Goal: Task Accomplishment & Management: Manage account settings

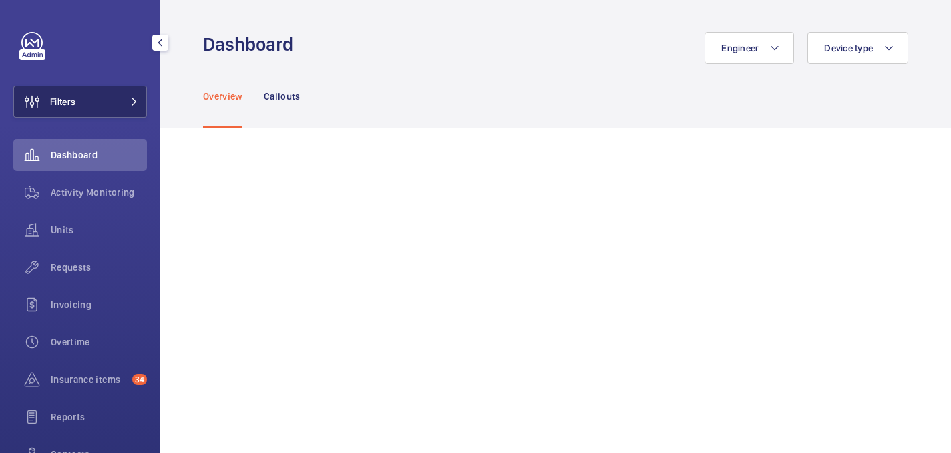
click at [119, 103] on button "Filters" at bounding box center [80, 102] width 134 height 32
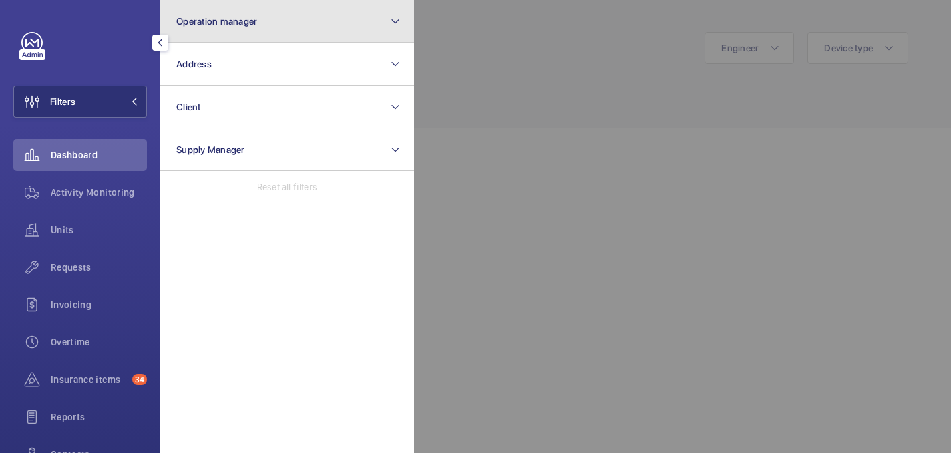
click at [264, 8] on button "Operation manager" at bounding box center [287, 21] width 254 height 43
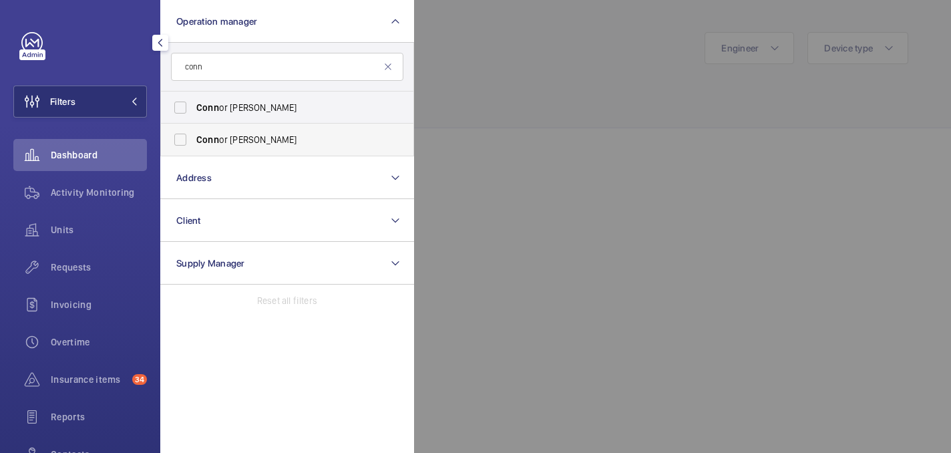
type input "conn"
click at [291, 143] on span "Conn or Tarpey" at bounding box center [288, 139] width 184 height 13
click at [194, 143] on input "Conn or Tarpey" at bounding box center [180, 139] width 27 height 27
checkbox input "true"
click at [506, 103] on div at bounding box center [889, 226] width 951 height 453
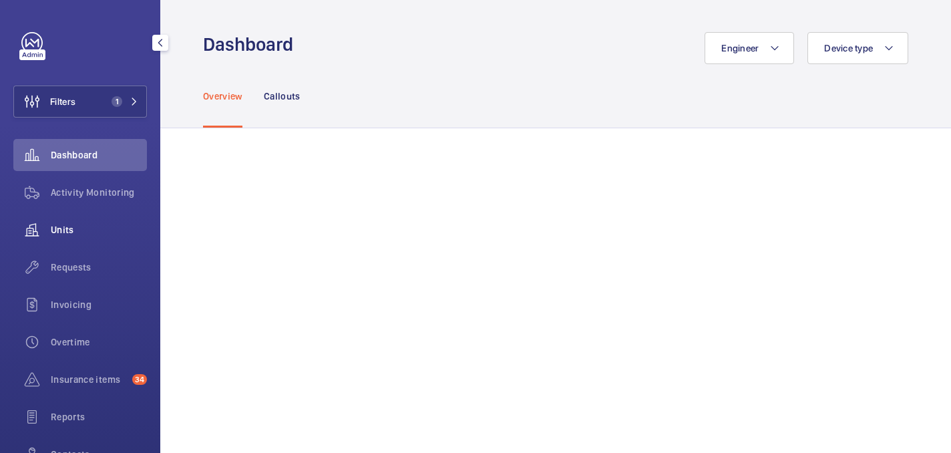
click at [67, 223] on div "Units" at bounding box center [80, 230] width 134 height 32
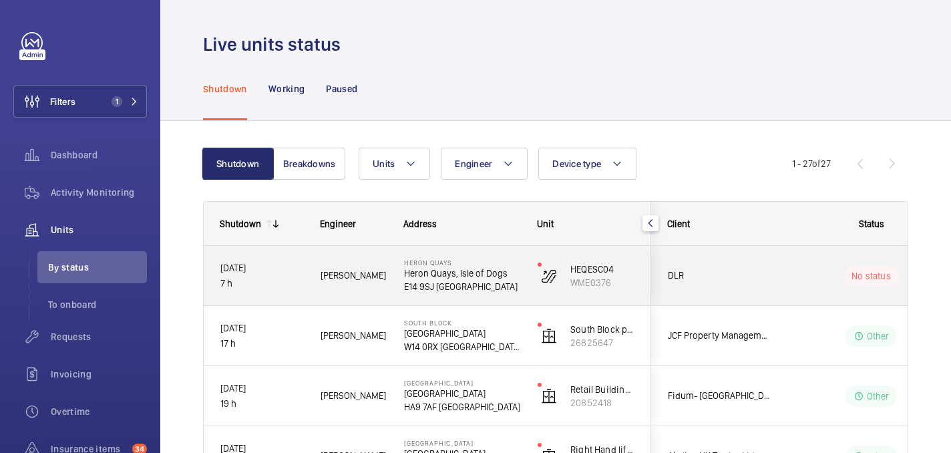
click at [363, 294] on div "Tommy S." at bounding box center [346, 276] width 82 height 42
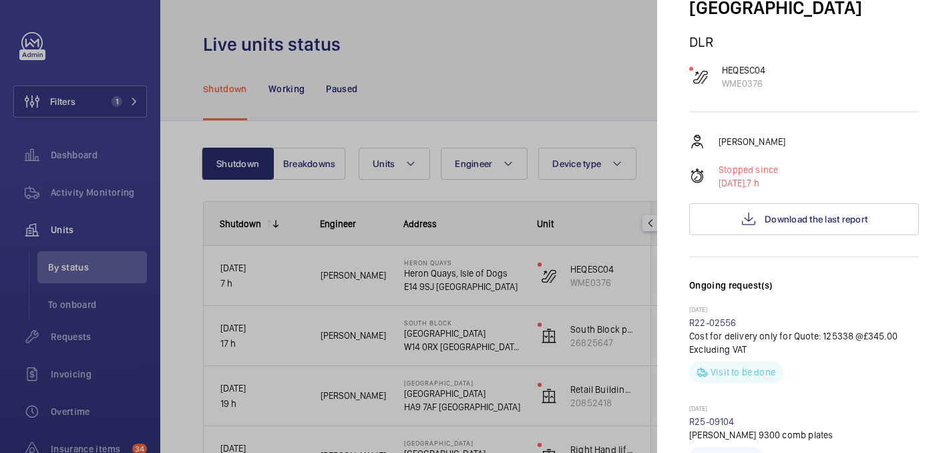
scroll to position [132, 0]
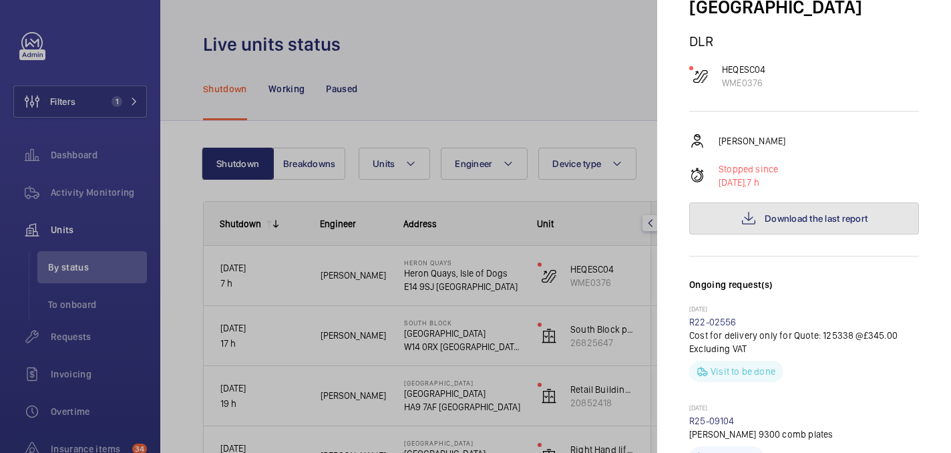
click at [826, 202] on button "Download the last report" at bounding box center [805, 218] width 230 height 32
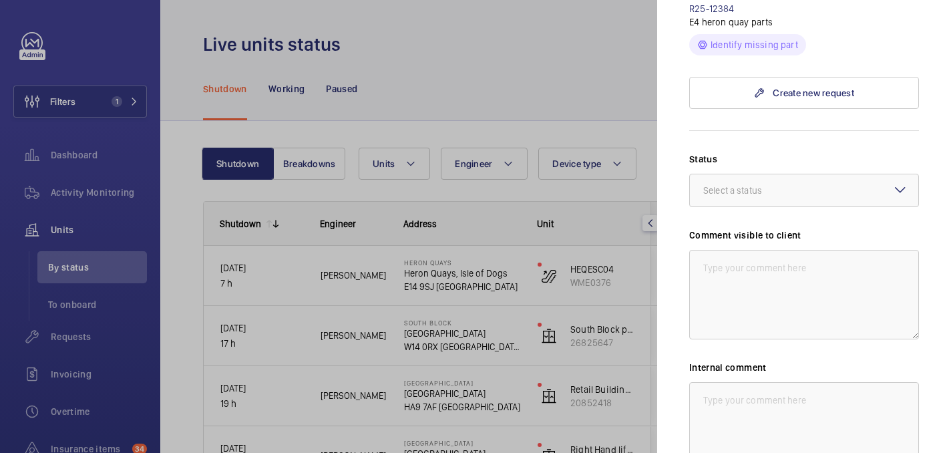
scroll to position [816, 0]
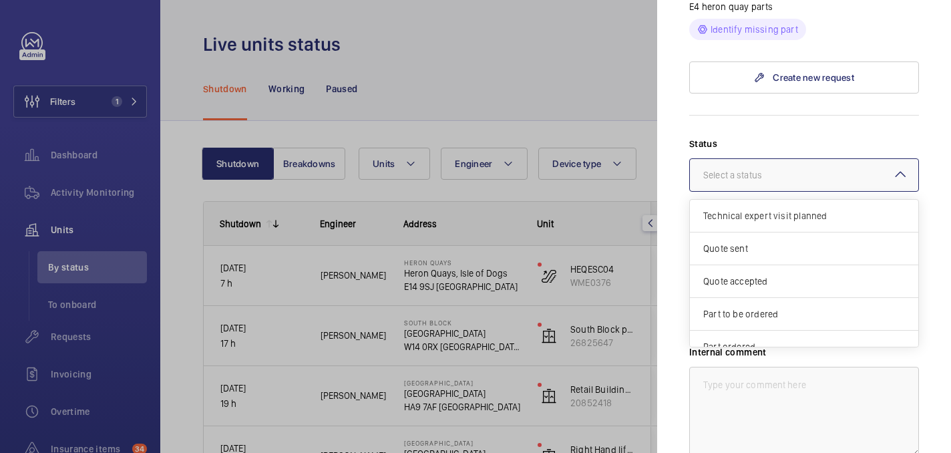
click at [746, 168] on div "Select a status" at bounding box center [750, 174] width 92 height 13
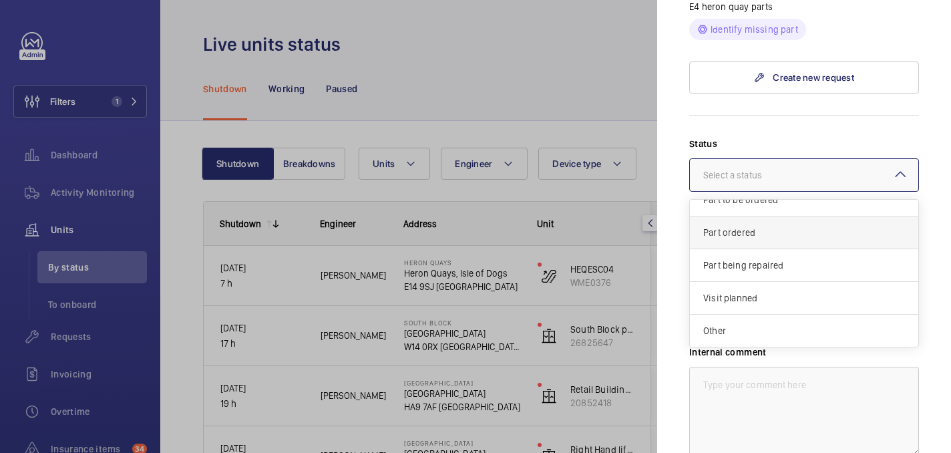
scroll to position [88, 0]
click at [787, 219] on span "Part to be ordered" at bounding box center [805, 225] width 202 height 13
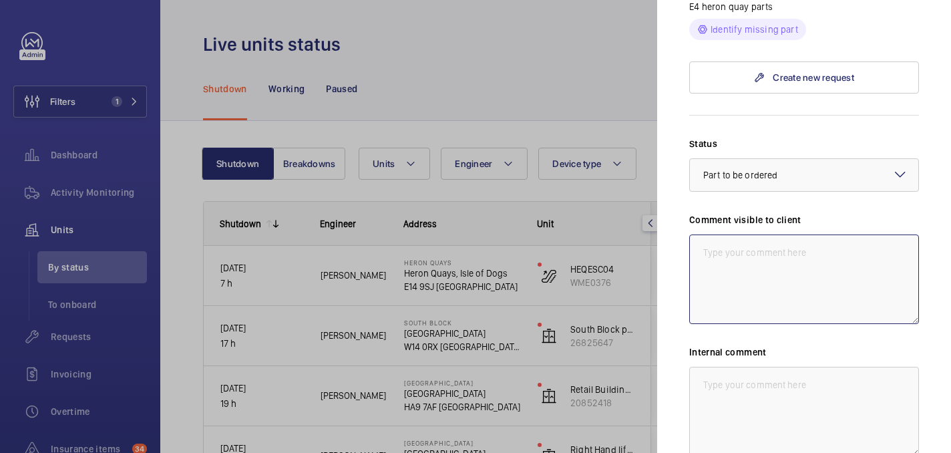
click at [721, 235] on textarea at bounding box center [805, 280] width 230 height 90
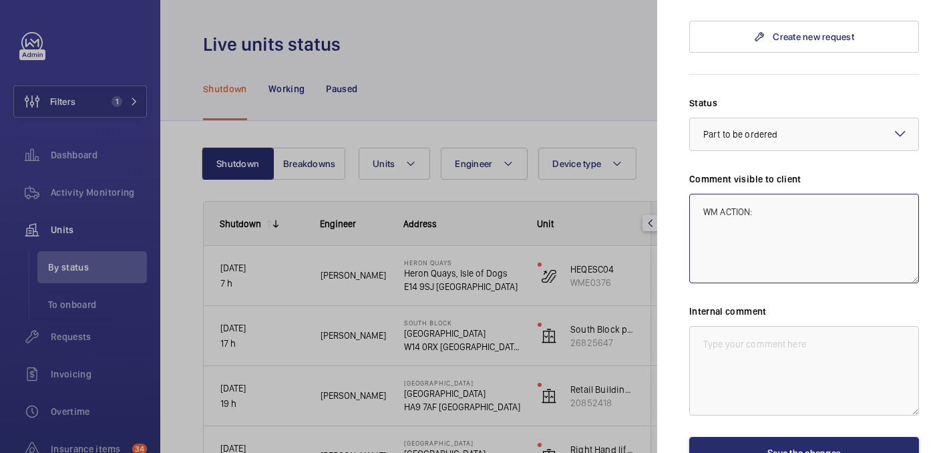
scroll to position [842, 0]
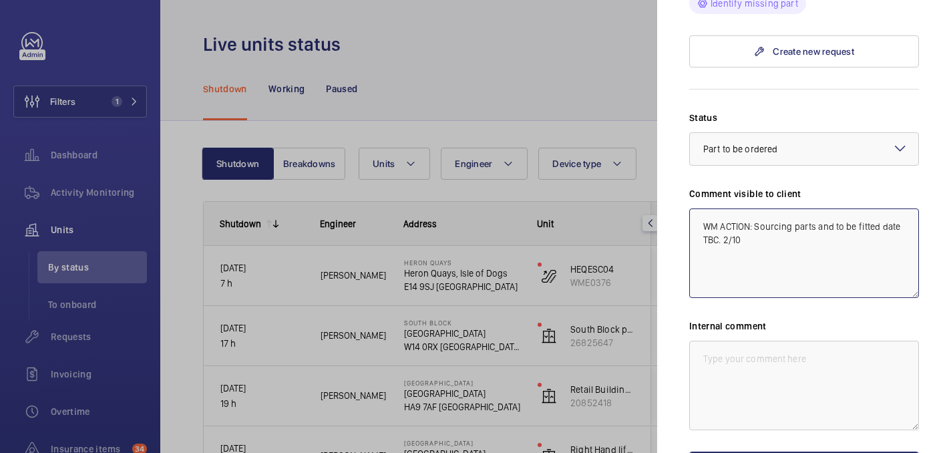
drag, startPoint x: 745, startPoint y: 226, endPoint x: 688, endPoint y: 194, distance: 64.9
click at [688, 195] on mat-sidenav "Stopped unit Heron Quays Heron Quays, Isle of Dogs E14 9SJ LONDON DLR HEQESC04 …" at bounding box center [804, 226] width 294 height 453
type textarea "WM ACTION: Sourcing parts and to be fitted date TBC. 2/10"
click at [719, 355] on textarea at bounding box center [805, 386] width 230 height 90
paste textarea "WM ACTION: Sourcing parts and to be fitted date TBC. 2/10"
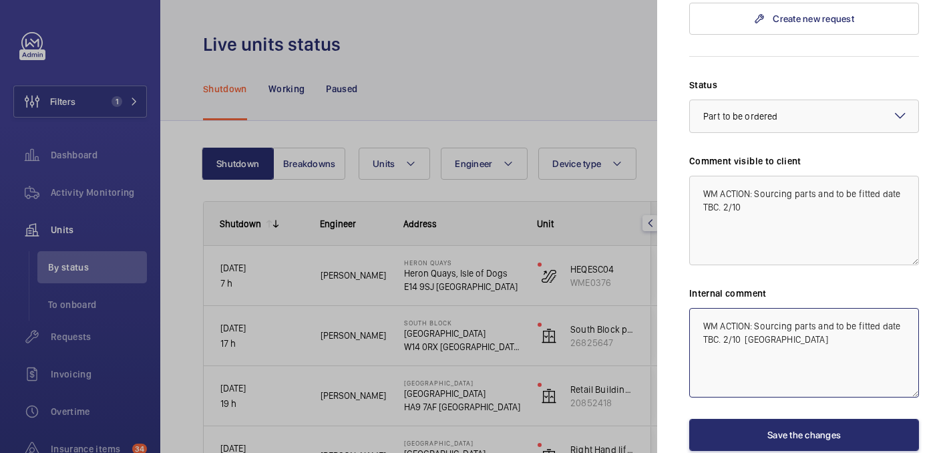
scroll to position [893, 0]
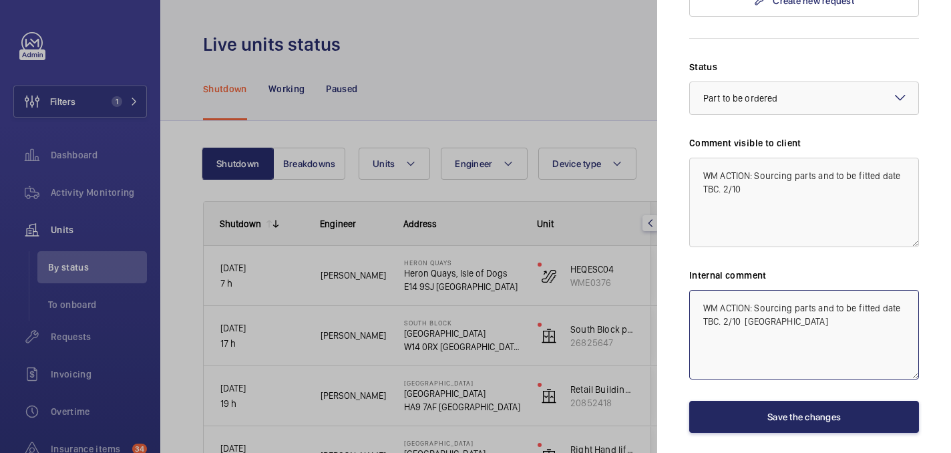
type textarea "WM ACTION: Sourcing parts and to be fitted date TBC. 2/10 india"
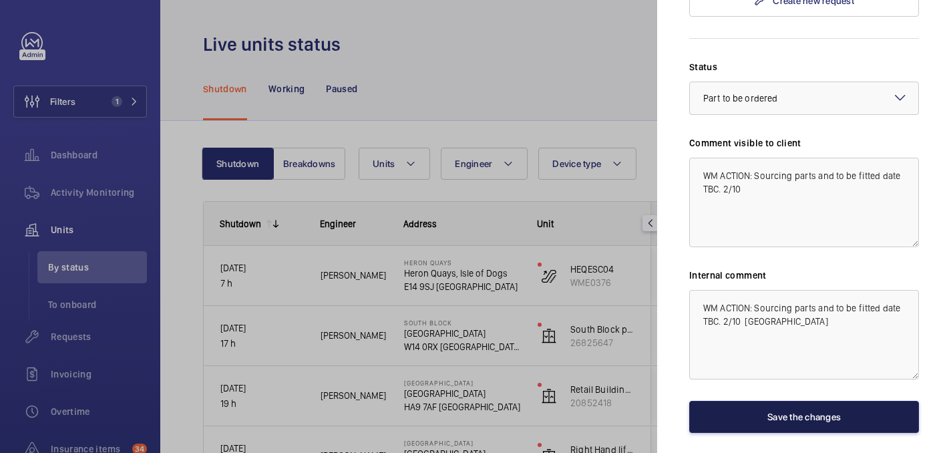
click at [813, 401] on button "Save the changes" at bounding box center [805, 417] width 230 height 32
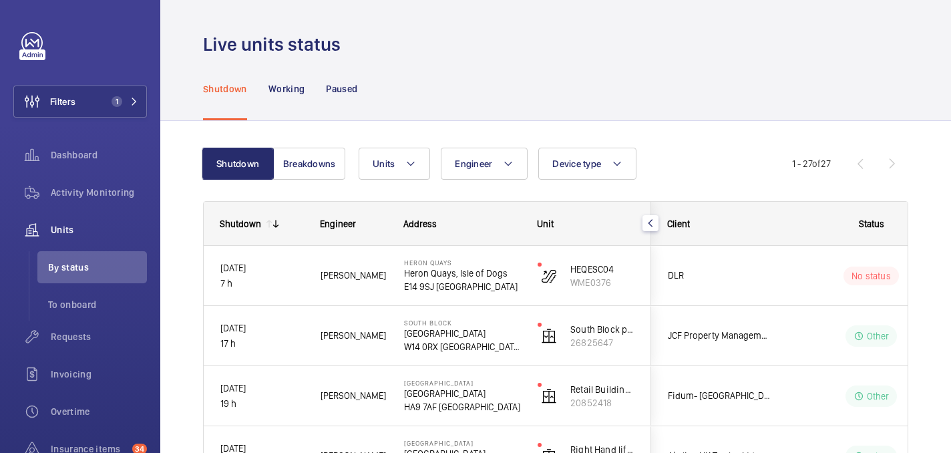
scroll to position [0, 0]
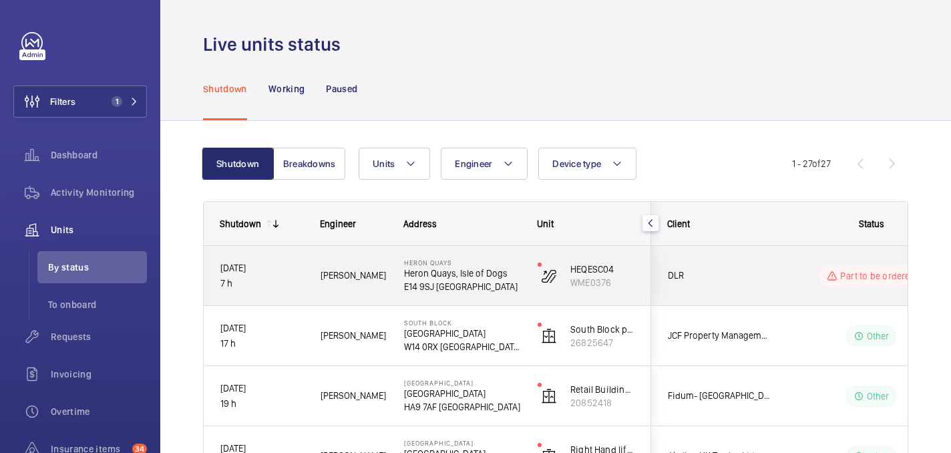
click at [507, 253] on div "Heron Quays Heron Quays, Isle of Dogs E14 9SJ LONDON" at bounding box center [454, 276] width 132 height 60
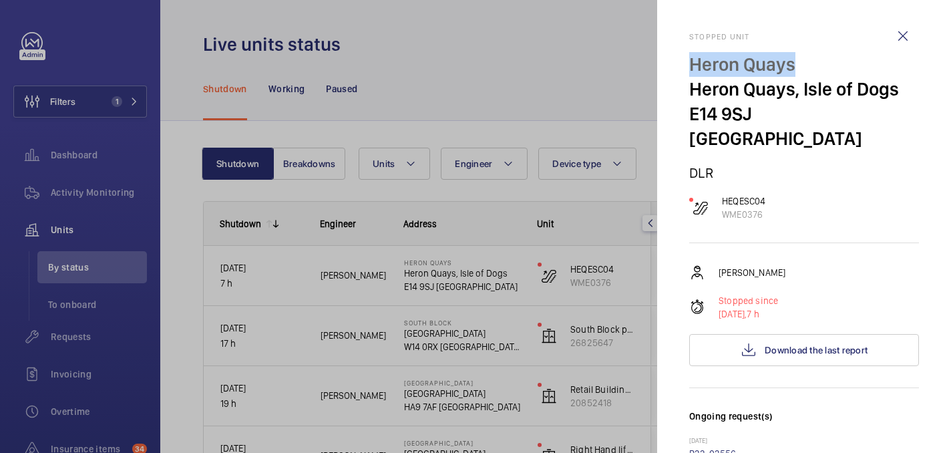
drag, startPoint x: 692, startPoint y: 66, endPoint x: 818, endPoint y: 61, distance: 125.7
click at [818, 61] on p "Heron Quays" at bounding box center [805, 64] width 230 height 25
copy p "Heron Quays"
drag, startPoint x: 778, startPoint y: 172, endPoint x: 722, endPoint y: 175, distance: 56.9
click at [722, 194] on div "HEQESC04 WME0376" at bounding box center [805, 207] width 230 height 27
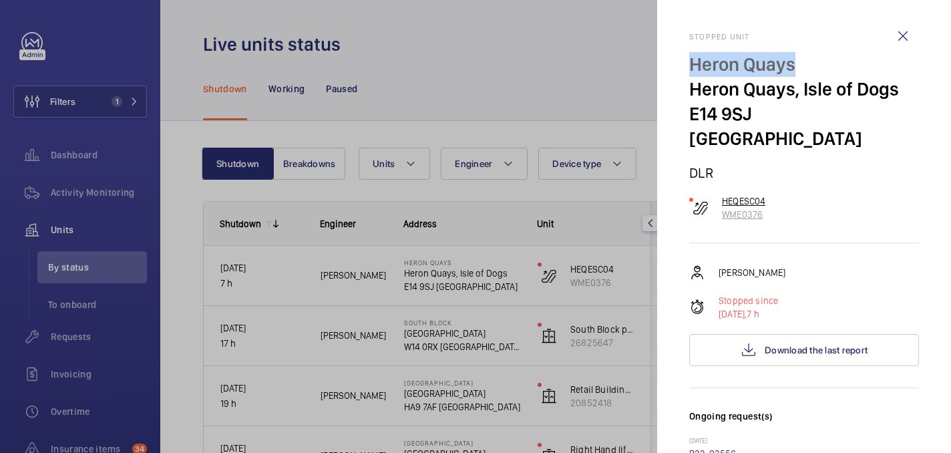
copy p "HEQESC04"
click at [901, 37] on wm-front-icon-button at bounding box center [903, 36] width 32 height 32
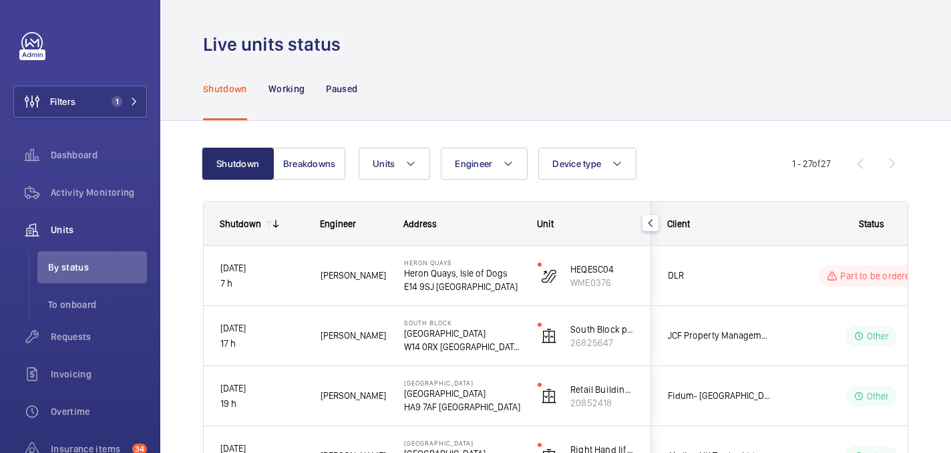
click at [633, 98] on div "Shutdown Working Paused" at bounding box center [556, 88] width 706 height 63
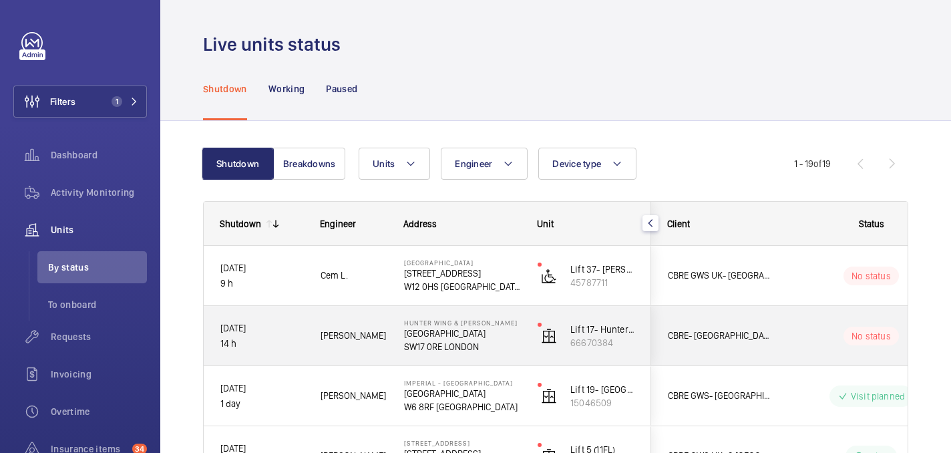
click at [376, 341] on span "Dan J." at bounding box center [354, 335] width 66 height 15
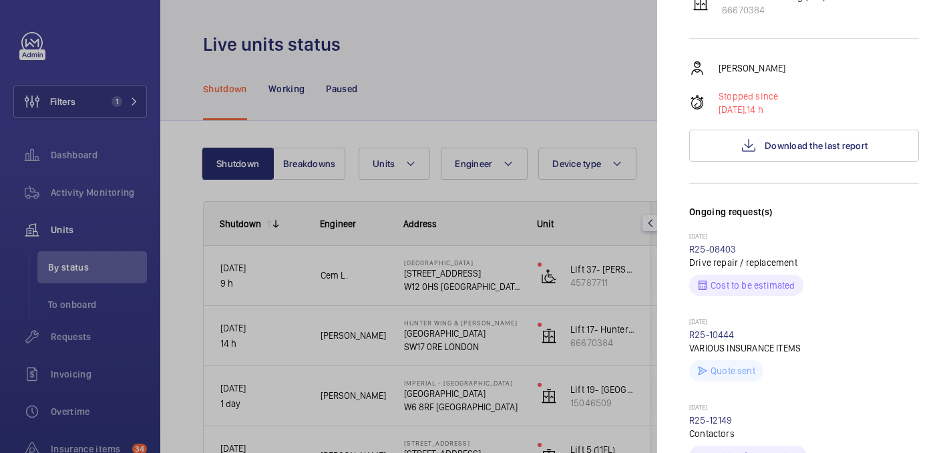
scroll to position [80, 0]
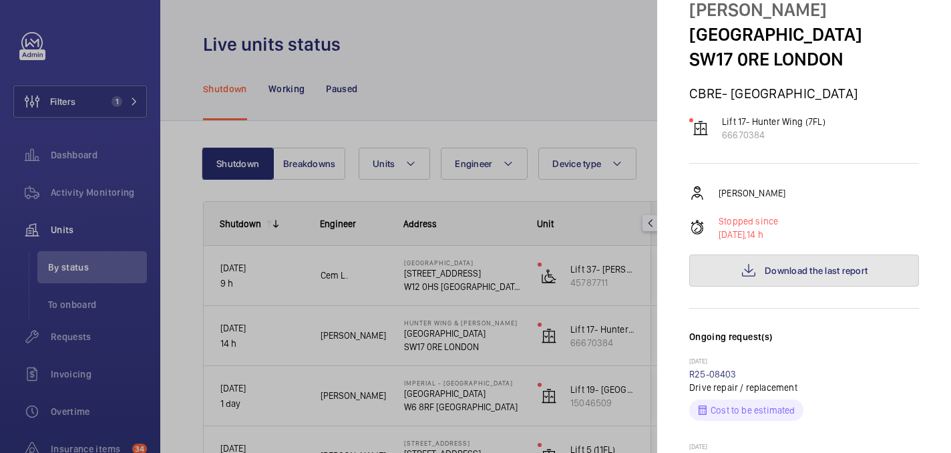
click at [802, 255] on button "Download the last report" at bounding box center [805, 271] width 230 height 32
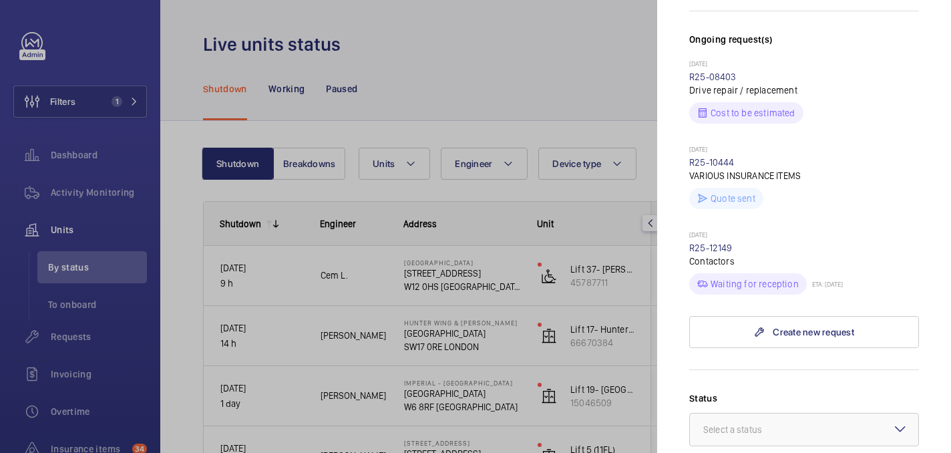
scroll to position [365, 0]
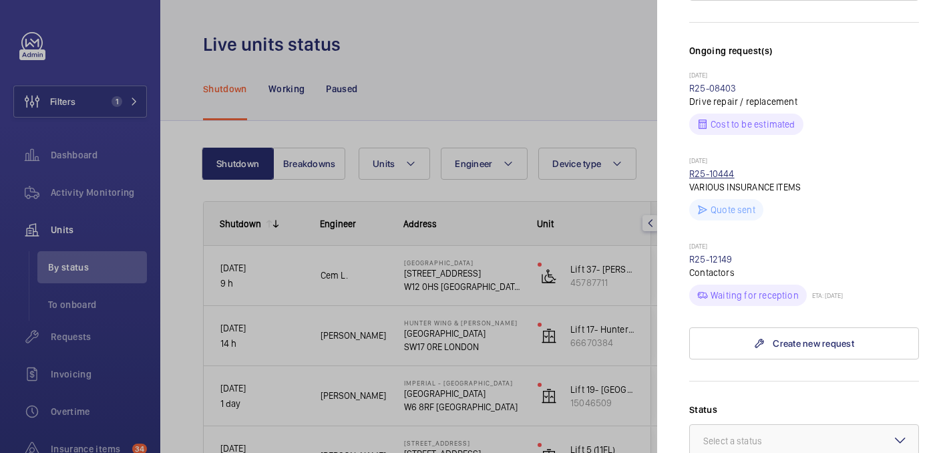
click at [714, 168] on link "R25-10444" at bounding box center [712, 173] width 45 height 11
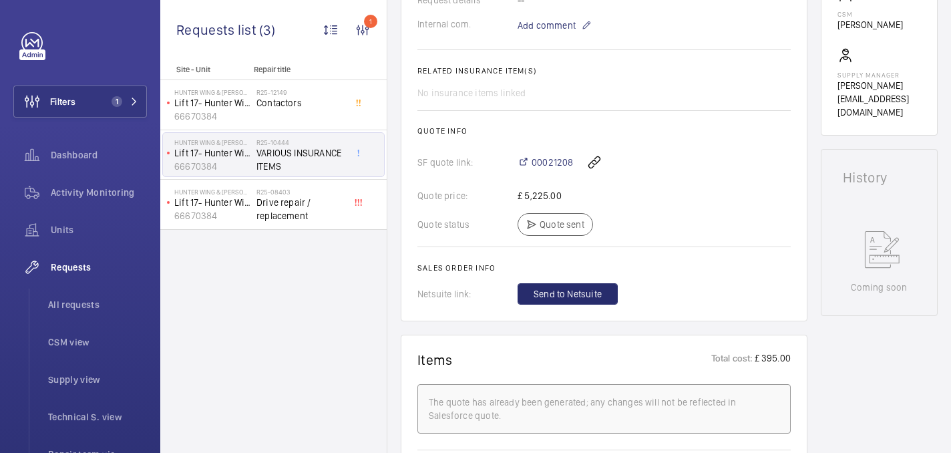
scroll to position [473, 0]
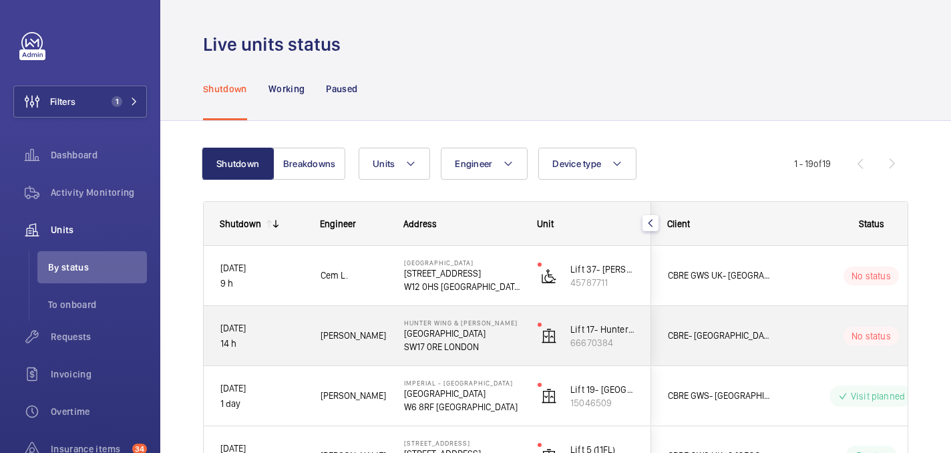
click at [496, 339] on p "[GEOGRAPHIC_DATA]" at bounding box center [462, 333] width 116 height 13
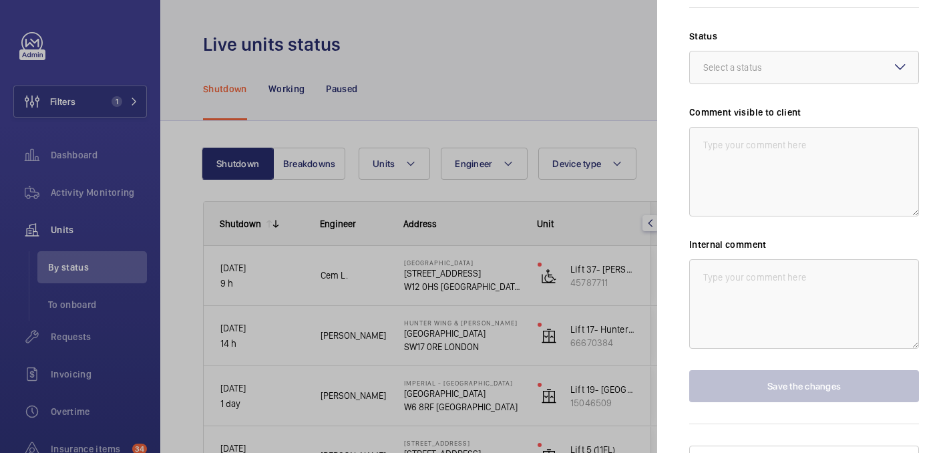
scroll to position [539, 0]
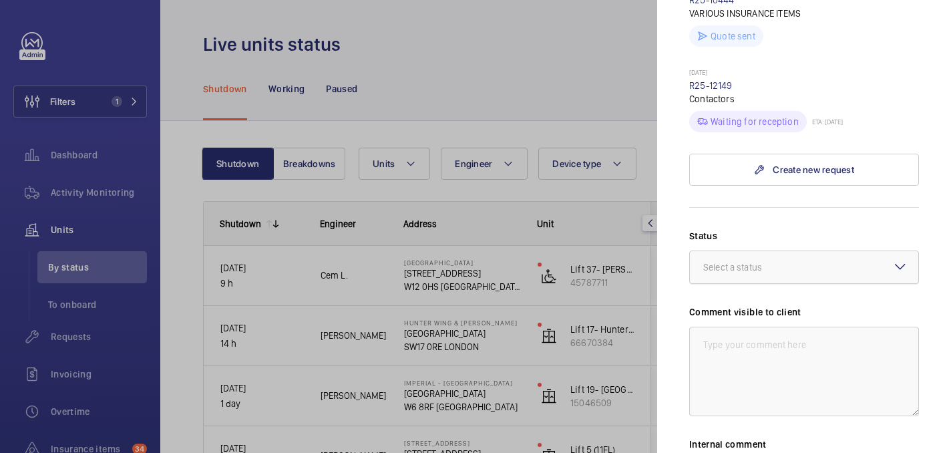
click at [766, 261] on div "Select a status" at bounding box center [750, 267] width 92 height 13
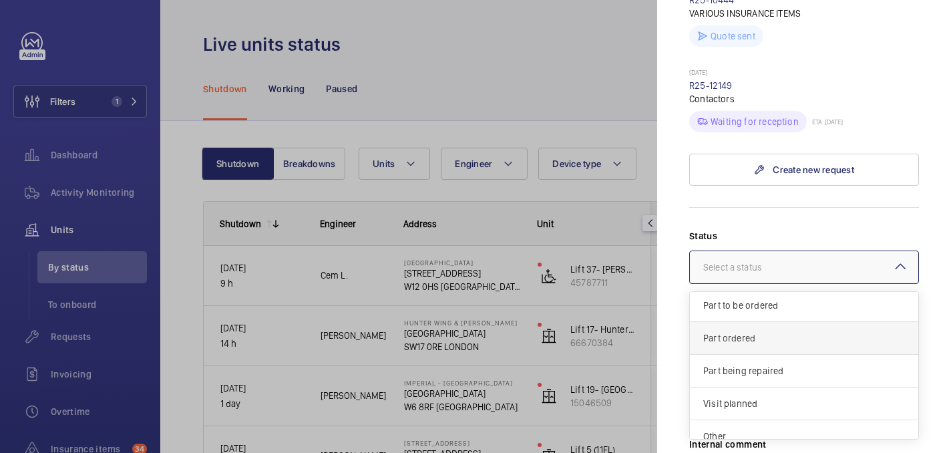
scroll to position [97, 0]
click at [761, 335] on span "Part ordered" at bounding box center [805, 341] width 202 height 13
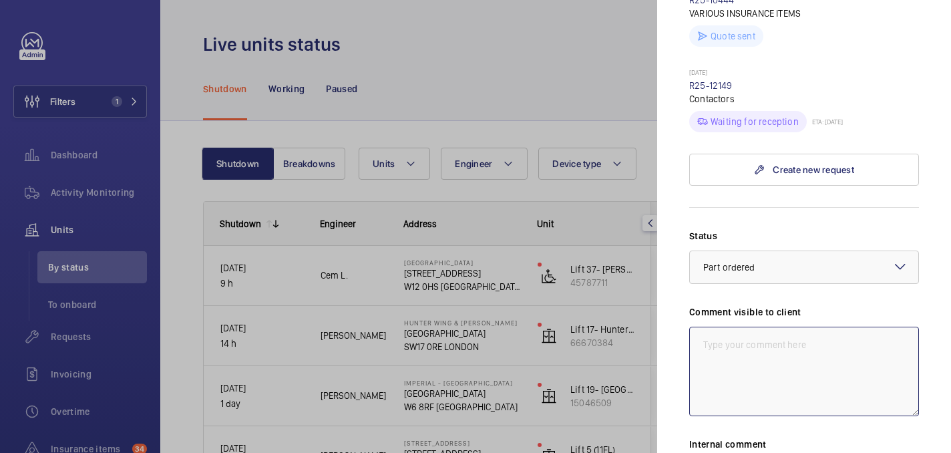
click at [729, 358] on textarea at bounding box center [805, 372] width 230 height 90
type textarea "w"
click at [734, 327] on textarea "WM AC TION:" at bounding box center [805, 372] width 230 height 90
click at [764, 327] on textarea "WM ACTION:" at bounding box center [805, 372] width 230 height 90
drag, startPoint x: 732, startPoint y: 333, endPoint x: 677, endPoint y: 305, distance: 61.6
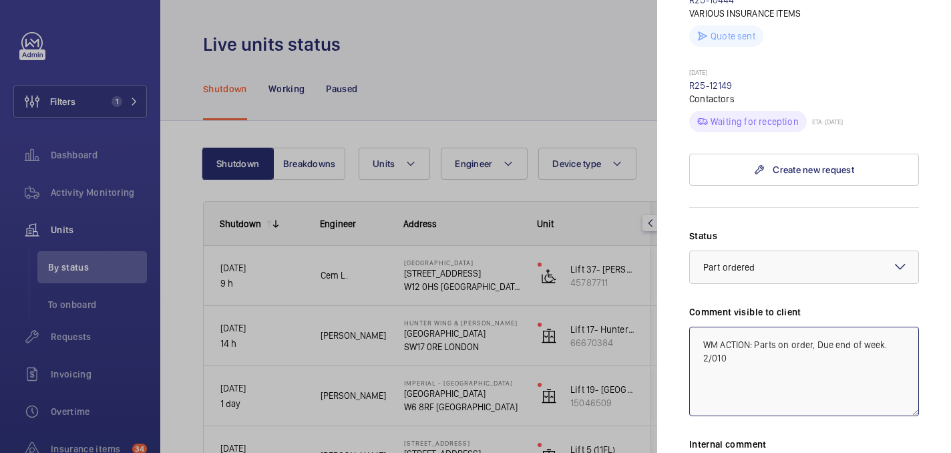
click at [677, 305] on mat-sidenav "Stopped unit Hunter Wing & Jenner Wing St George's Hospital SW17 0RE LONDON CBR…" at bounding box center [804, 226] width 294 height 453
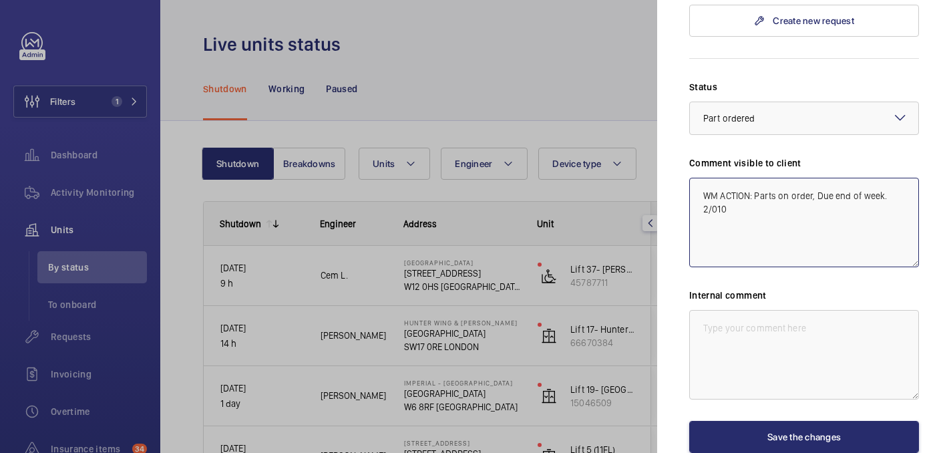
scroll to position [707, 0]
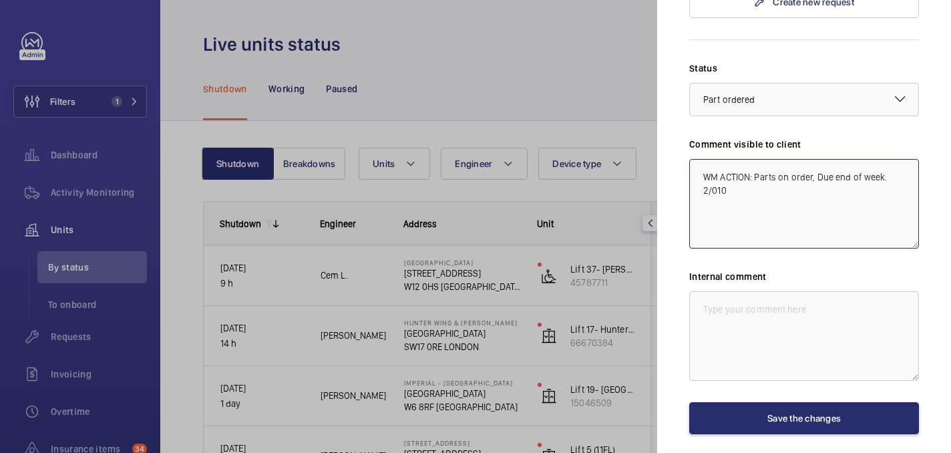
type textarea "WM ACTION: Parts on order, Due end of week. 2/010"
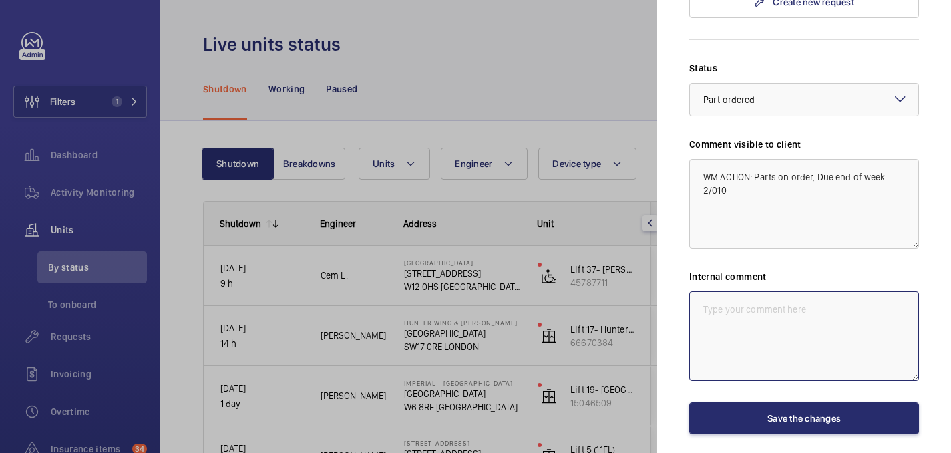
click at [767, 349] on textarea at bounding box center [805, 336] width 230 height 90
paste textarea "WM ACTION: Parts on order, Due end of week. 2/010"
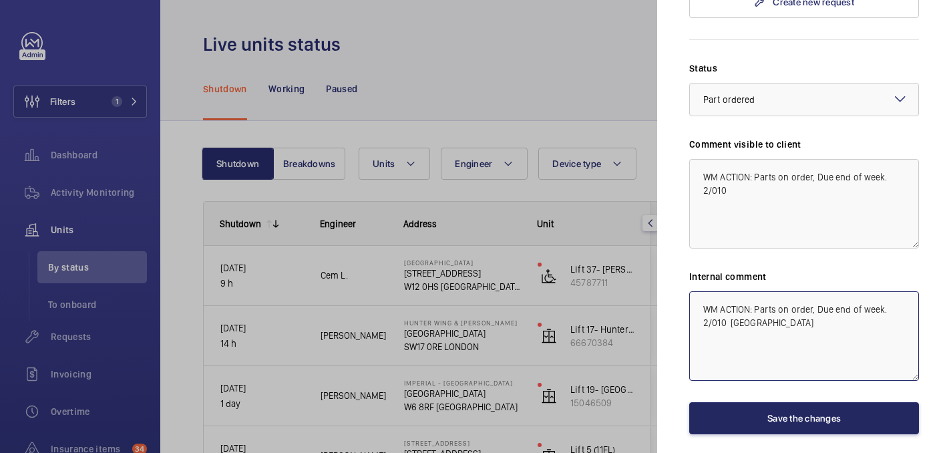
type textarea "WM ACTION: Parts on order, Due end of week. 2/010 [GEOGRAPHIC_DATA]"
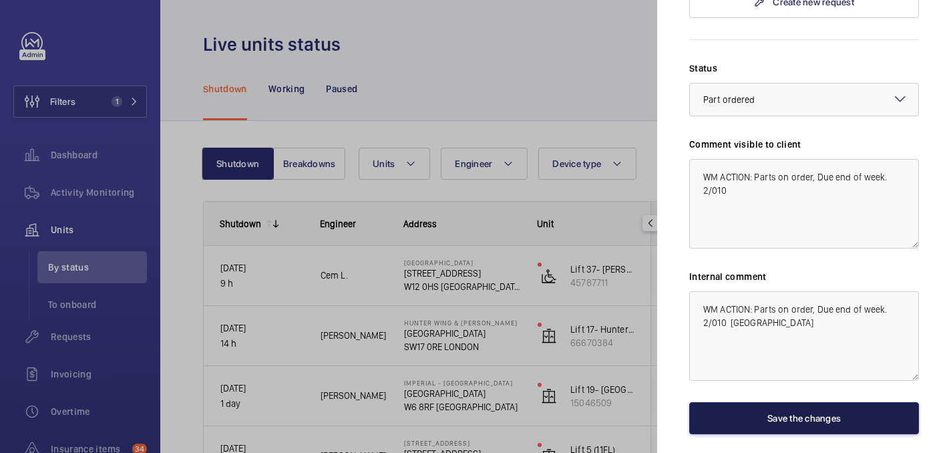
click at [729, 404] on button "Save the changes" at bounding box center [805, 418] width 230 height 32
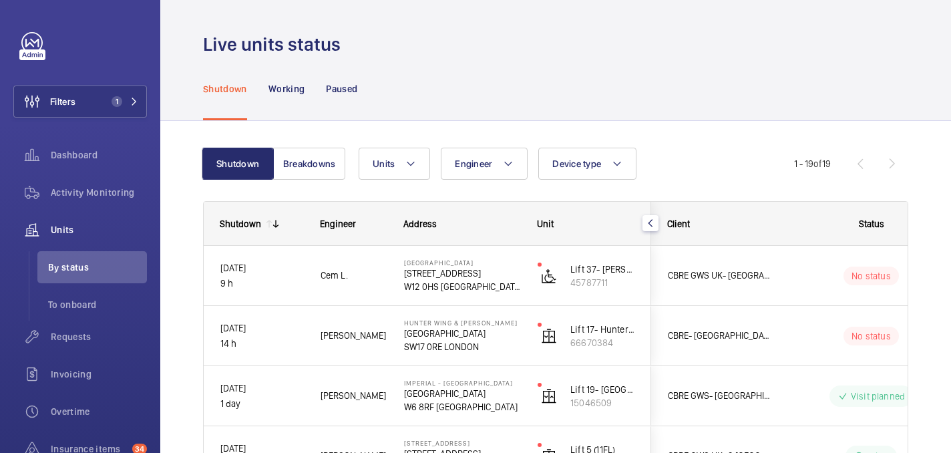
scroll to position [0, 0]
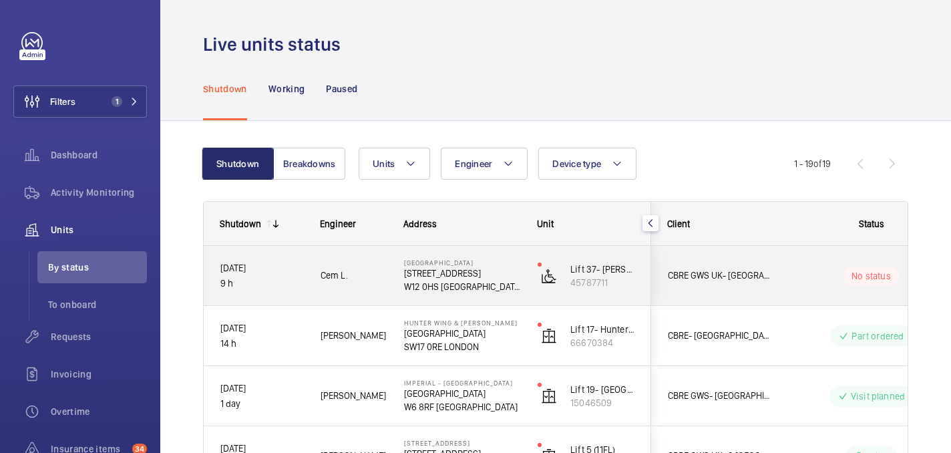
click at [790, 267] on wm-front-pills-cell "No status" at bounding box center [871, 276] width 166 height 19
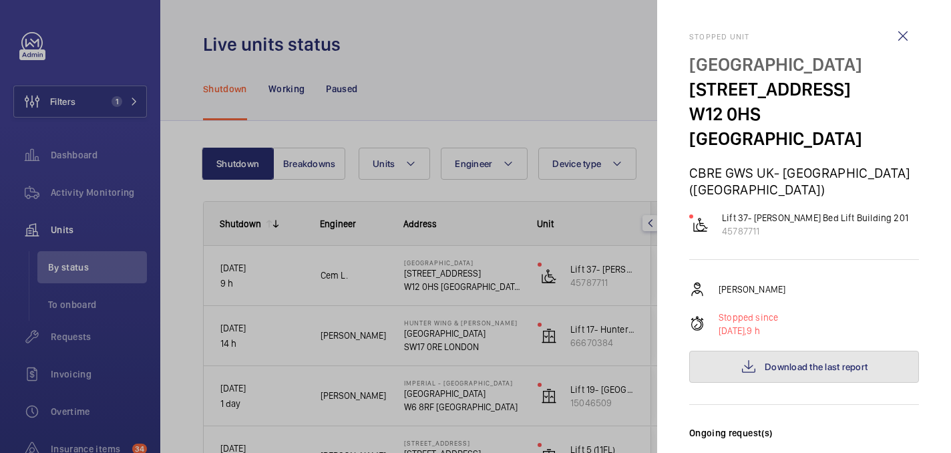
click at [791, 355] on button "Download the last report" at bounding box center [805, 367] width 230 height 32
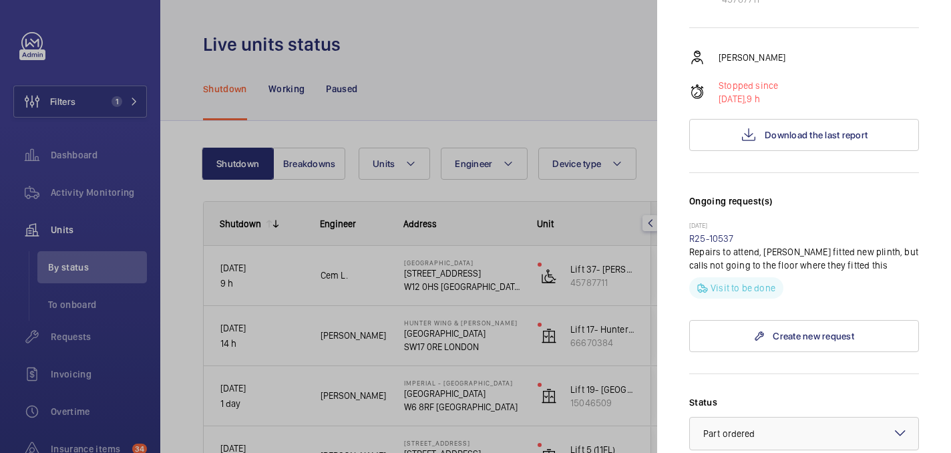
scroll to position [443, 0]
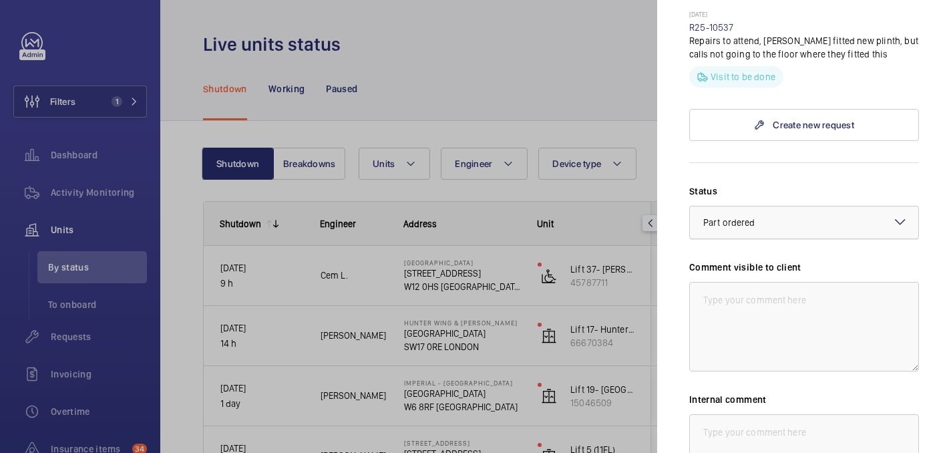
click at [747, 217] on span "Part ordered" at bounding box center [730, 222] width 52 height 11
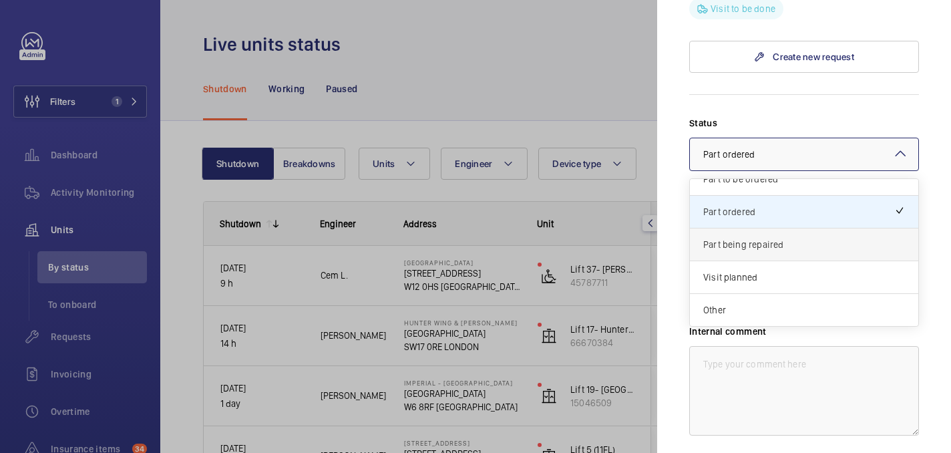
scroll to position [512, 0]
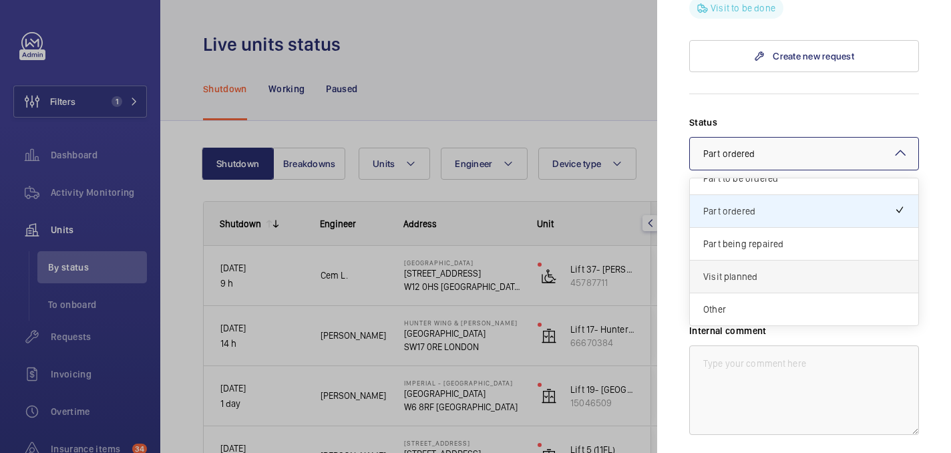
click at [743, 270] on span "Visit planned" at bounding box center [805, 276] width 202 height 13
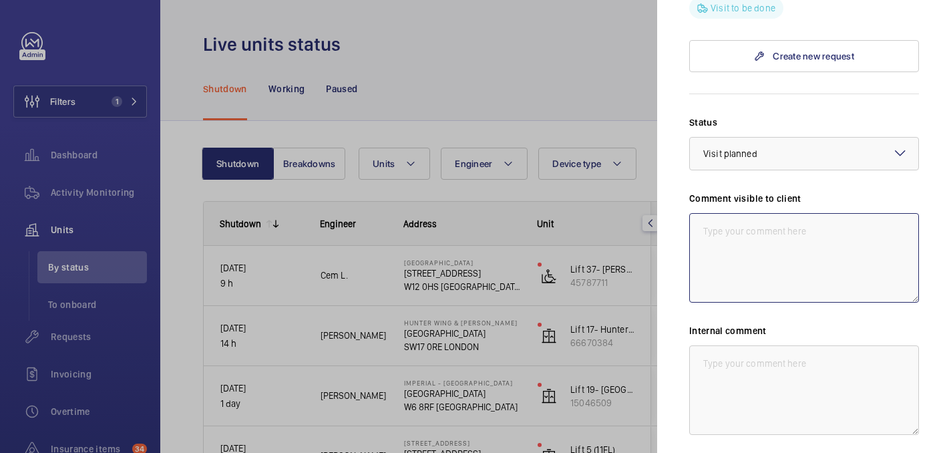
click at [734, 231] on textarea at bounding box center [805, 258] width 230 height 90
click at [827, 213] on textarea "WM ACTION: Service engonner to insect furhter today. 2/10" at bounding box center [805, 258] width 230 height 90
click at [890, 213] on textarea "WM ACTION: Service engineer to insect furhter today. 2/10" at bounding box center [805, 258] width 230 height 90
drag, startPoint x: 750, startPoint y: 220, endPoint x: 677, endPoint y: 192, distance: 78.1
click at [677, 192] on mat-sidenav "Stopped unit Hammersmith Hospital 72 Du Cane Rd W12 0HS LONDON CBRE GWS UK- Imp…" at bounding box center [804, 226] width 294 height 453
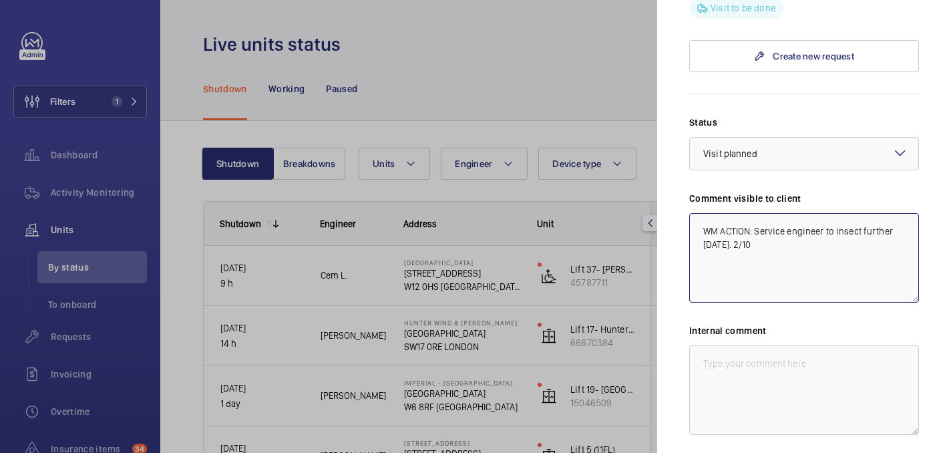
type textarea "WM ACTION: Service engineer to insect further today. 2/10"
click at [734, 345] on textarea at bounding box center [805, 390] width 230 height 90
paste textarea "WM ACTION: Service engineer to insect further today. 2/10"
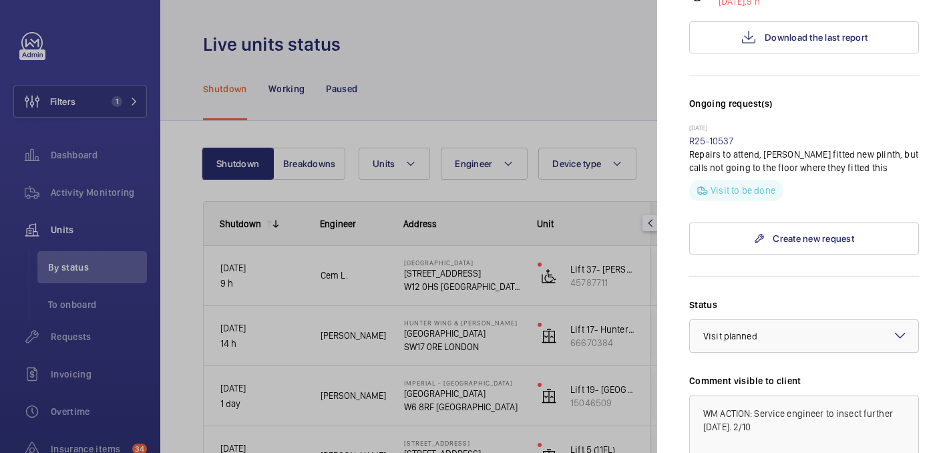
scroll to position [569, 0]
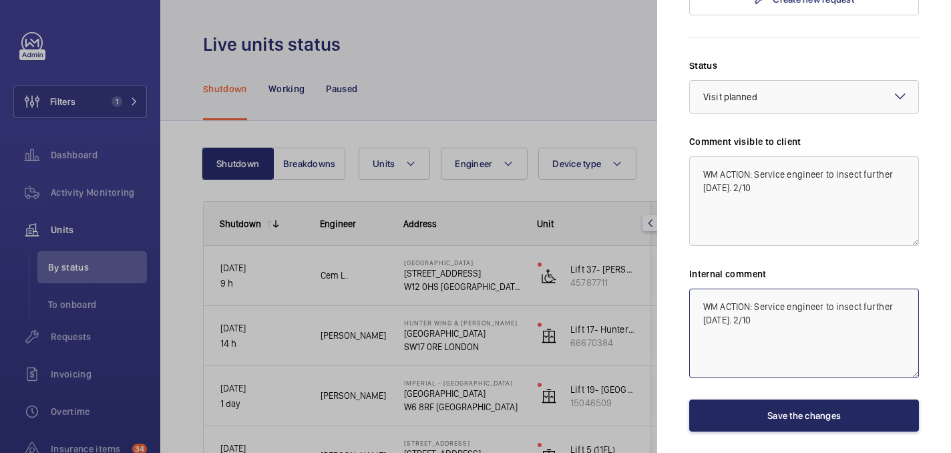
type textarea "WM ACTION: Service engineer to insect further [DATE]. 2/10"
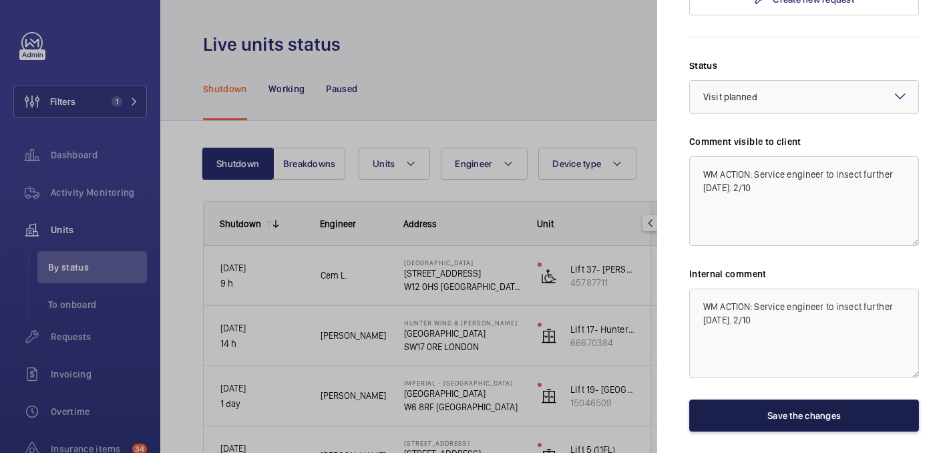
click at [780, 400] on button "Save the changes" at bounding box center [805, 416] width 230 height 32
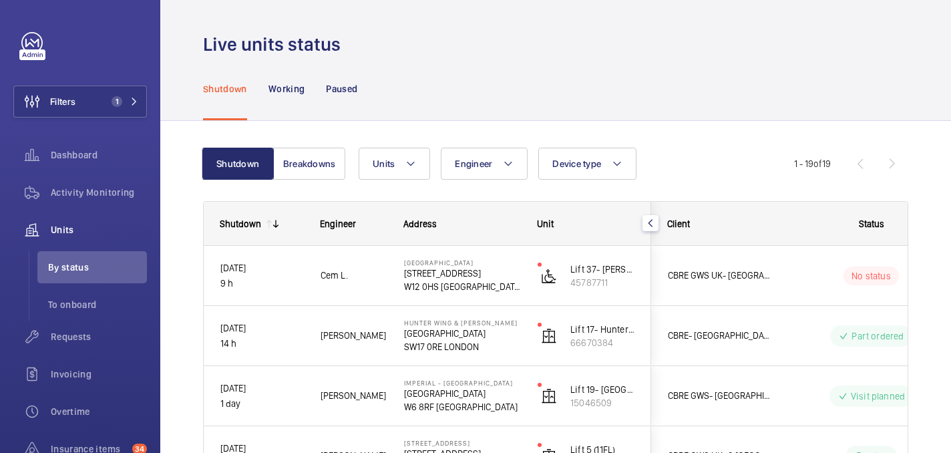
scroll to position [0, 0]
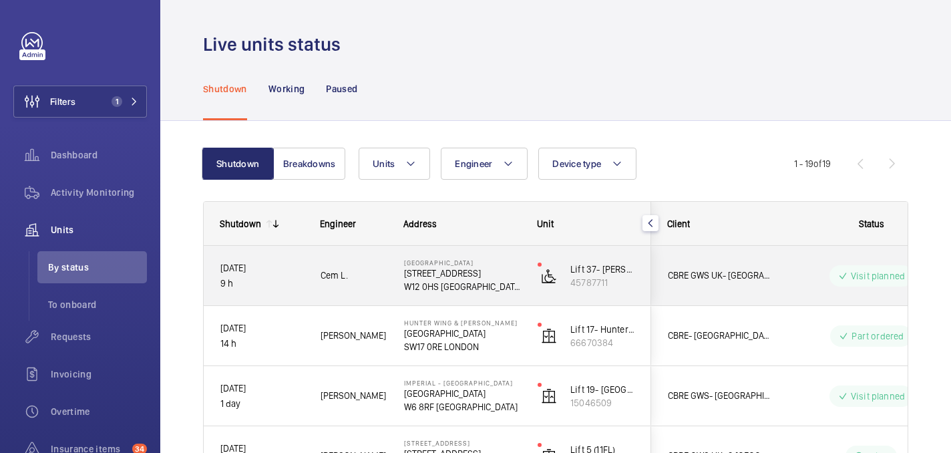
click at [816, 291] on div "Visit planned" at bounding box center [863, 276] width 182 height 48
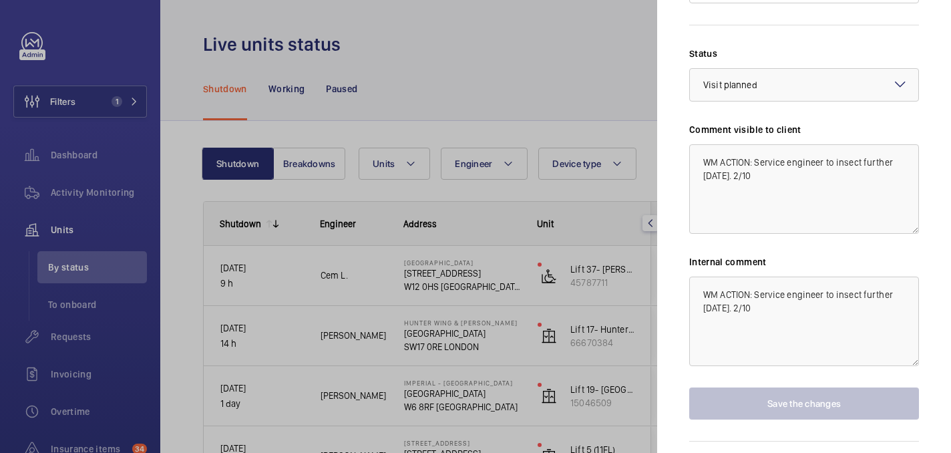
scroll to position [598, 0]
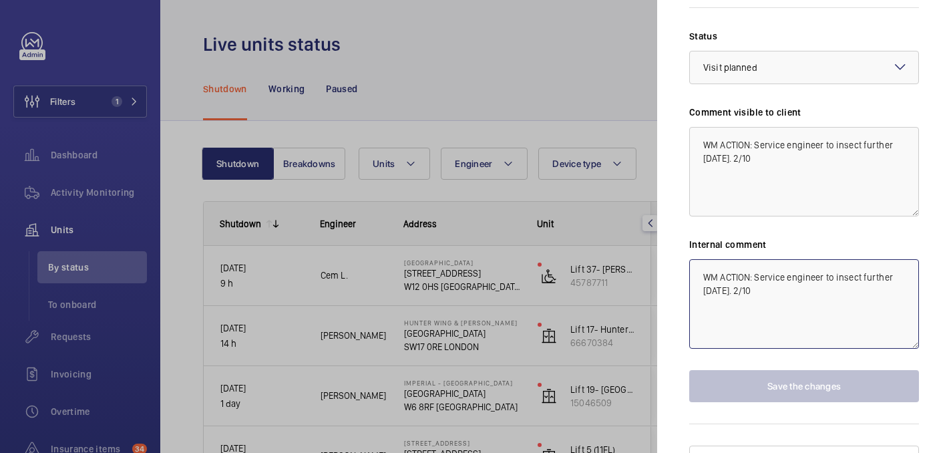
click at [778, 274] on textarea "WM ACTION: Service engineer to insect further [DATE]. 2/10" at bounding box center [805, 304] width 230 height 90
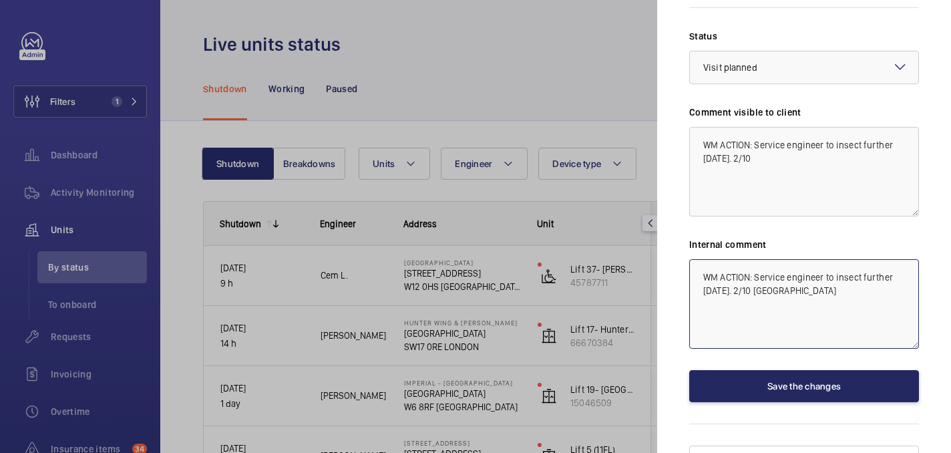
type textarea "WM ACTION: Service engineer to insect further [DATE]. 2/10 [GEOGRAPHIC_DATA]"
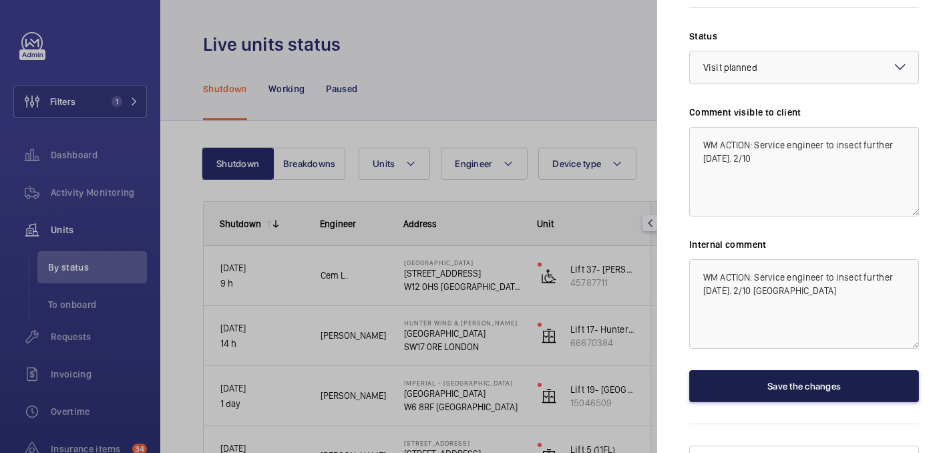
click at [755, 370] on button "Save the changes" at bounding box center [805, 386] width 230 height 32
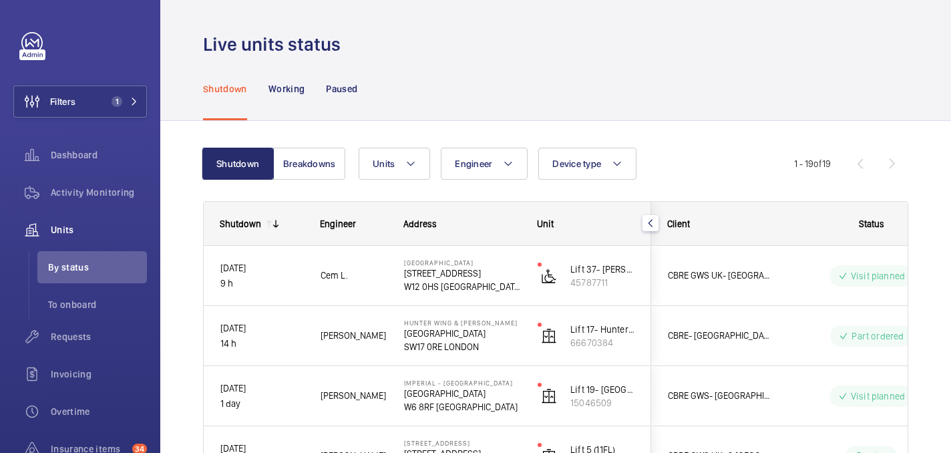
scroll to position [0, 0]
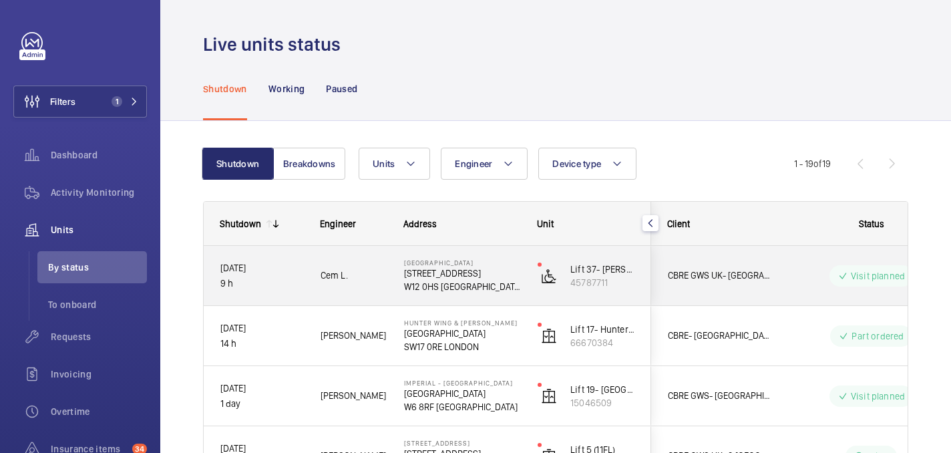
click at [808, 283] on wm-front-pills-cell "Visit planned" at bounding box center [871, 275] width 166 height 21
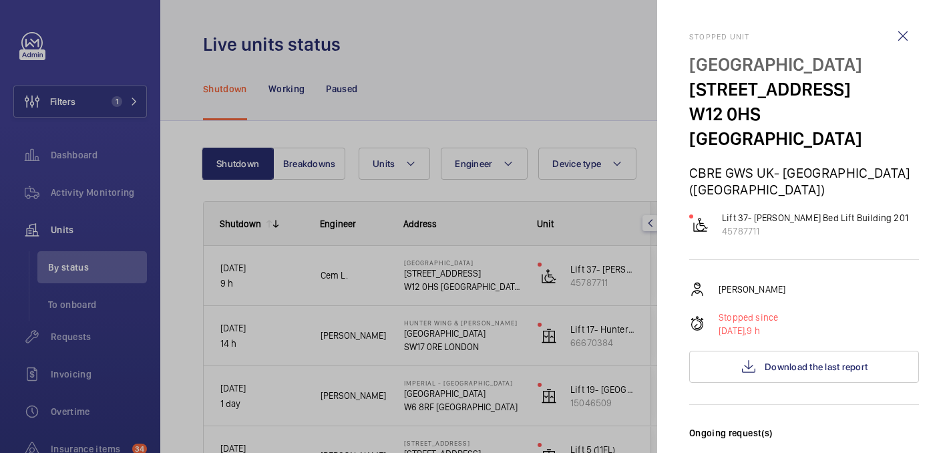
click at [720, 63] on p "[GEOGRAPHIC_DATA]" at bounding box center [805, 64] width 230 height 25
copy p "[GEOGRAPHIC_DATA]"
click at [901, 43] on wm-front-icon-button at bounding box center [903, 36] width 32 height 32
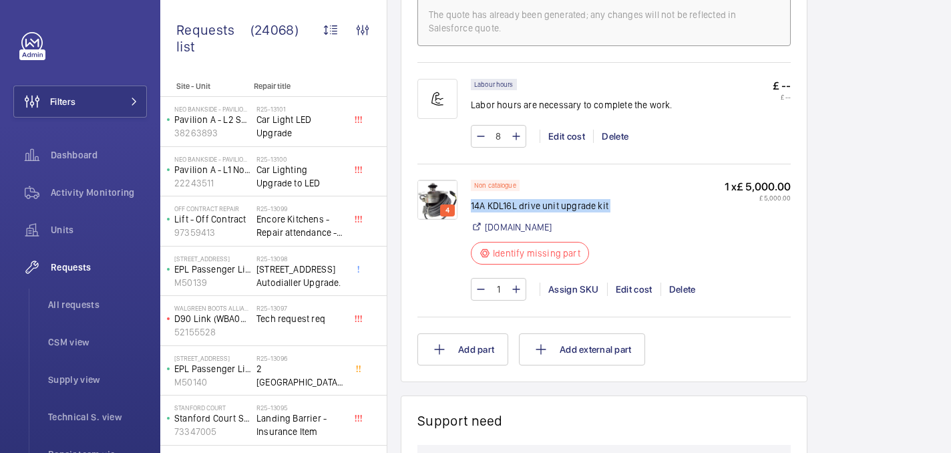
scroll to position [874, 0]
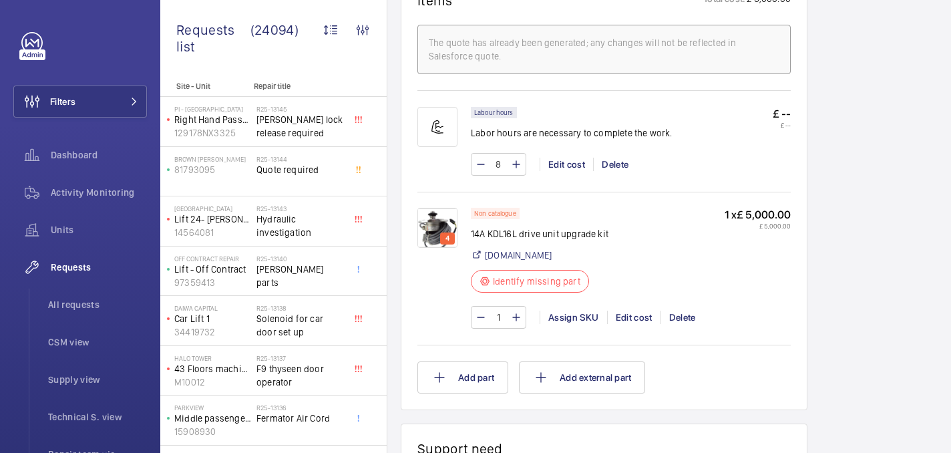
scroll to position [849, 0]
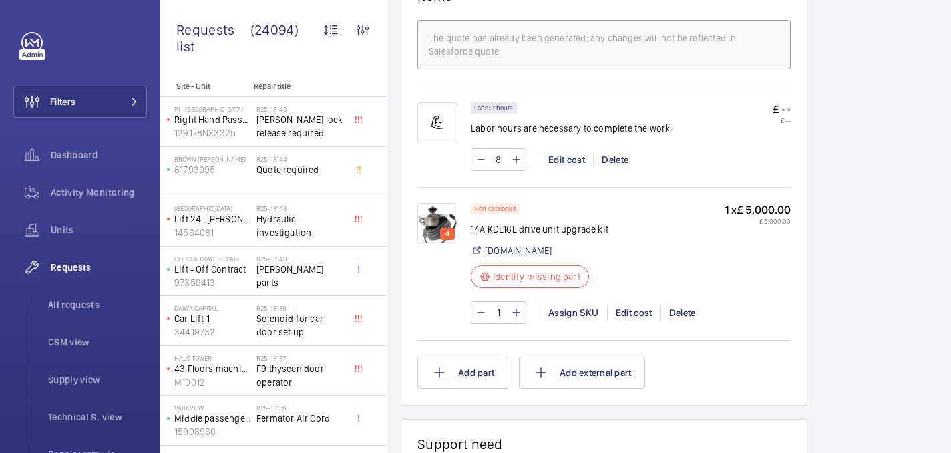
click at [500, 229] on p "14A KDL16L drive unit upgrade kit" at bounding box center [540, 229] width 138 height 13
copy div "14A KDL16L drive unit upgrade kit"
click at [434, 219] on img at bounding box center [438, 223] width 40 height 40
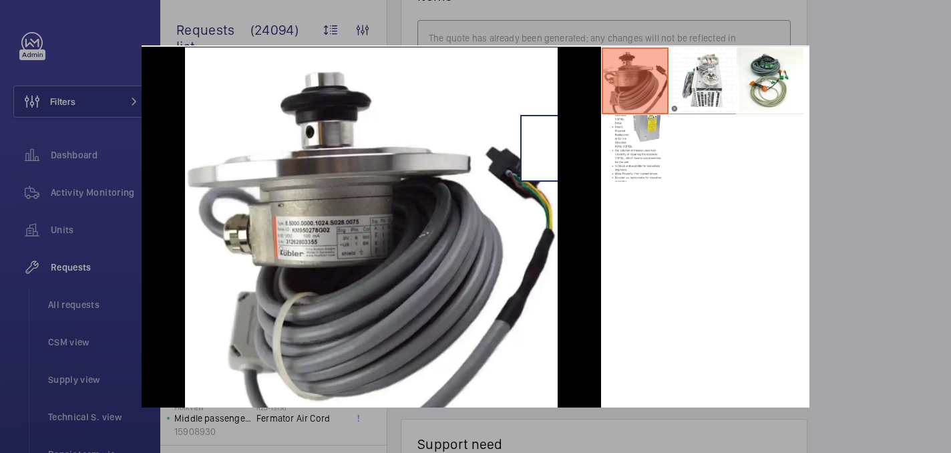
scroll to position [71, 0]
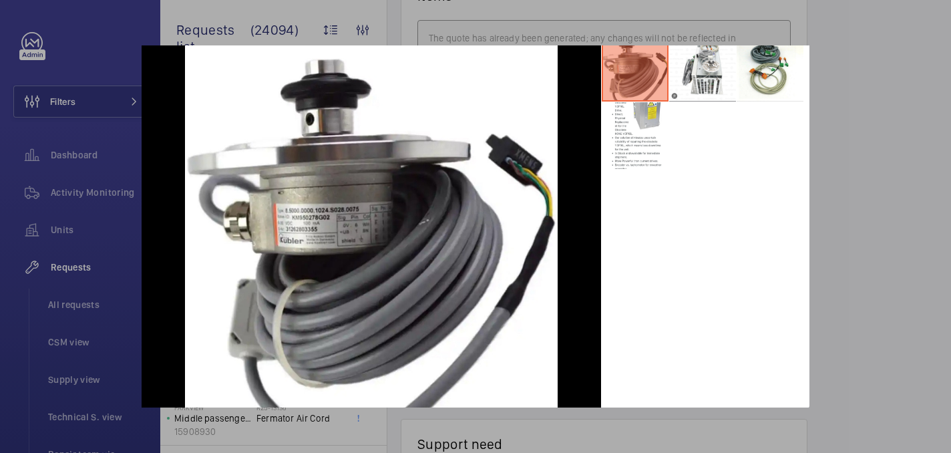
click at [929, 86] on div at bounding box center [475, 226] width 951 height 453
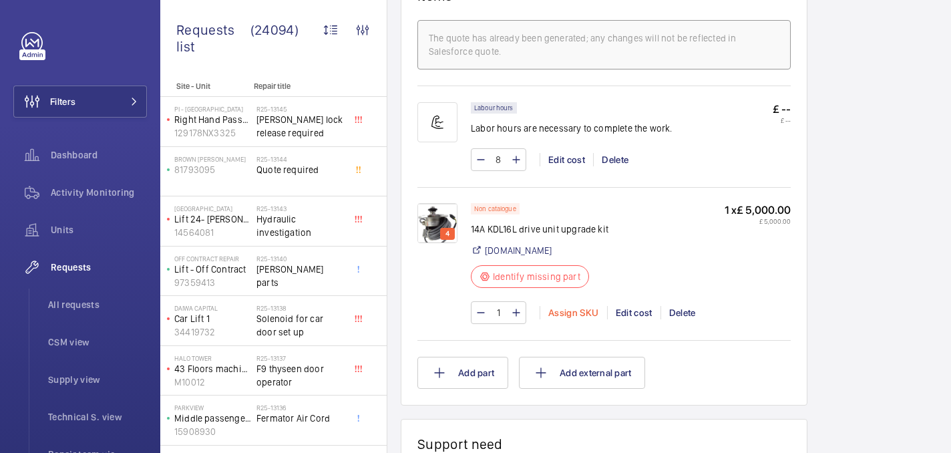
click at [549, 316] on div "Assign SKU" at bounding box center [573, 312] width 67 height 13
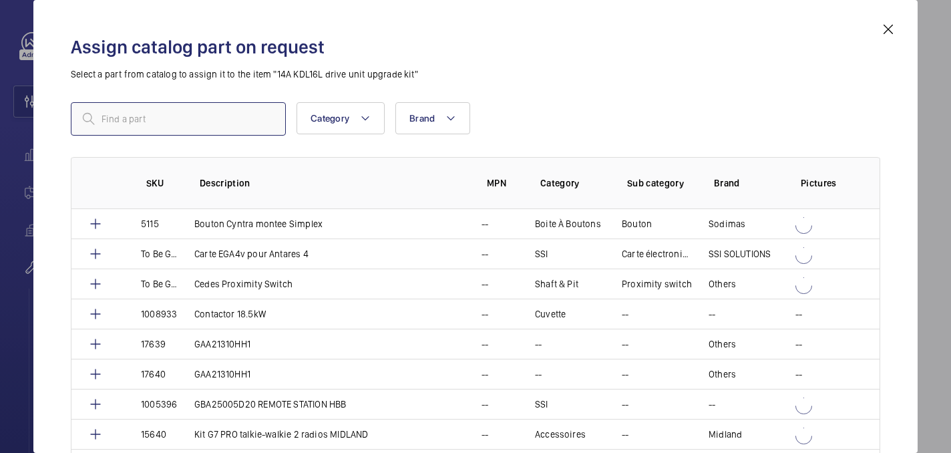
click at [246, 110] on input "text" at bounding box center [178, 118] width 215 height 33
paste input "1010416"
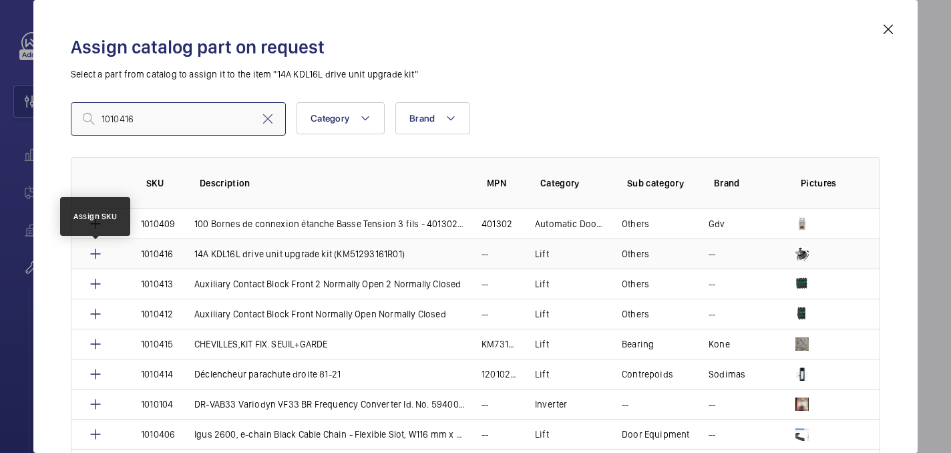
type input "1010416"
click at [92, 251] on mat-icon at bounding box center [96, 254] width 16 height 16
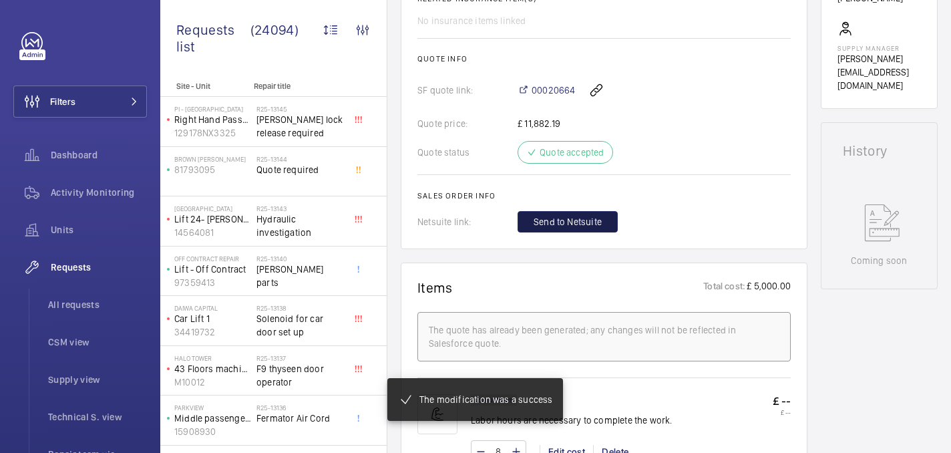
click at [547, 231] on button "Send to Netsuite" at bounding box center [568, 221] width 100 height 21
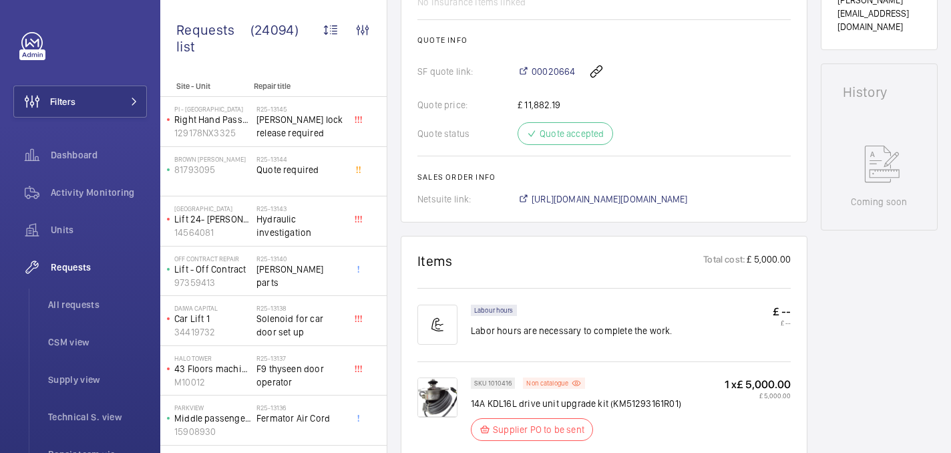
scroll to position [587, 0]
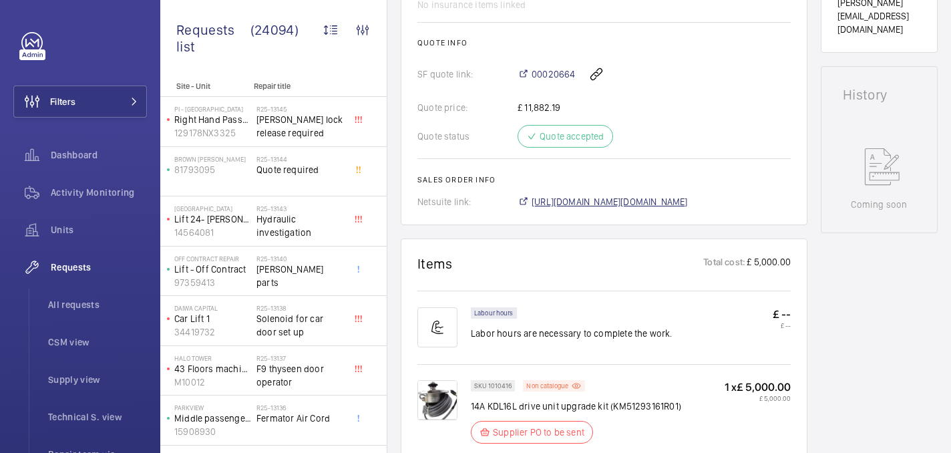
click at [653, 200] on span "https://6461500.app.netsuite.com/app/accounting/transactions/salesord.nl?id=305…" at bounding box center [610, 201] width 156 height 13
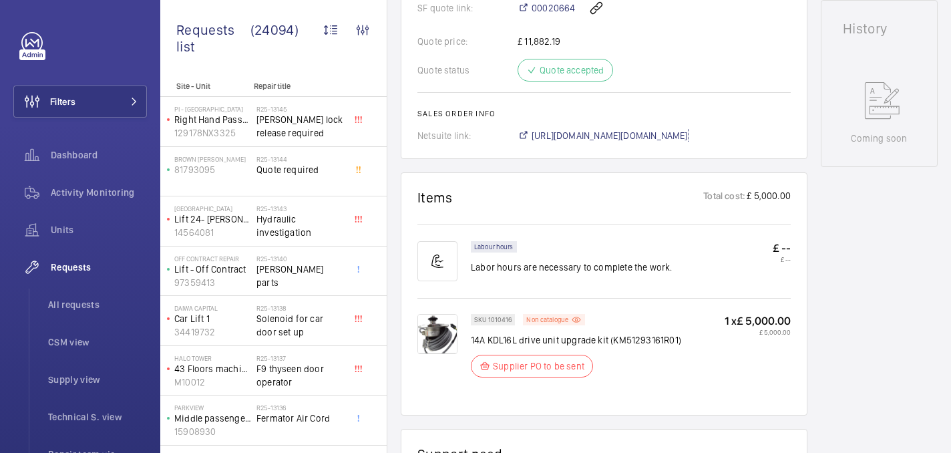
scroll to position [0, 0]
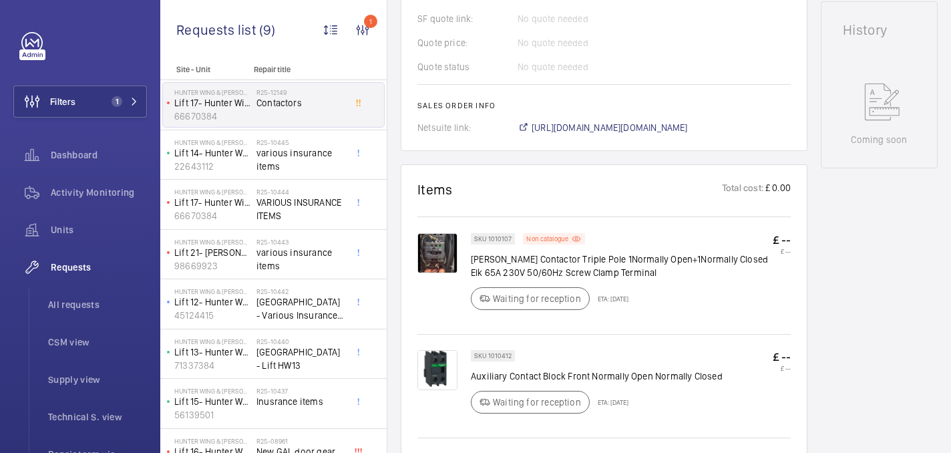
scroll to position [549, 0]
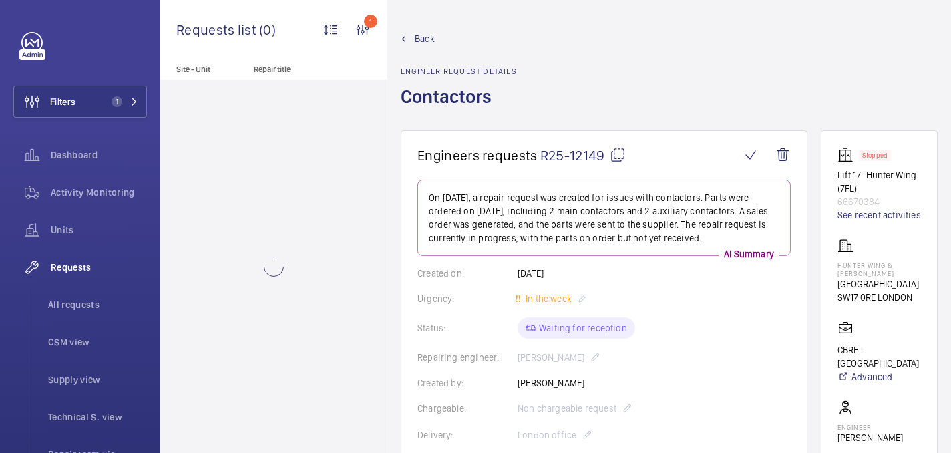
scroll to position [190, 0]
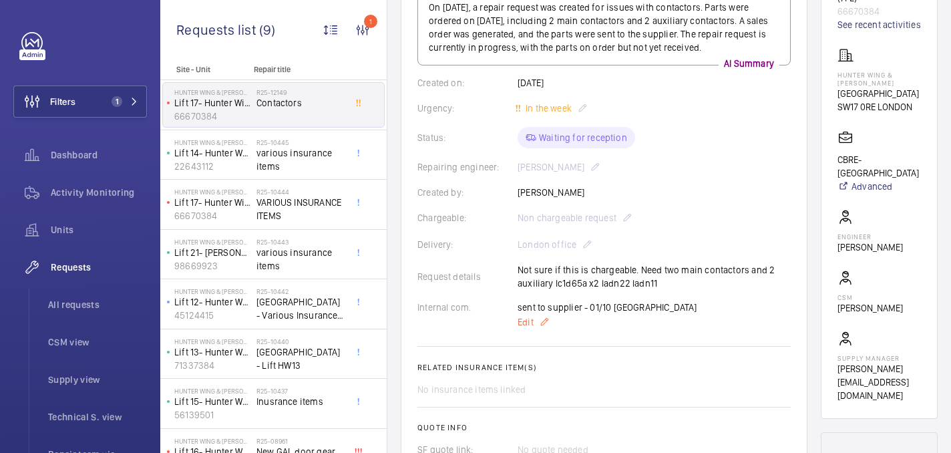
click at [526, 319] on span "Edit" at bounding box center [526, 321] width 16 height 13
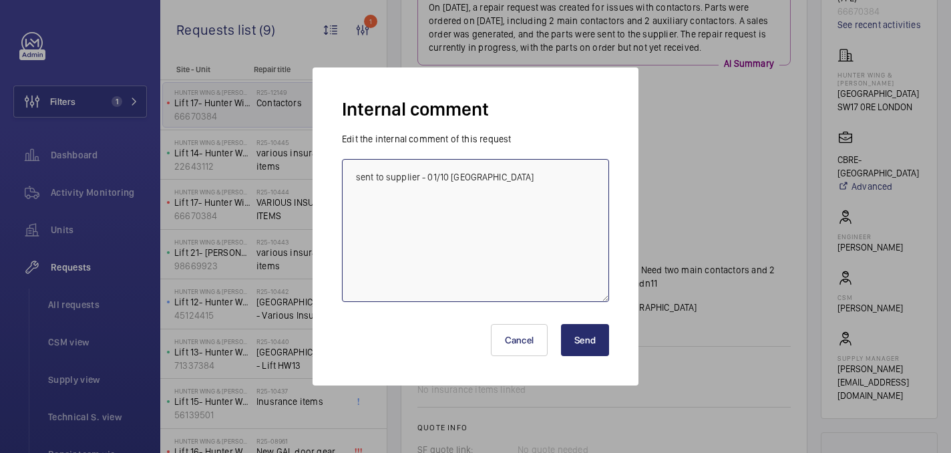
click at [534, 190] on textarea "sent to supplier - 01/10 [GEOGRAPHIC_DATA]" at bounding box center [475, 230] width 267 height 143
type textarea "ETA 3rd - 1/10"
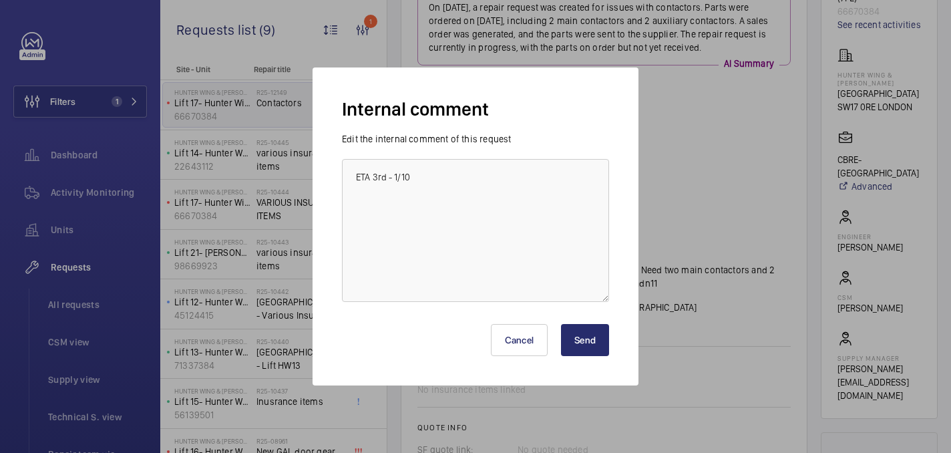
click at [589, 338] on button "Send" at bounding box center [585, 340] width 48 height 32
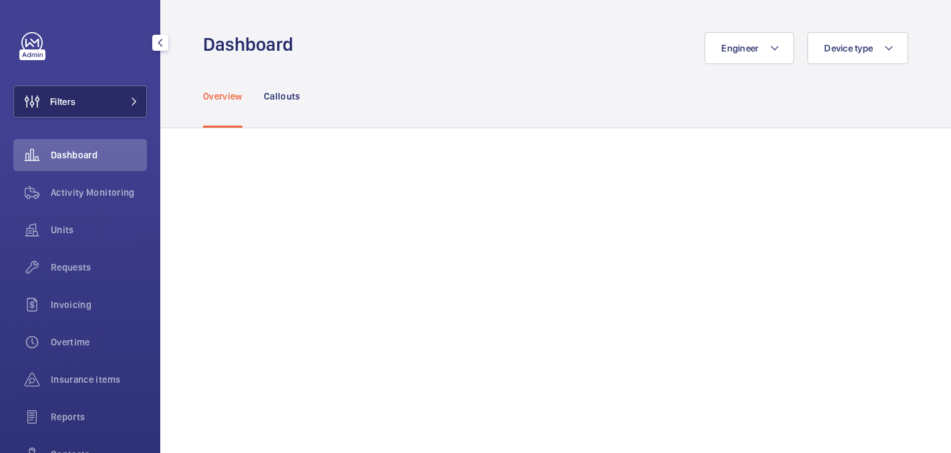
click at [84, 102] on button "Filters" at bounding box center [80, 102] width 134 height 32
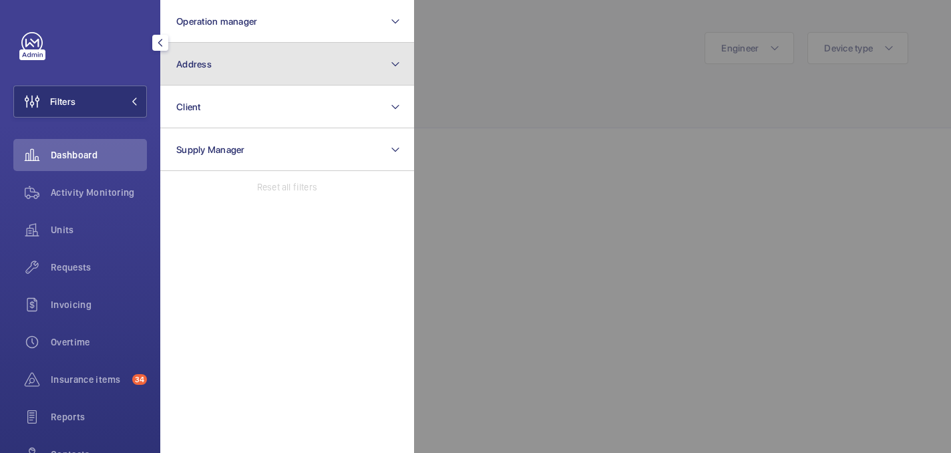
click at [255, 59] on button "Address" at bounding box center [287, 64] width 254 height 43
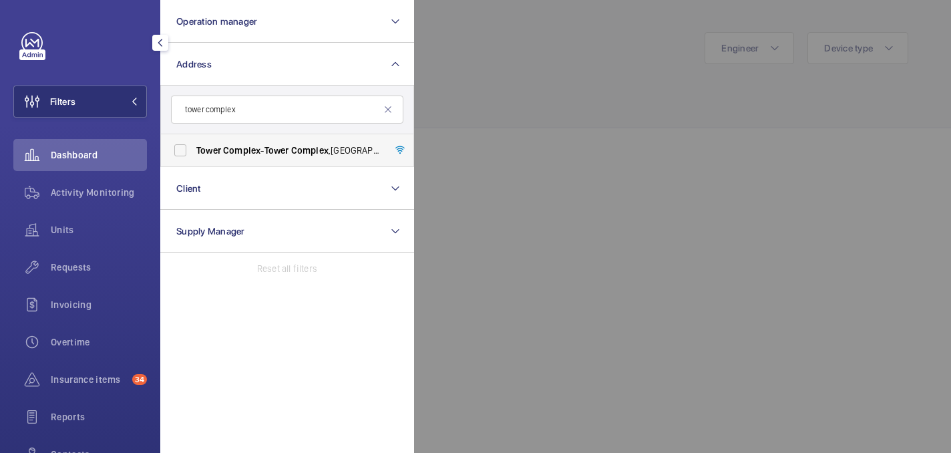
type input "tower complex"
click at [245, 156] on span "[STREET_ADDRESS]" at bounding box center [288, 150] width 184 height 13
click at [194, 156] on input "[STREET_ADDRESS]" at bounding box center [180, 150] width 27 height 27
checkbox input "true"
click at [502, 92] on div at bounding box center [889, 226] width 951 height 453
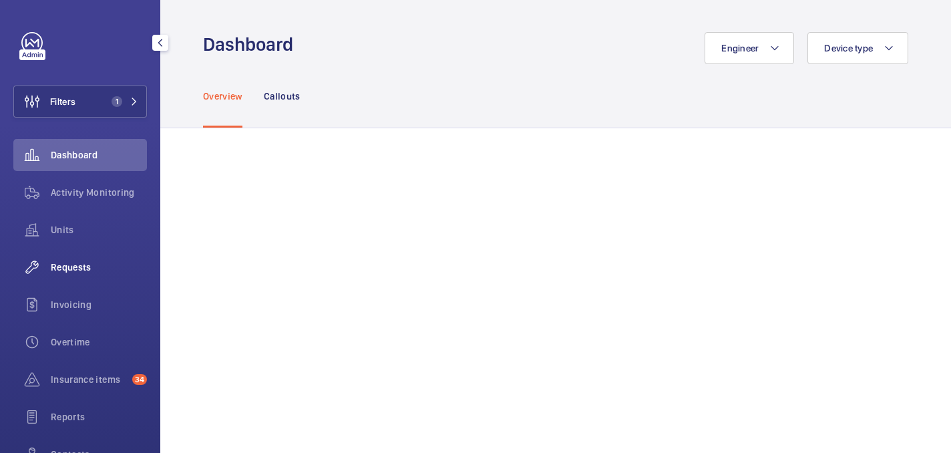
click at [80, 272] on span "Requests" at bounding box center [99, 267] width 96 height 13
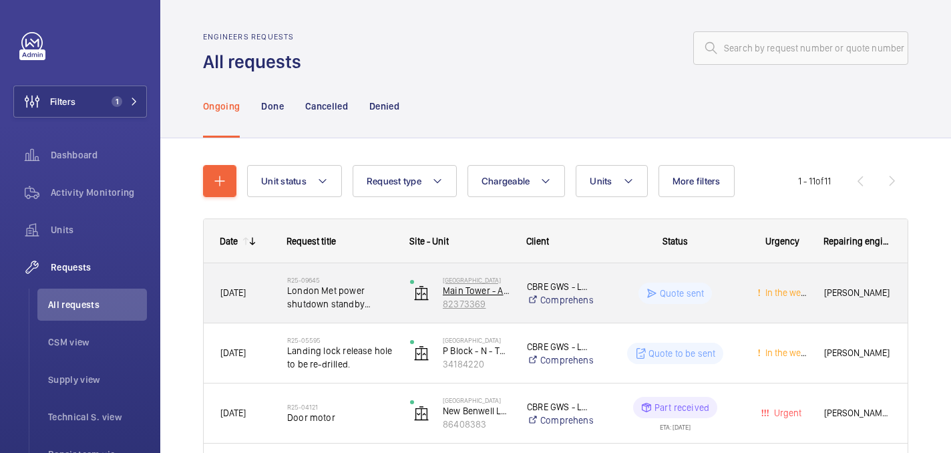
click at [503, 305] on p "82373369" at bounding box center [476, 303] width 67 height 13
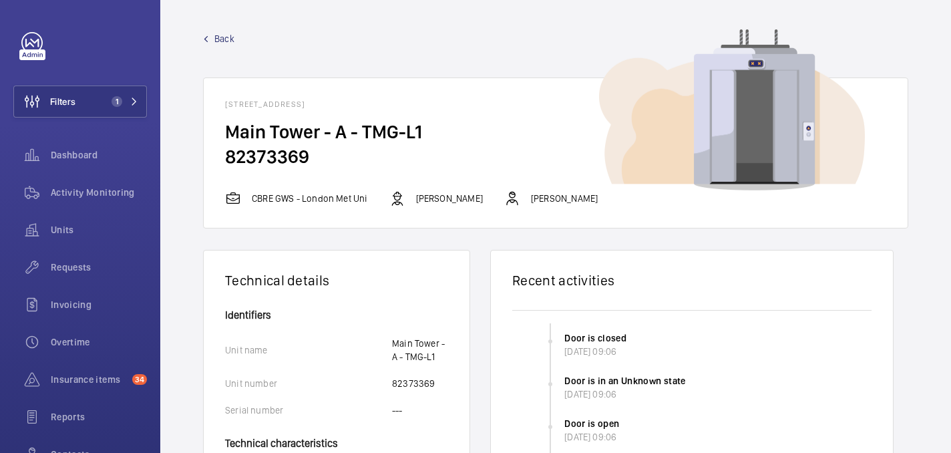
click at [225, 39] on span "Back" at bounding box center [224, 38] width 20 height 13
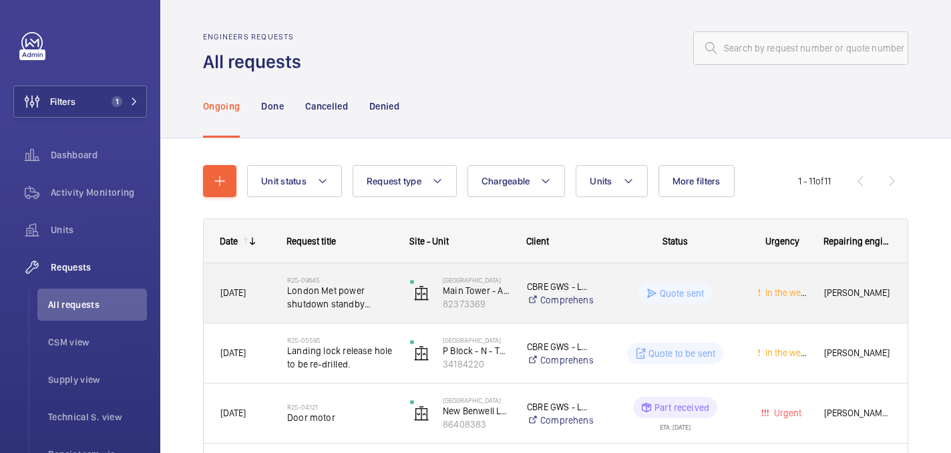
click at [270, 313] on div "[DATE]" at bounding box center [237, 292] width 67 height 59
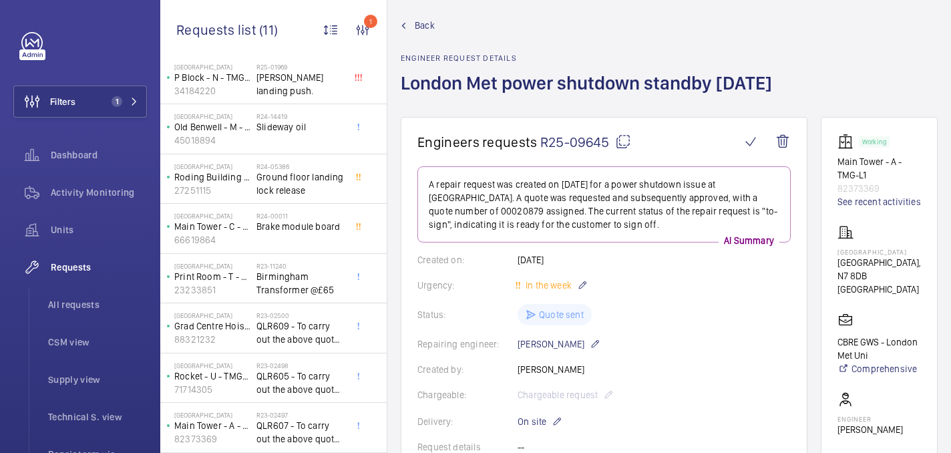
scroll to position [14, 0]
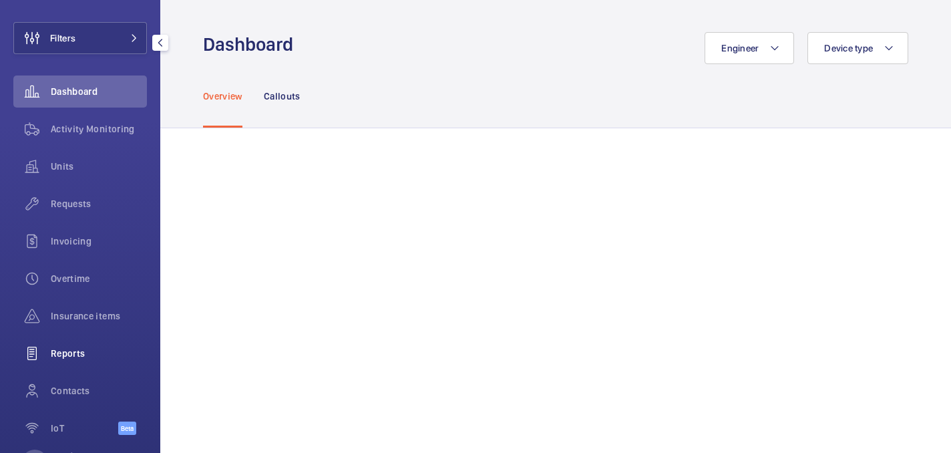
scroll to position [64, 0]
click at [88, 309] on span "Insurance items" at bounding box center [99, 315] width 96 height 13
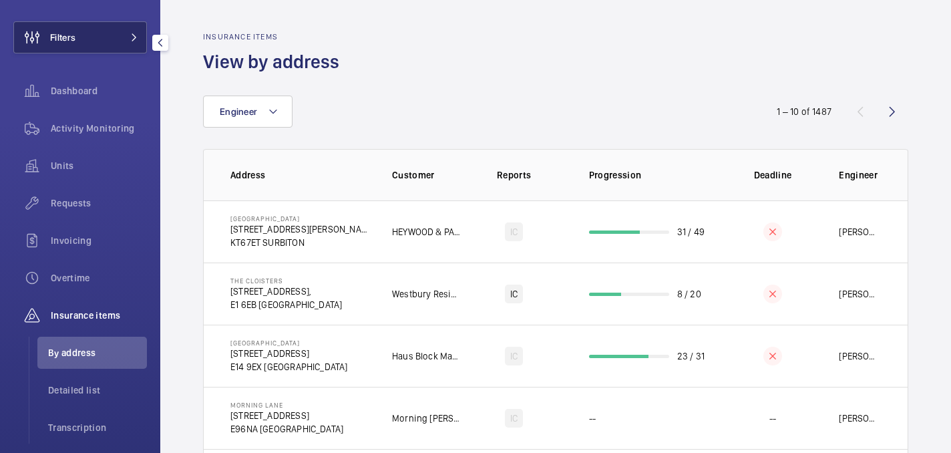
click at [82, 40] on button "Filters" at bounding box center [80, 37] width 134 height 32
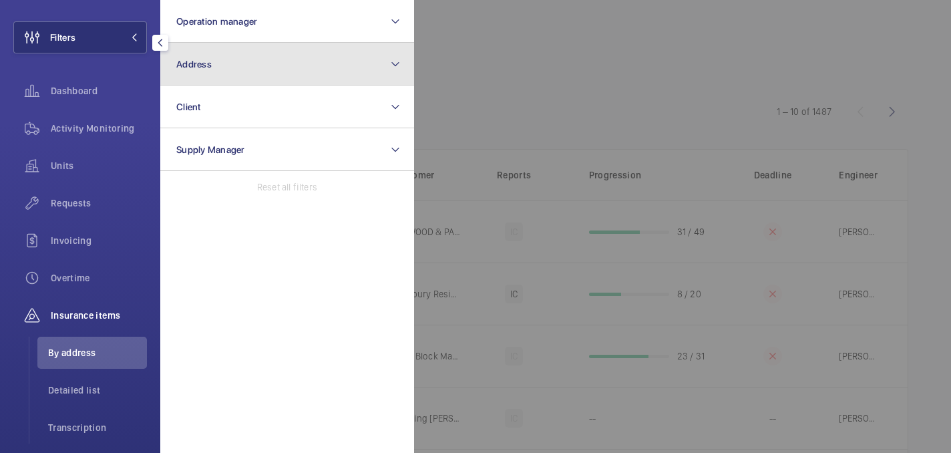
click at [253, 77] on button "Address" at bounding box center [287, 64] width 254 height 43
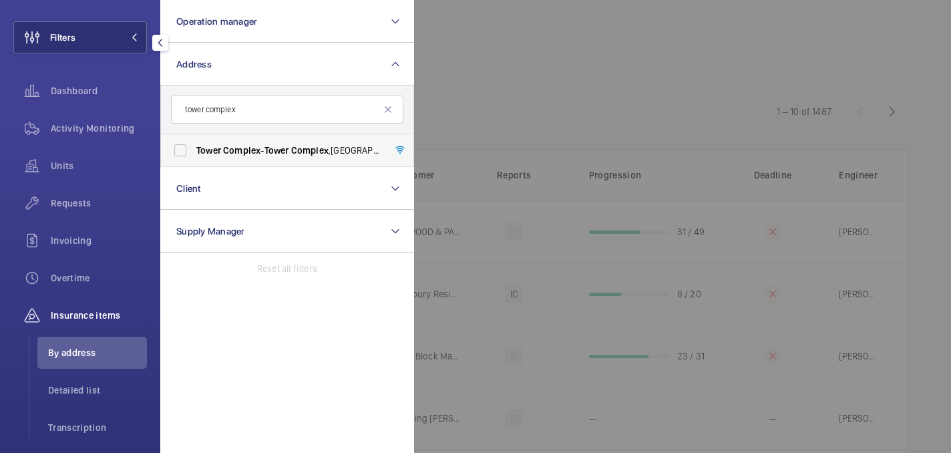
type input "tower complex"
click at [300, 146] on span "Complex" at bounding box center [309, 150] width 37 height 11
click at [194, 146] on input "[STREET_ADDRESS]" at bounding box center [180, 150] width 27 height 27
checkbox input "true"
click at [562, 67] on div at bounding box center [889, 226] width 951 height 453
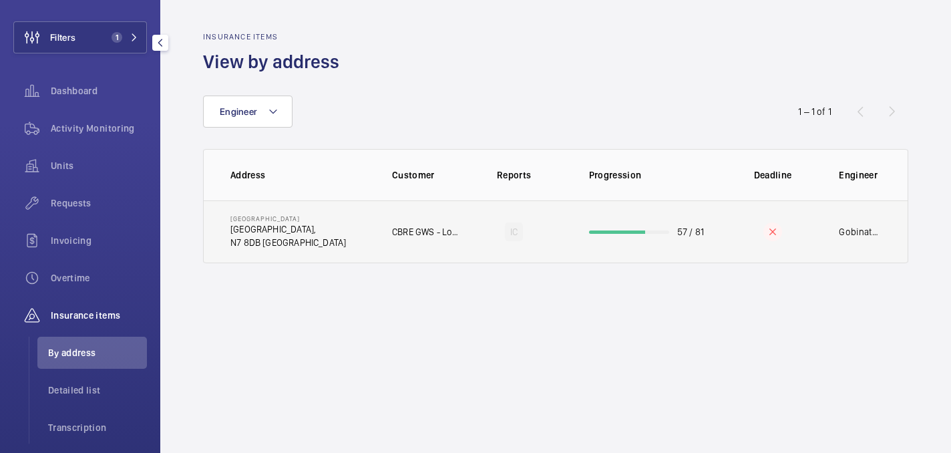
click at [311, 218] on td "[STREET_ADDRESS]" at bounding box center [287, 231] width 167 height 63
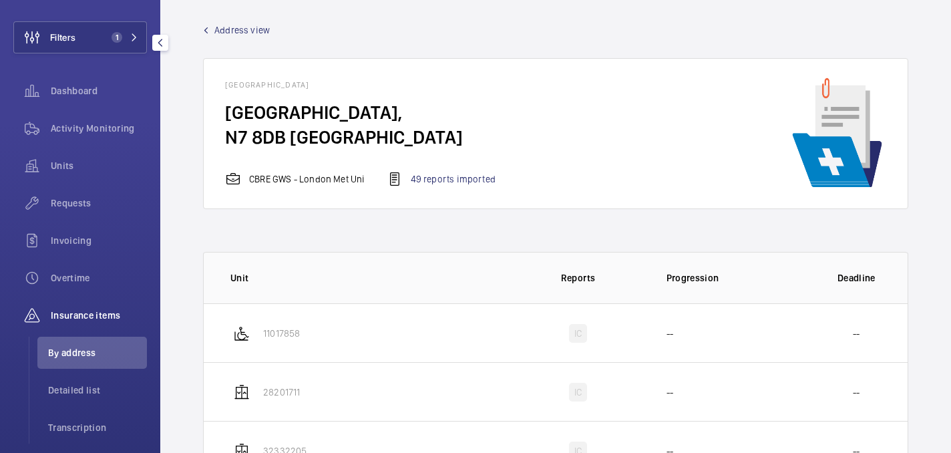
scroll to position [11, 0]
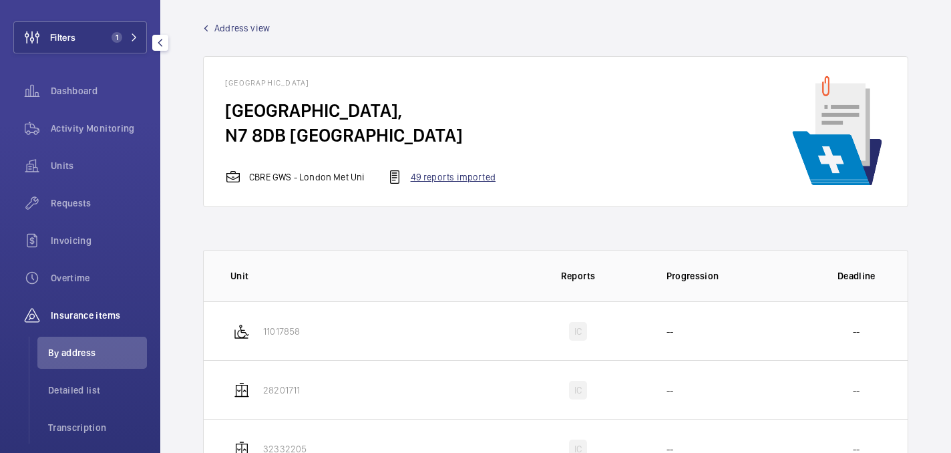
click at [446, 170] on div "49 reports imported" at bounding box center [441, 177] width 109 height 16
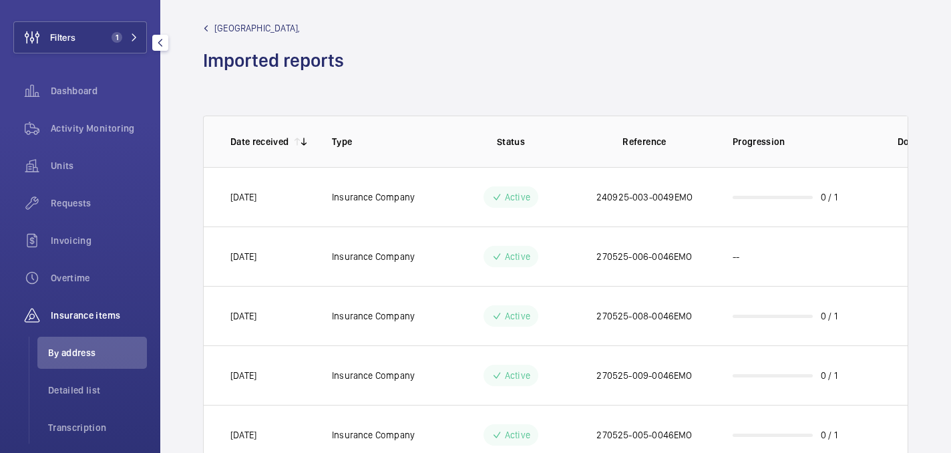
click at [426, 210] on td "Insurance Company" at bounding box center [378, 196] width 134 height 59
click at [257, 197] on p "[DATE]" at bounding box center [244, 196] width 26 height 13
click at [391, 193] on p "Insurance Company" at bounding box center [373, 196] width 83 height 13
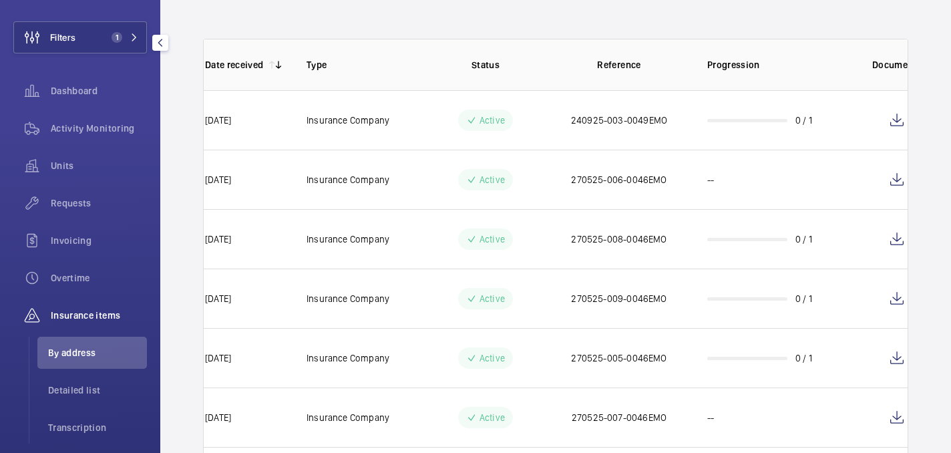
scroll to position [0, 47]
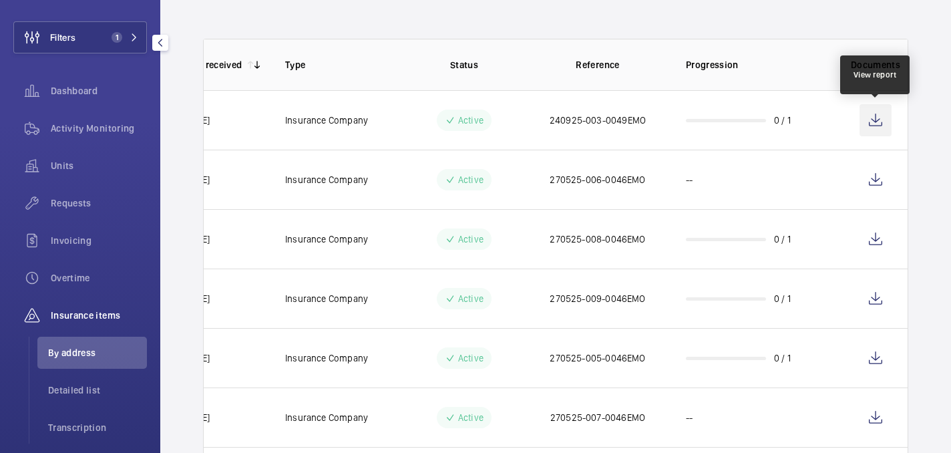
click at [881, 119] on wm-front-icon-button at bounding box center [876, 120] width 32 height 32
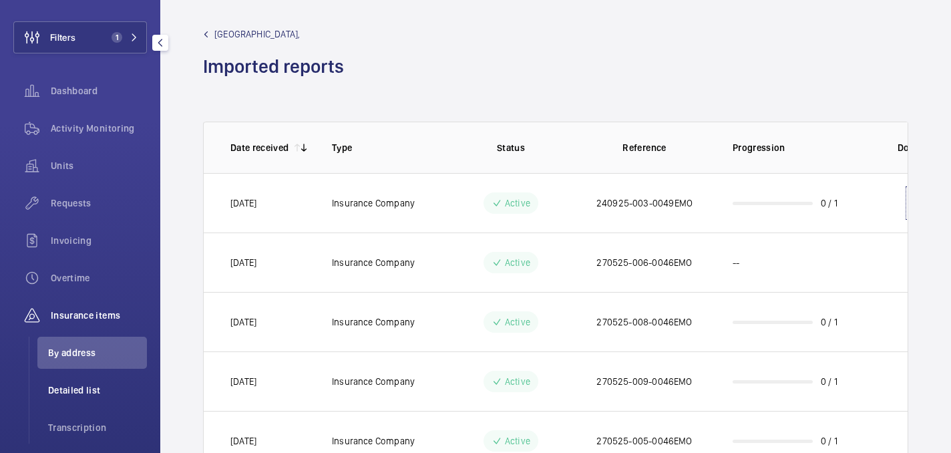
scroll to position [140, 0]
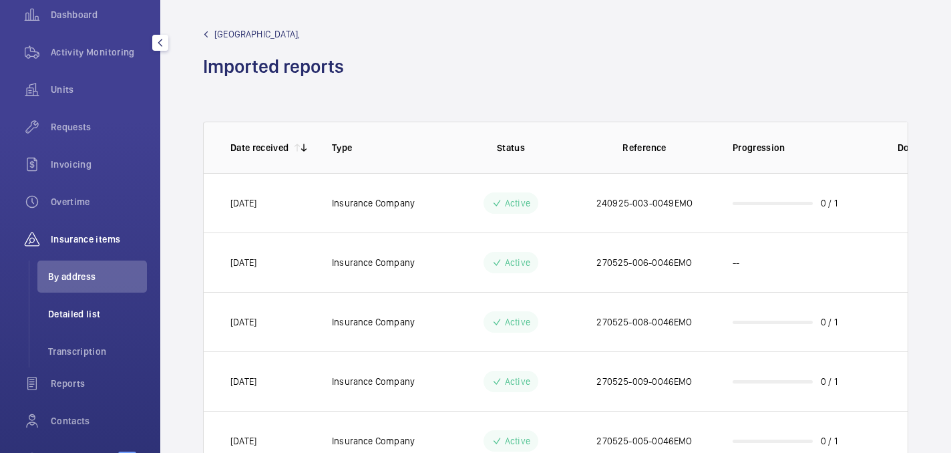
click at [86, 323] on li "Detailed list" at bounding box center [92, 314] width 110 height 32
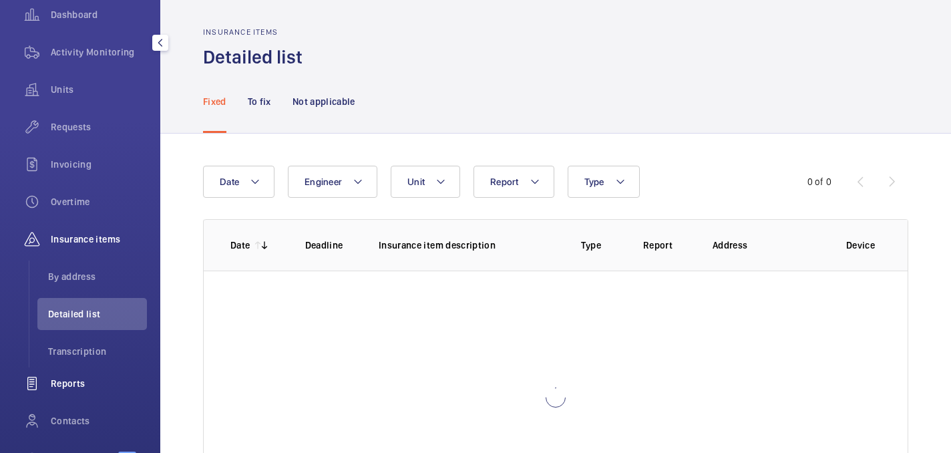
click at [85, 398] on div "Reports" at bounding box center [80, 383] width 134 height 32
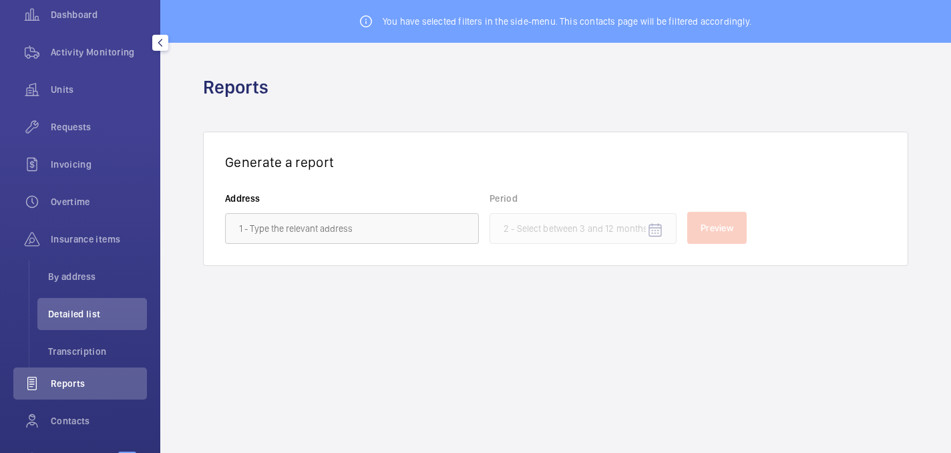
scroll to position [119, 0]
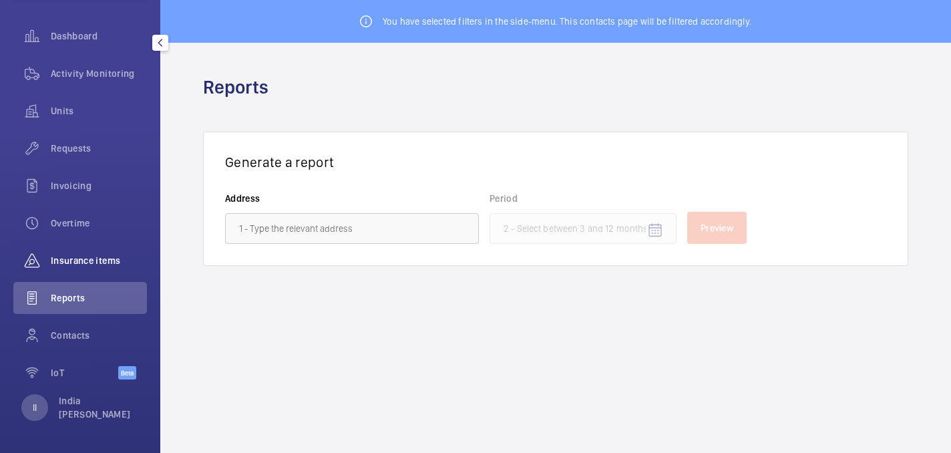
click at [82, 253] on div "Insurance items" at bounding box center [80, 261] width 134 height 32
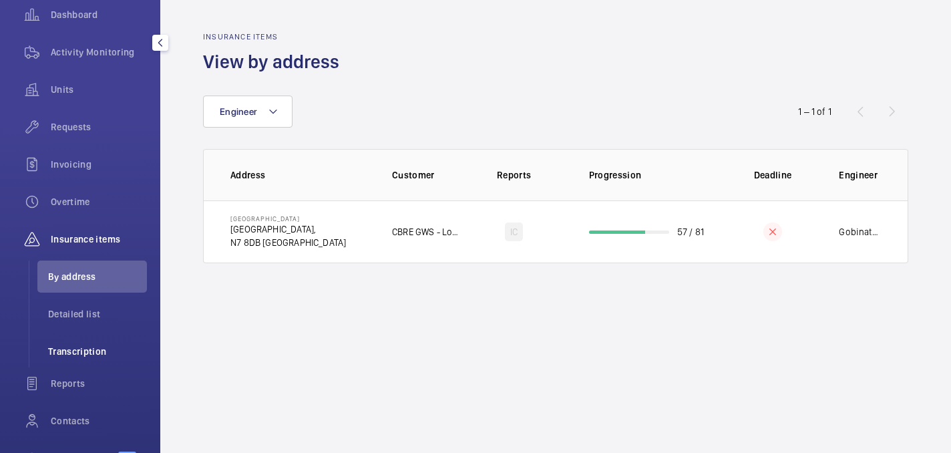
click at [87, 352] on span "Transcription" at bounding box center [97, 351] width 99 height 13
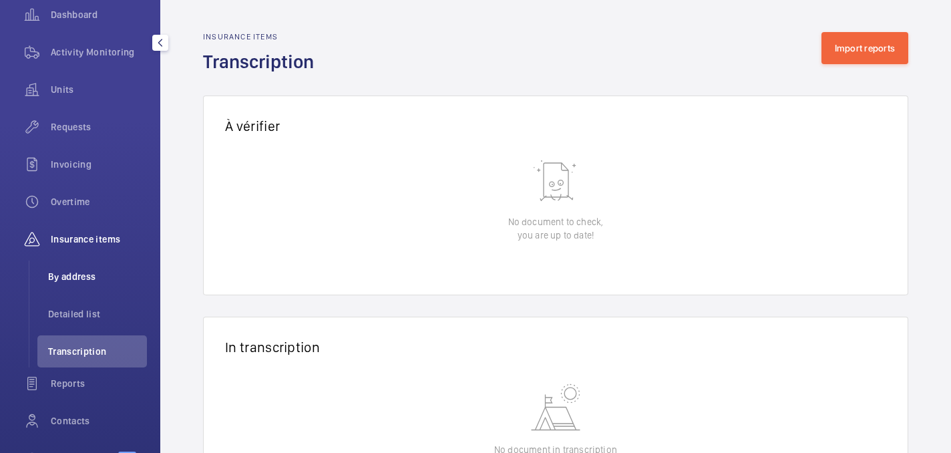
click at [82, 275] on span "By address" at bounding box center [97, 276] width 99 height 13
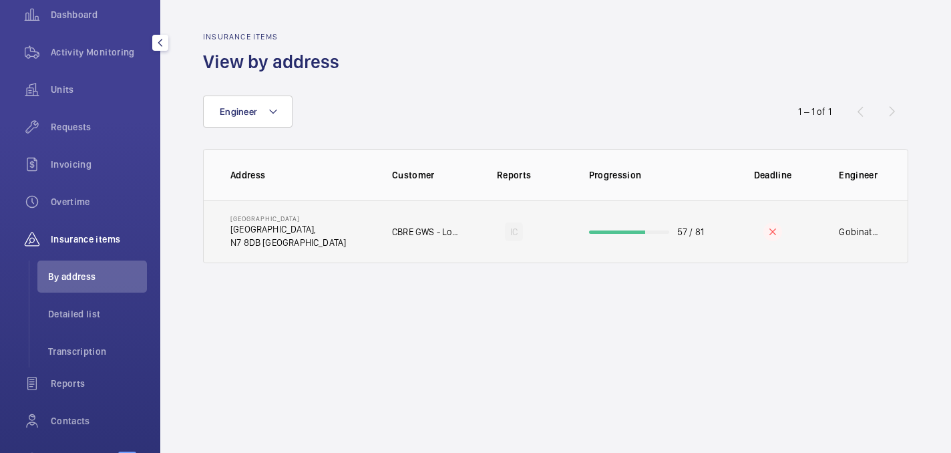
click at [331, 202] on td "Tower Complex Tower Complex, N7 8DB LONDON" at bounding box center [287, 231] width 167 height 63
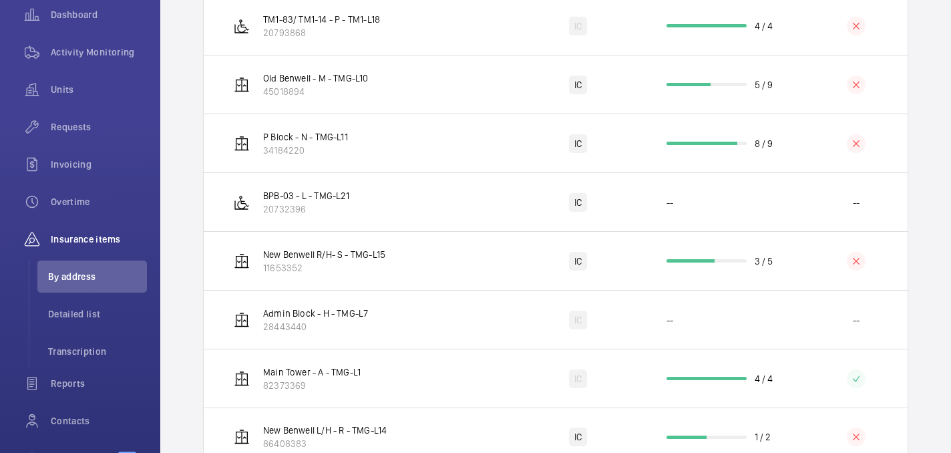
scroll to position [1361, 0]
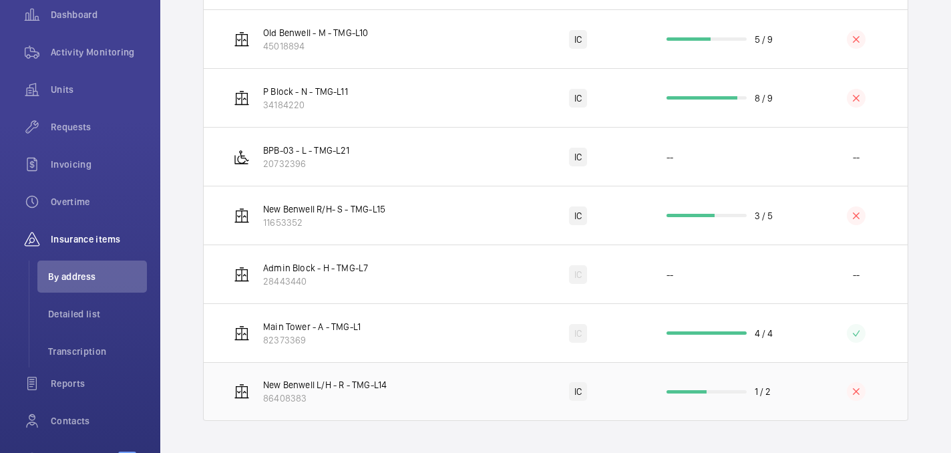
click at [376, 400] on p "86408383" at bounding box center [325, 398] width 124 height 13
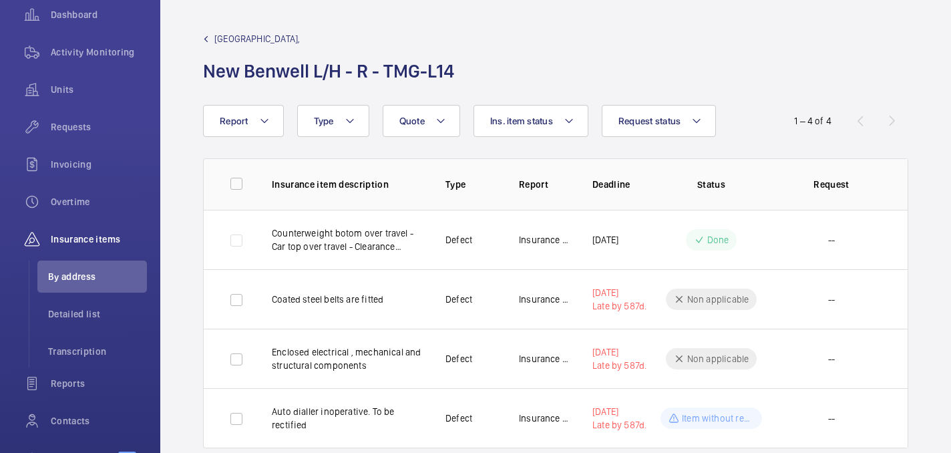
click at [212, 39] on link "Tower Complex - Tower Complex," at bounding box center [332, 38] width 259 height 13
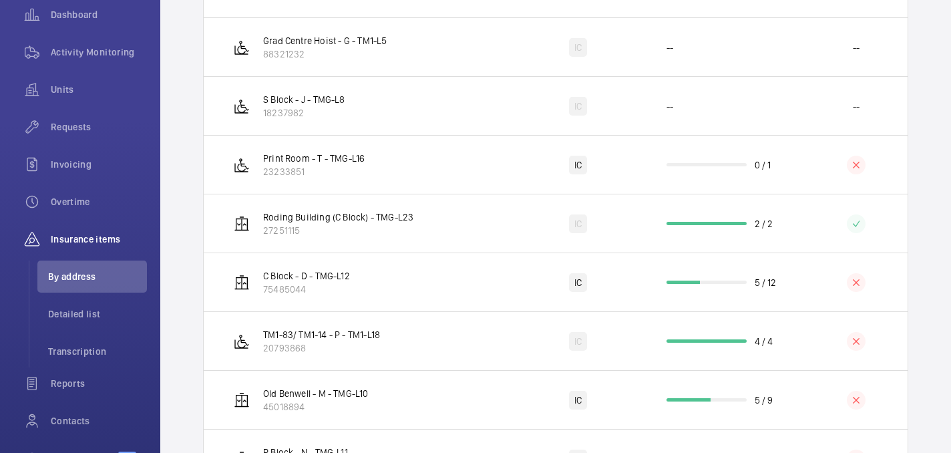
scroll to position [975, 0]
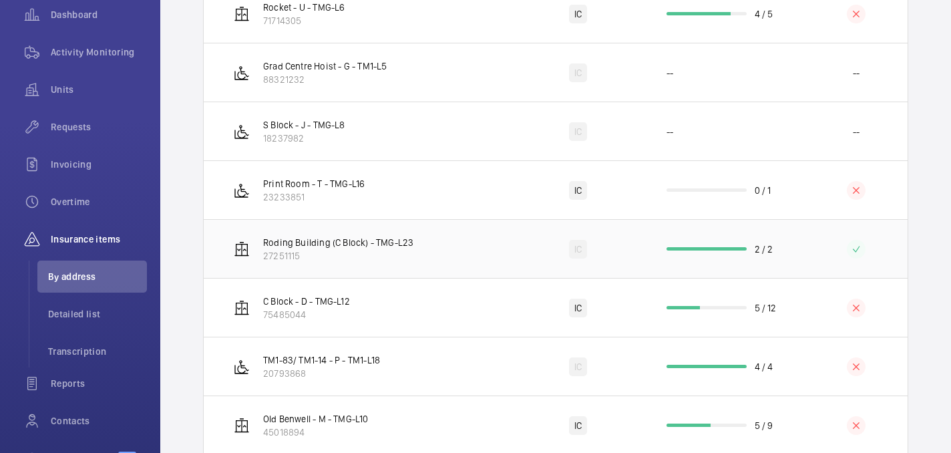
click at [358, 256] on p "27251115" at bounding box center [338, 255] width 150 height 13
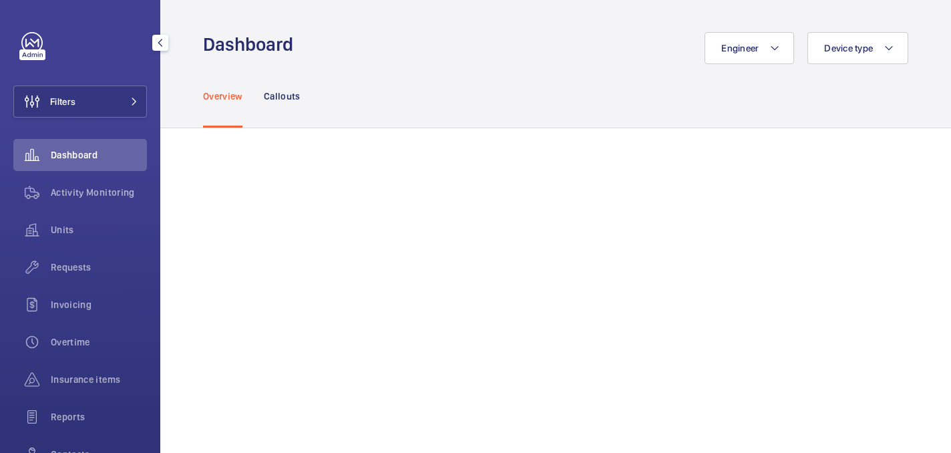
click at [121, 115] on button "Filters" at bounding box center [80, 102] width 134 height 32
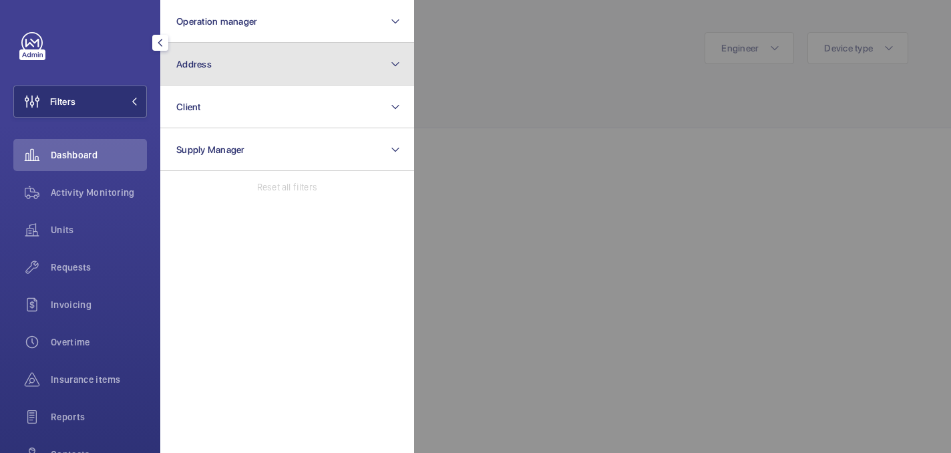
click at [216, 83] on button "Address" at bounding box center [287, 64] width 254 height 43
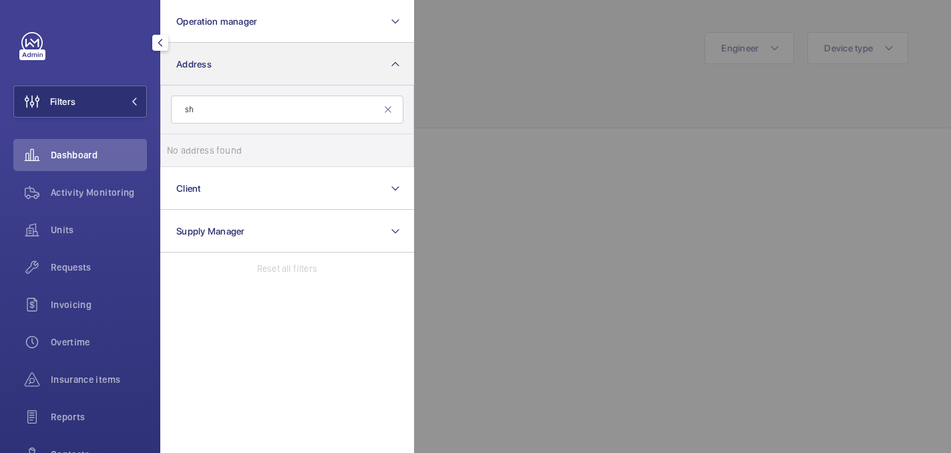
type input "s"
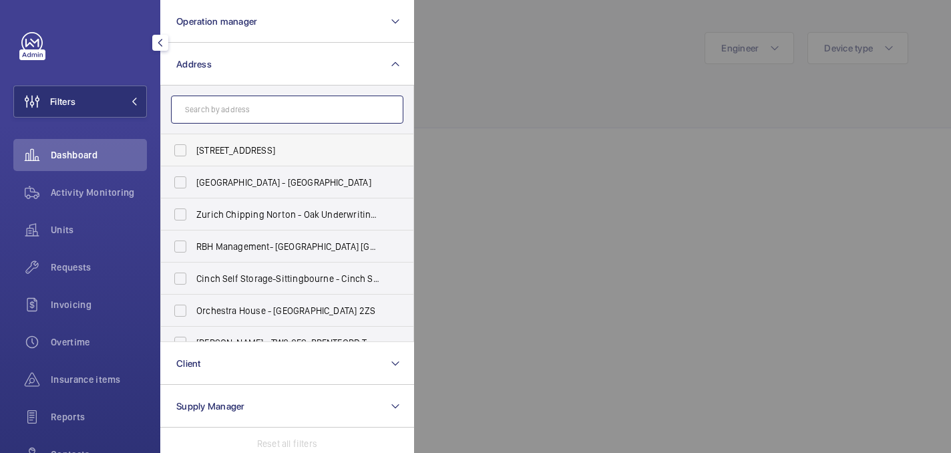
paste input "Schroders London Wall"
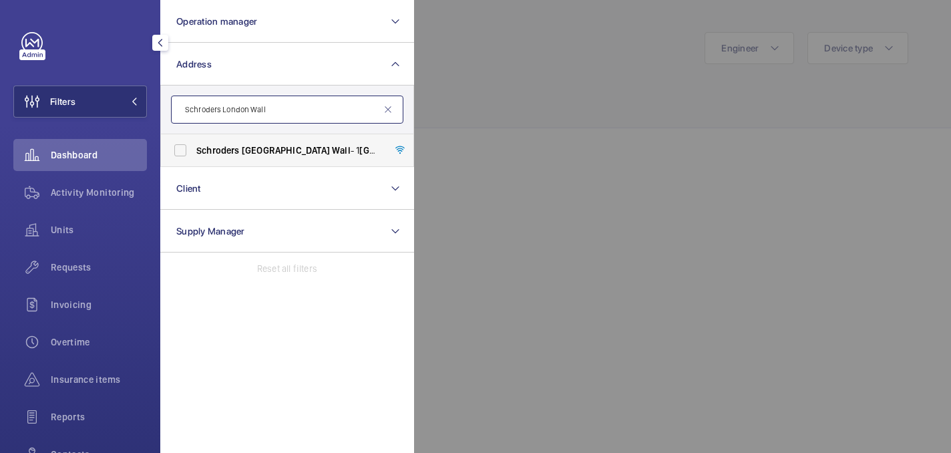
type input "Schroders London Wall"
click at [262, 152] on span "London" at bounding box center [286, 150] width 88 height 11
click at [194, 152] on input "Schroders London Wall - 1 London Wall Place, LONDON EC2Y 5AU" at bounding box center [180, 150] width 27 height 27
checkbox input "true"
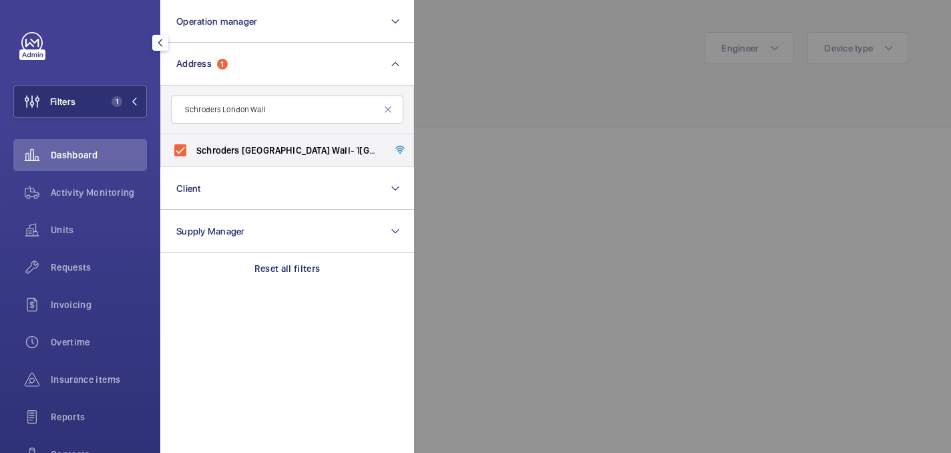
click at [531, 82] on div at bounding box center [889, 226] width 951 height 453
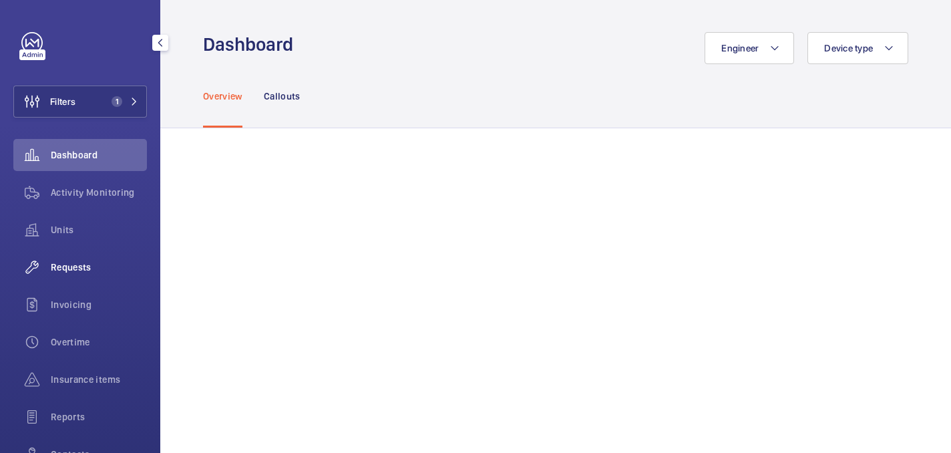
click at [93, 255] on div "Requests" at bounding box center [80, 267] width 134 height 32
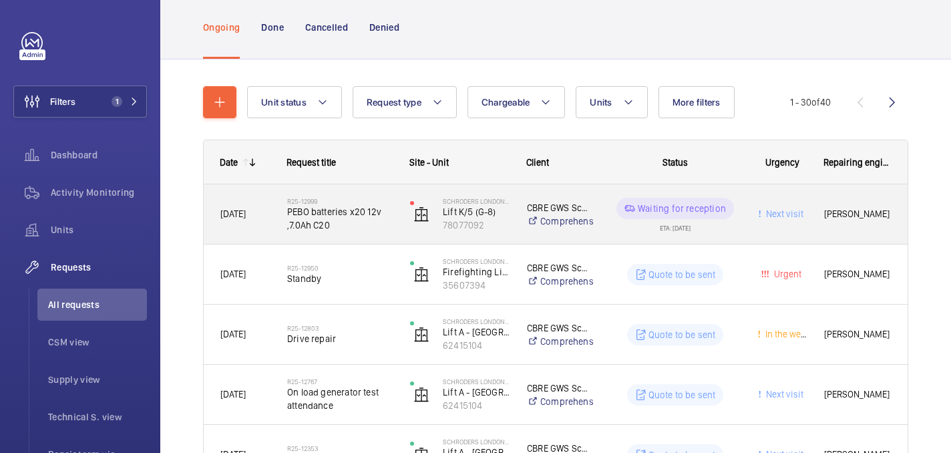
scroll to position [82, 0]
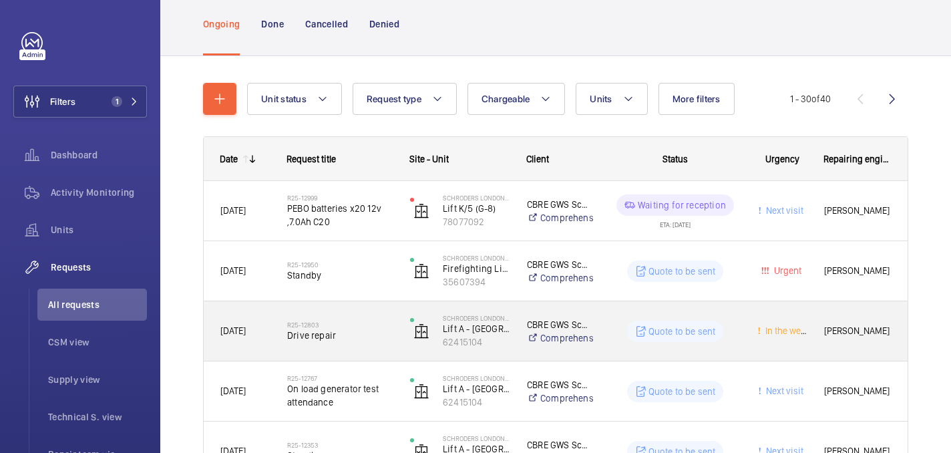
click at [357, 339] on span "Drive repair" at bounding box center [340, 335] width 106 height 13
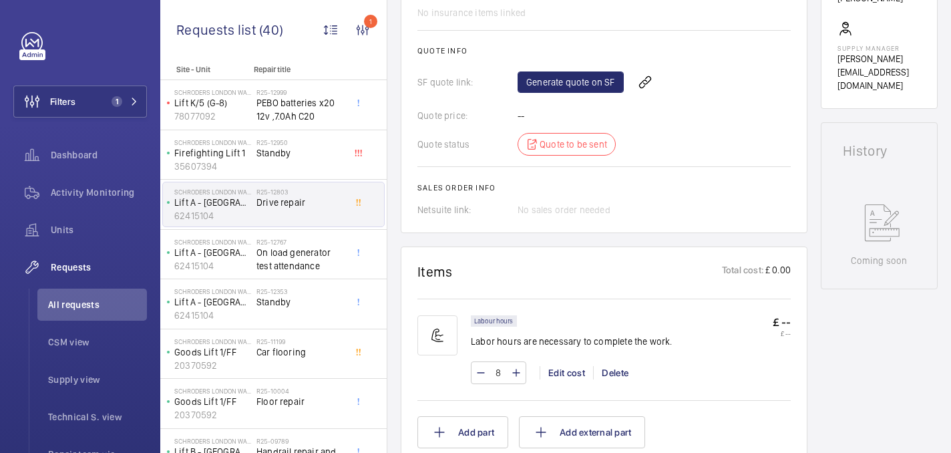
scroll to position [633, 0]
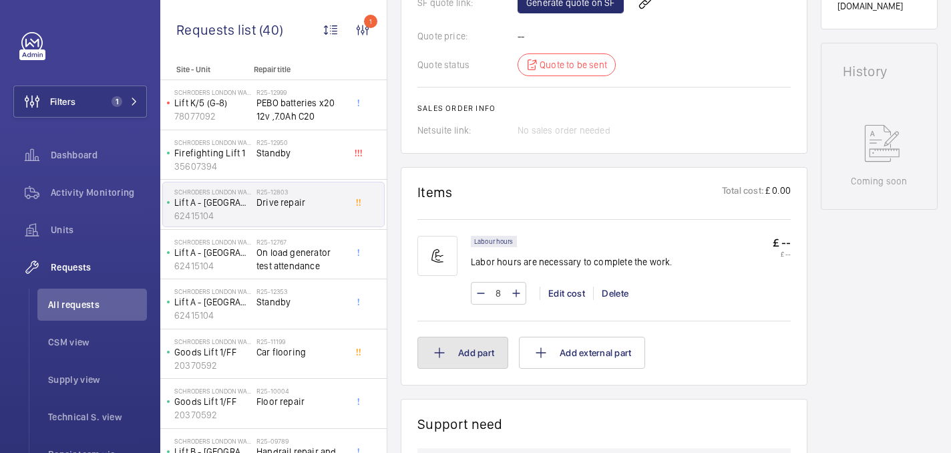
click at [447, 367] on button "Add part" at bounding box center [463, 353] width 91 height 32
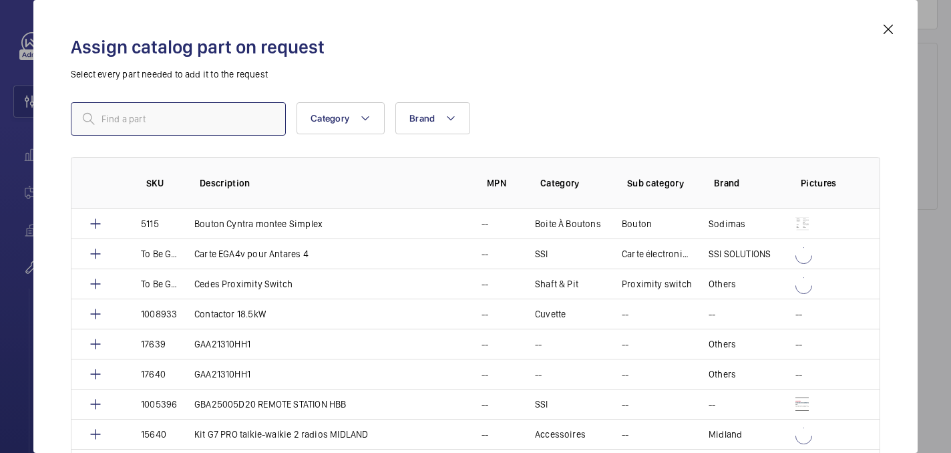
click at [174, 122] on input "text" at bounding box center [178, 118] width 215 height 33
paste input "1010419"
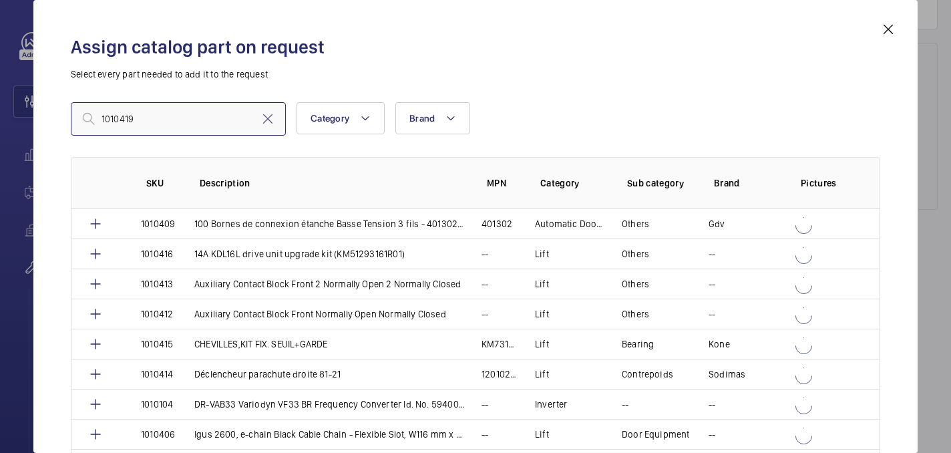
click at [106, 118] on input "1010419" at bounding box center [178, 118] width 215 height 33
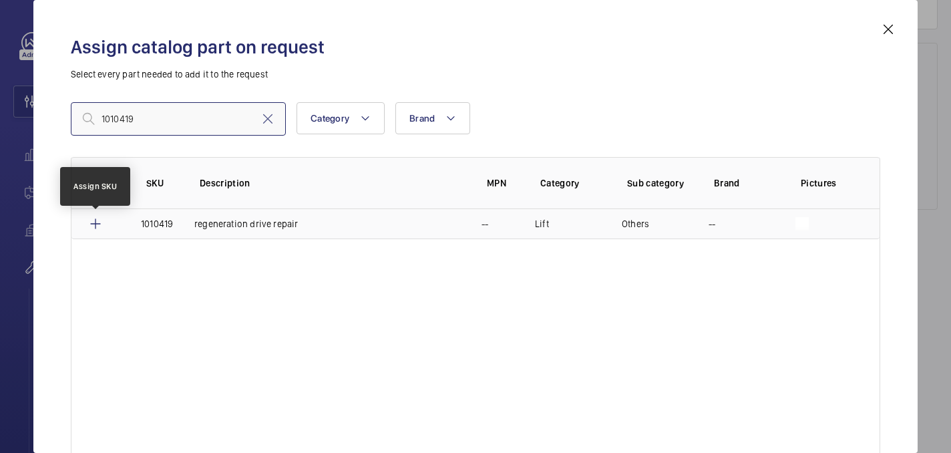
type input "1010419"
click at [92, 223] on mat-icon at bounding box center [96, 224] width 16 height 16
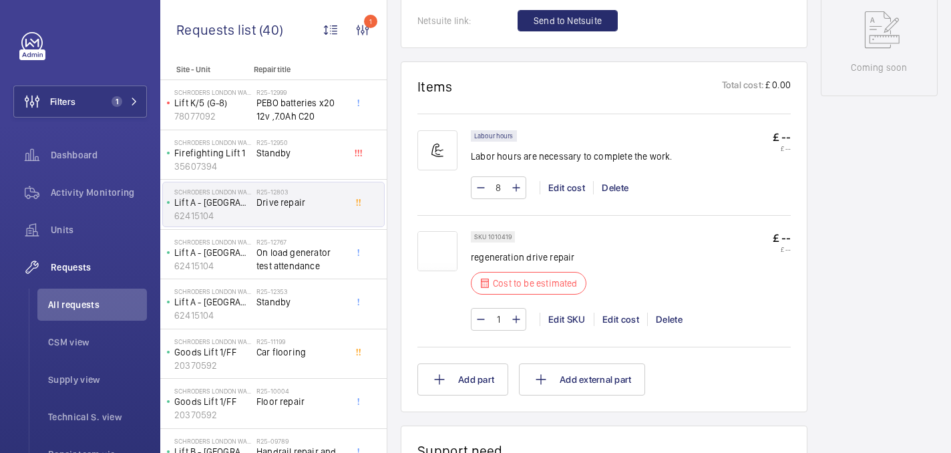
scroll to position [749, 0]
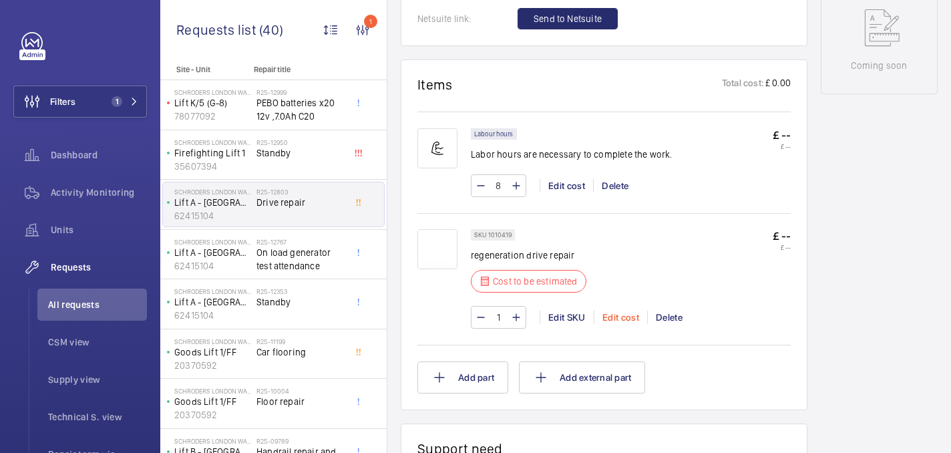
click at [626, 321] on div "Edit cost" at bounding box center [620, 317] width 53 height 13
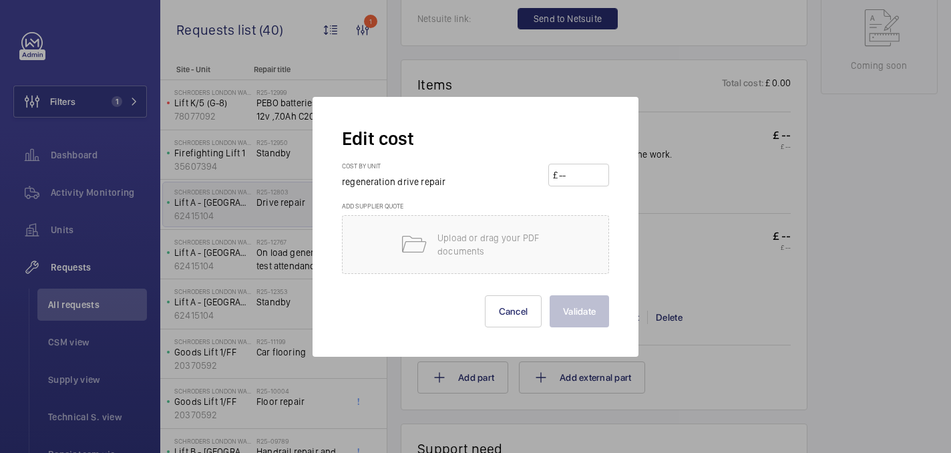
click at [562, 176] on input "number" at bounding box center [581, 174] width 47 height 21
paste input "2600"
type input "2600"
click at [576, 305] on button "Validate" at bounding box center [579, 311] width 59 height 32
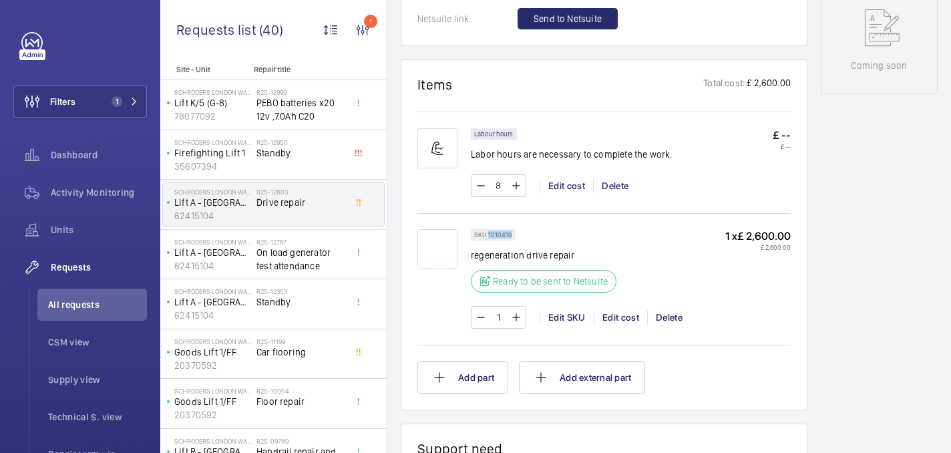
drag, startPoint x: 488, startPoint y: 235, endPoint x: 518, endPoint y: 235, distance: 29.4
click at [518, 235] on wm-front-pills "SKU 1010419" at bounding box center [497, 234] width 52 height 11
copy p "1010419"
click at [573, 320] on div "Edit SKU" at bounding box center [567, 317] width 54 height 13
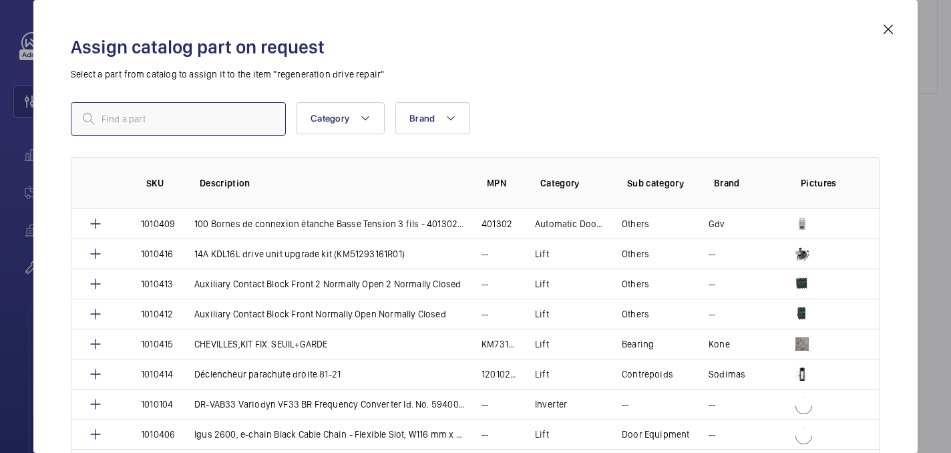
click at [216, 128] on input "text" at bounding box center [178, 118] width 215 height 33
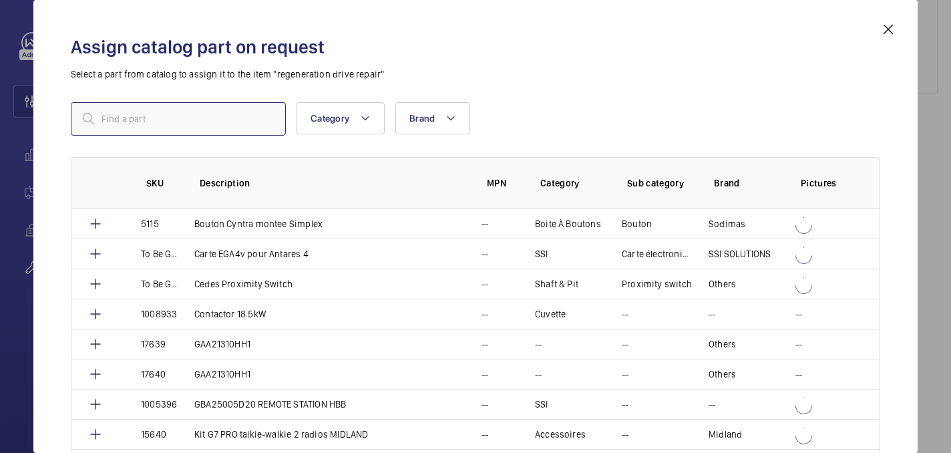
paste input "1010419"
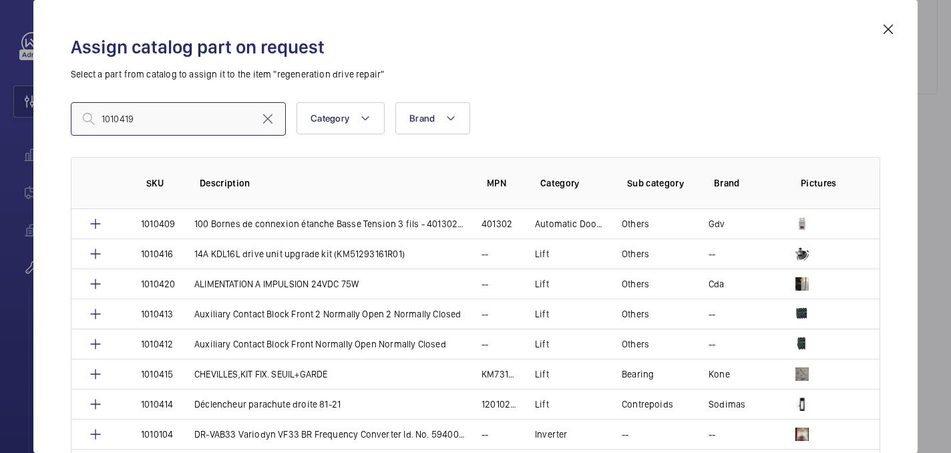
click at [106, 122] on input "1010419" at bounding box center [178, 118] width 215 height 33
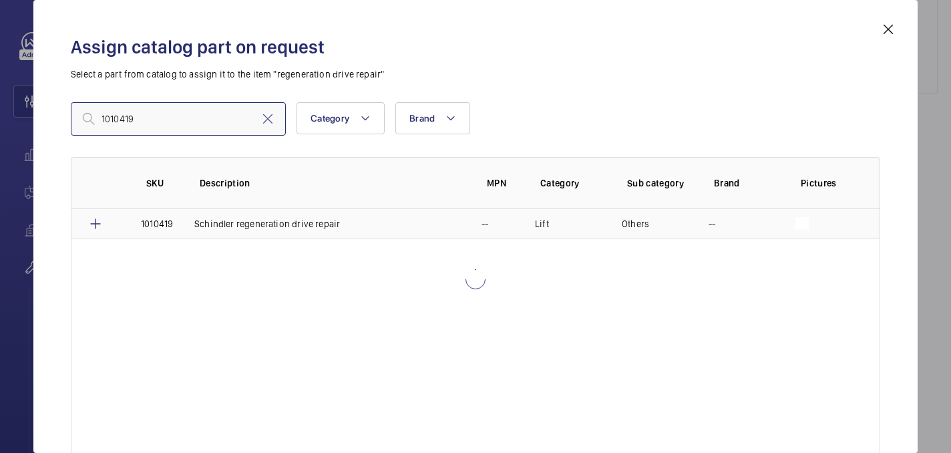
type input "1010419"
click at [95, 226] on mat-icon at bounding box center [96, 224] width 16 height 16
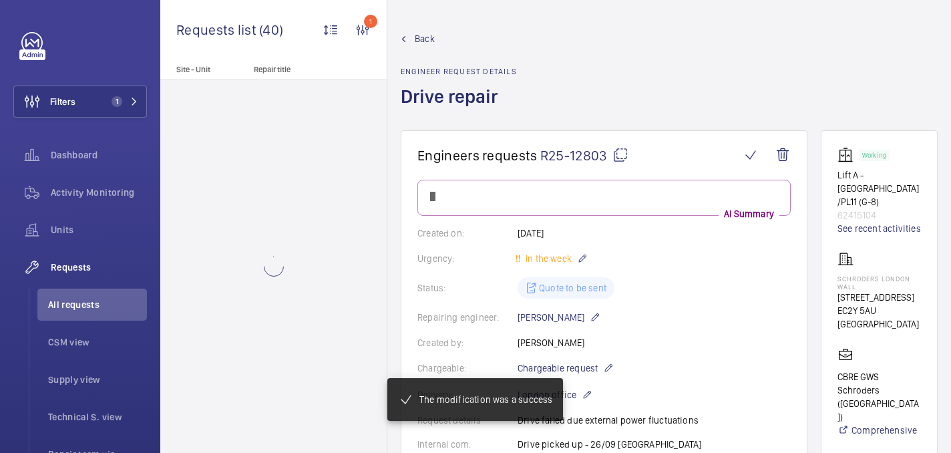
scroll to position [749, 0]
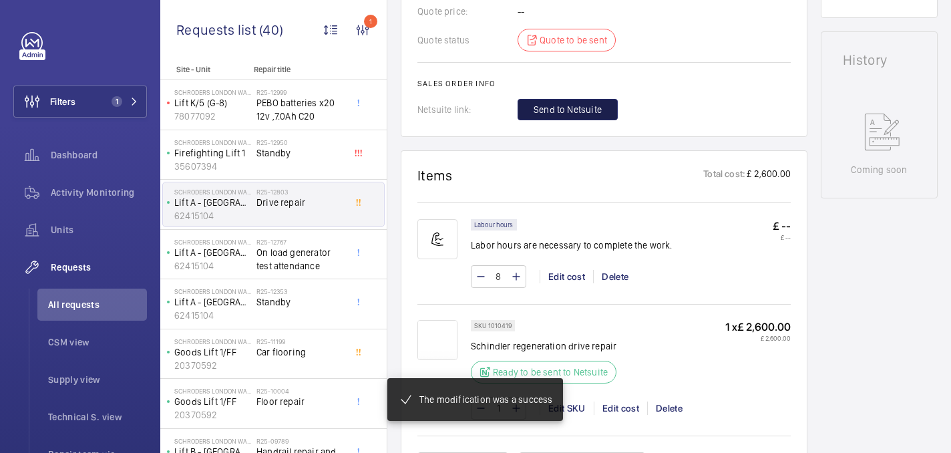
click at [571, 109] on span "Send to Netsuite" at bounding box center [568, 109] width 68 height 13
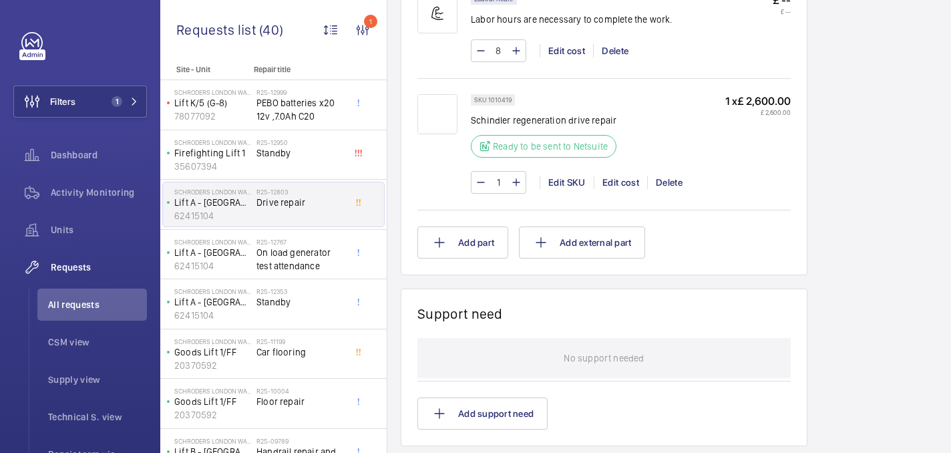
scroll to position [754, 0]
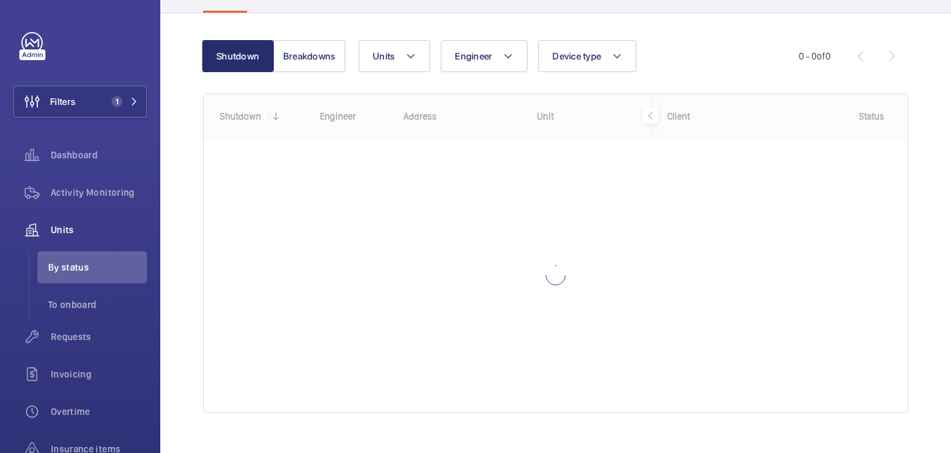
scroll to position [132, 0]
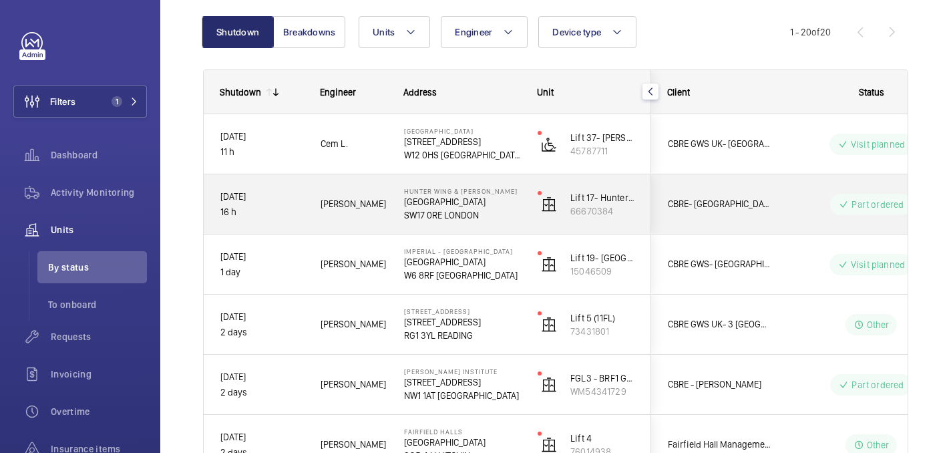
click at [359, 214] on div "[PERSON_NAME]" at bounding box center [346, 204] width 82 height 42
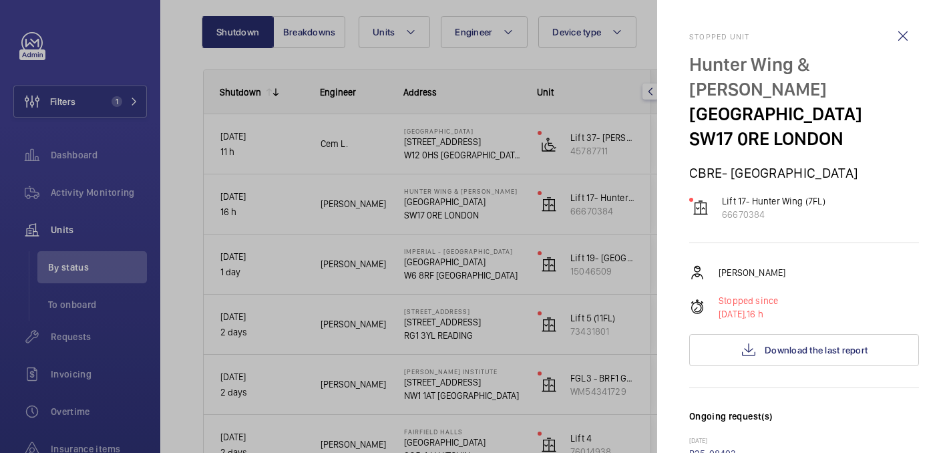
scroll to position [321, 0]
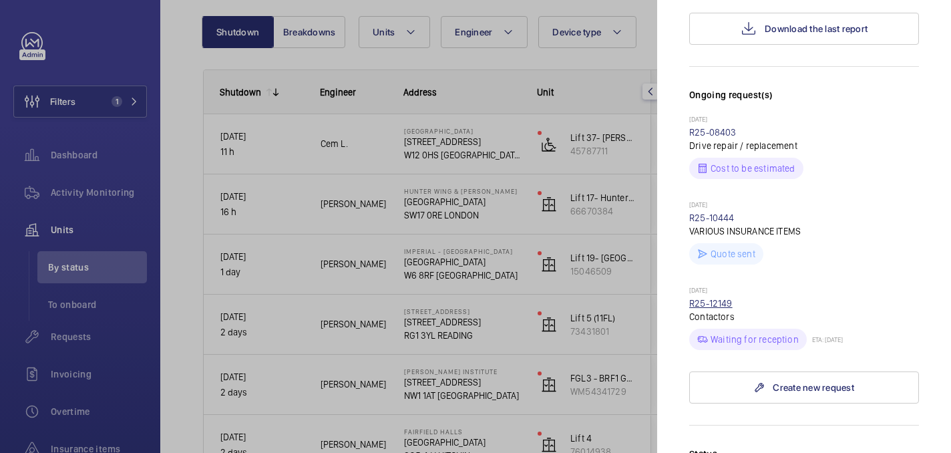
click at [722, 298] on link "R25-12149" at bounding box center [711, 303] width 43 height 11
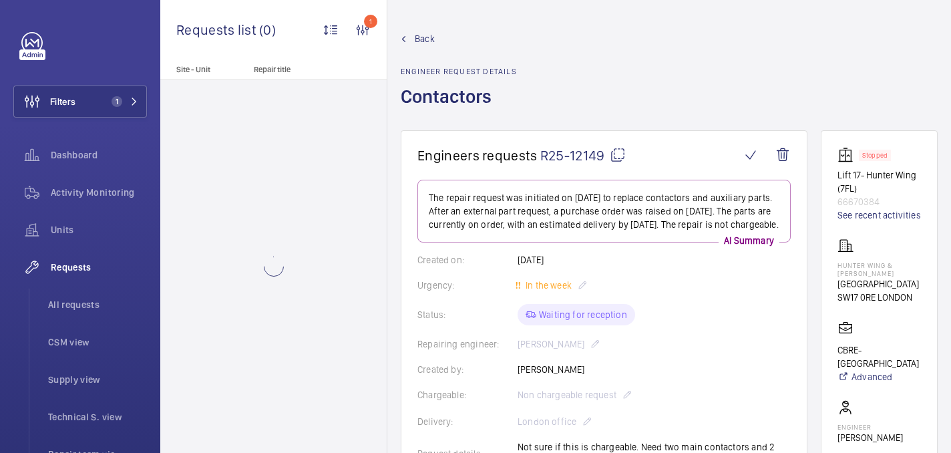
scroll to position [317, 0]
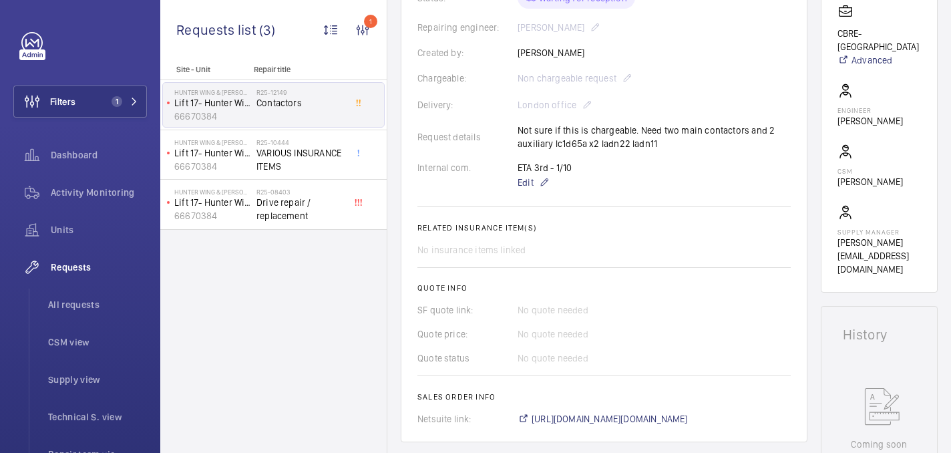
click at [561, 113] on div "Delivery: London office" at bounding box center [605, 105] width 374 height 16
click at [598, 86] on div "Chargeable: Non chargeable request" at bounding box center [605, 78] width 374 height 16
click at [623, 86] on div "Chargeable: Non chargeable request" at bounding box center [605, 78] width 374 height 16
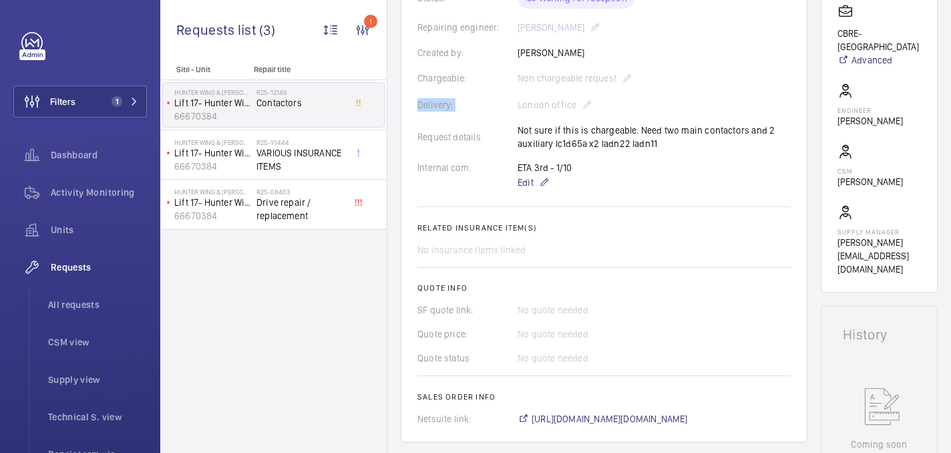
click at [623, 86] on div "Chargeable: Non chargeable request" at bounding box center [605, 78] width 374 height 16
click at [600, 226] on wm-front-card-body "The repair request was initiated on [DATE] to replace contactors and auxiliary …" at bounding box center [605, 144] width 374 height 563
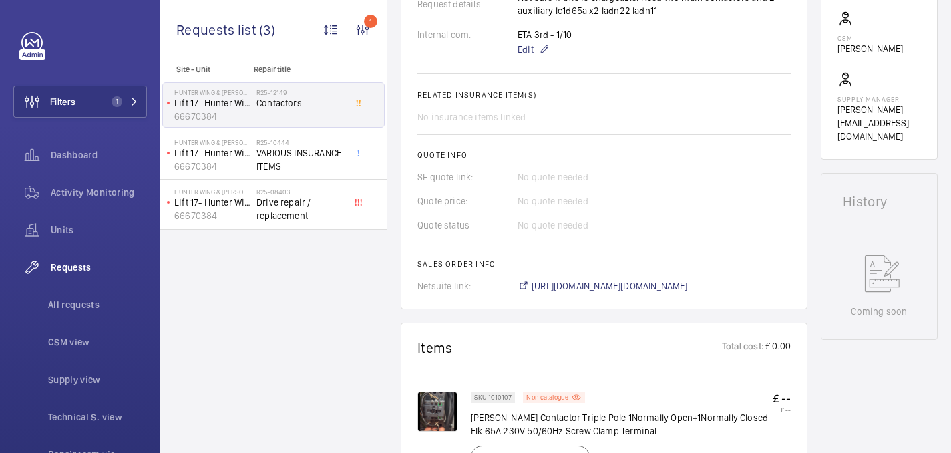
scroll to position [412, 0]
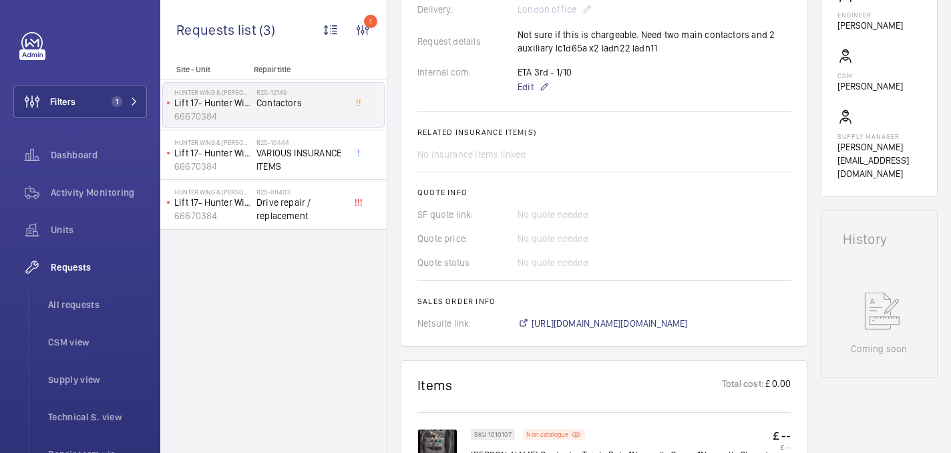
click at [541, 245] on wm-front-card-body "The repair request was initiated on [DATE] to replace contactors and auxiliary …" at bounding box center [605, 48] width 374 height 563
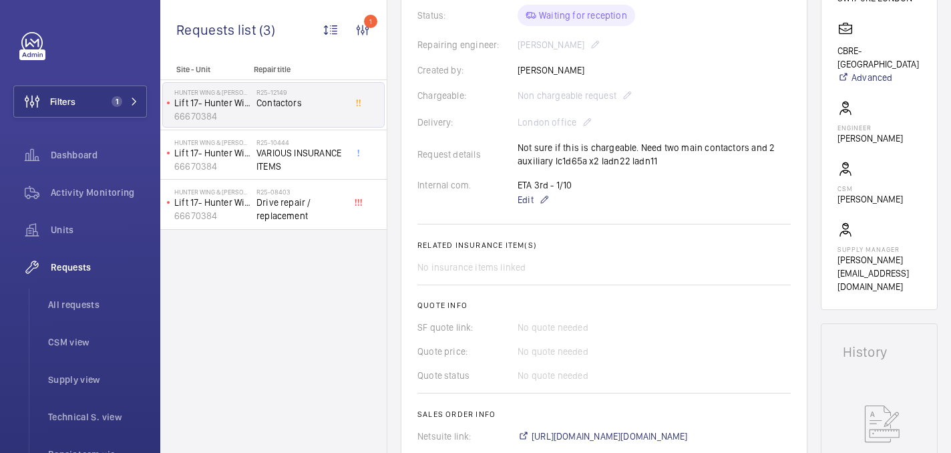
scroll to position [0, 0]
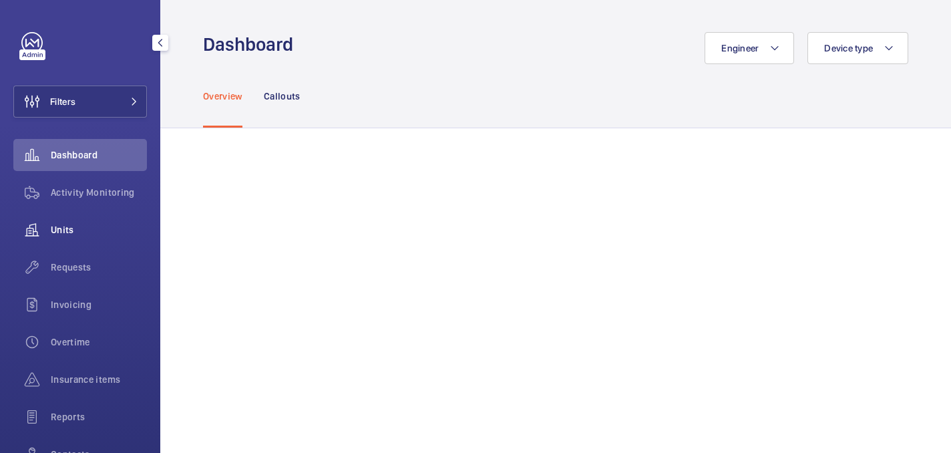
click at [73, 221] on div "Units" at bounding box center [80, 230] width 134 height 32
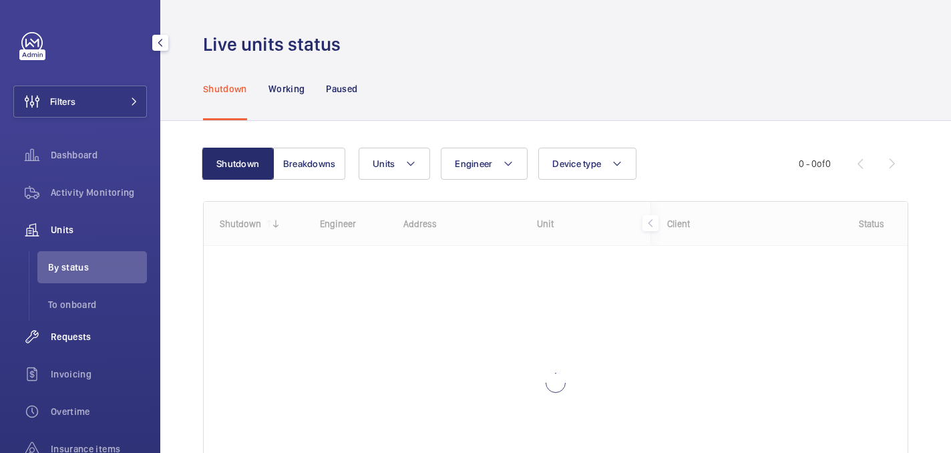
click at [81, 343] on span "Requests" at bounding box center [99, 336] width 96 height 13
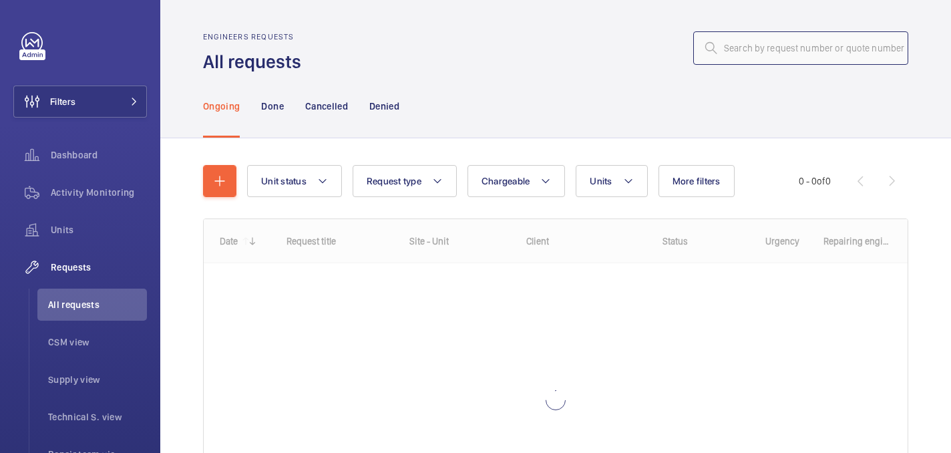
click at [752, 60] on input "text" at bounding box center [801, 47] width 215 height 33
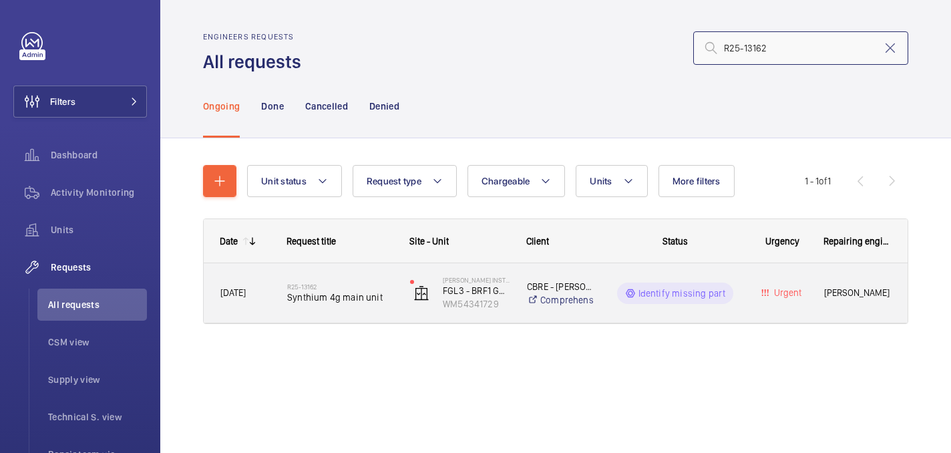
type input "R25-13162"
click at [360, 293] on span "Synthium 4g main unit" at bounding box center [340, 297] width 106 height 13
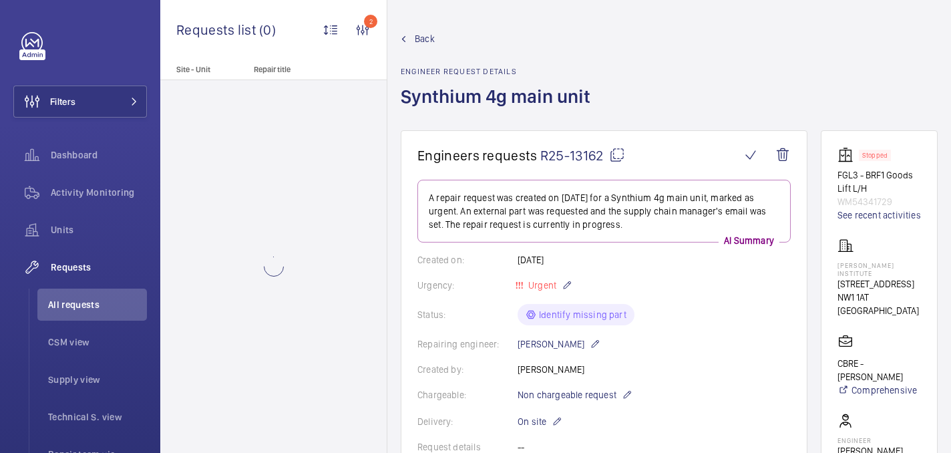
scroll to position [593, 0]
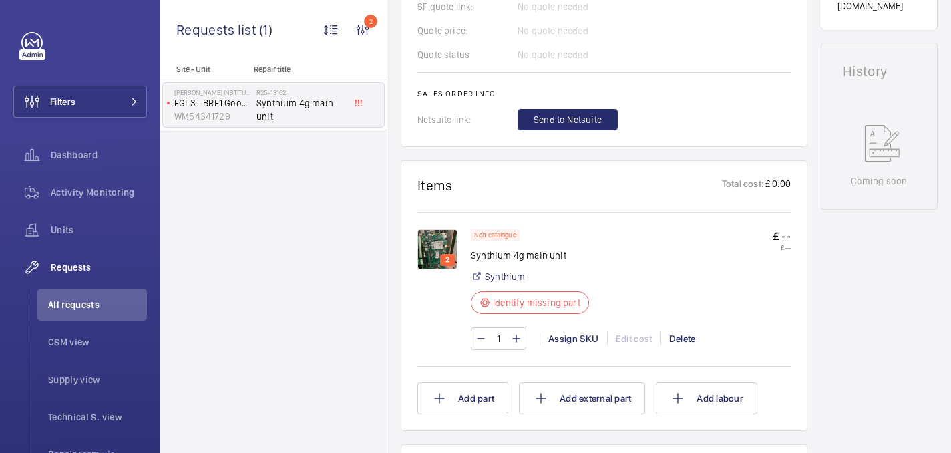
click at [449, 247] on img at bounding box center [438, 249] width 40 height 40
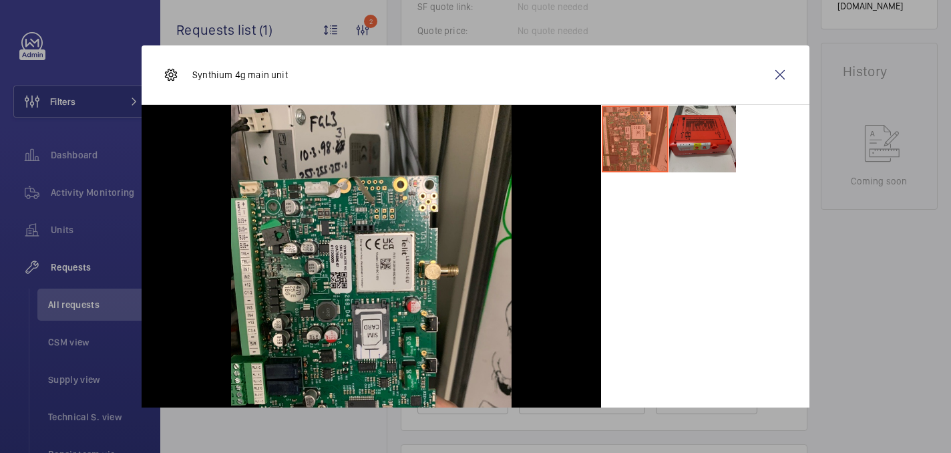
click at [712, 122] on li at bounding box center [703, 139] width 67 height 67
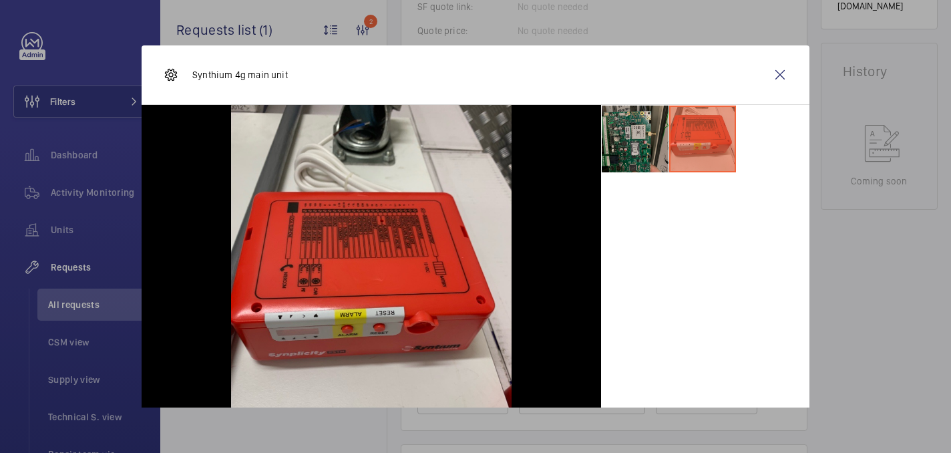
click at [659, 139] on li at bounding box center [635, 139] width 67 height 67
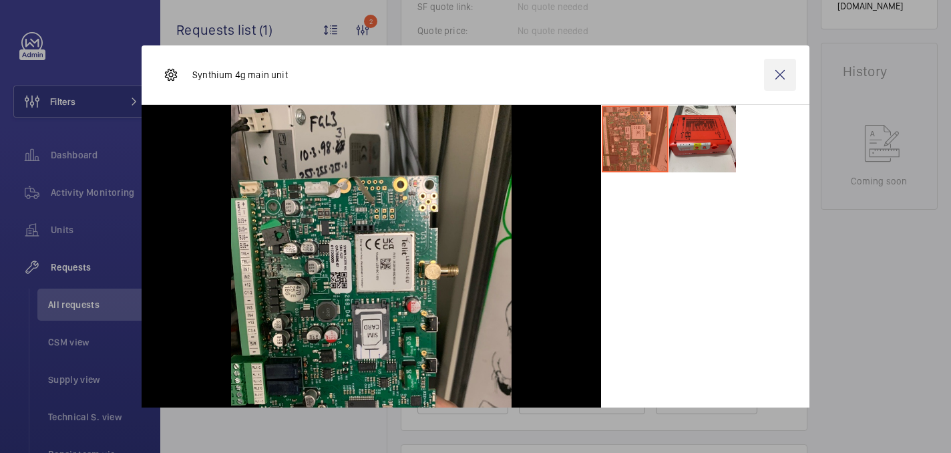
click at [785, 76] on wm-front-icon-button at bounding box center [780, 75] width 32 height 32
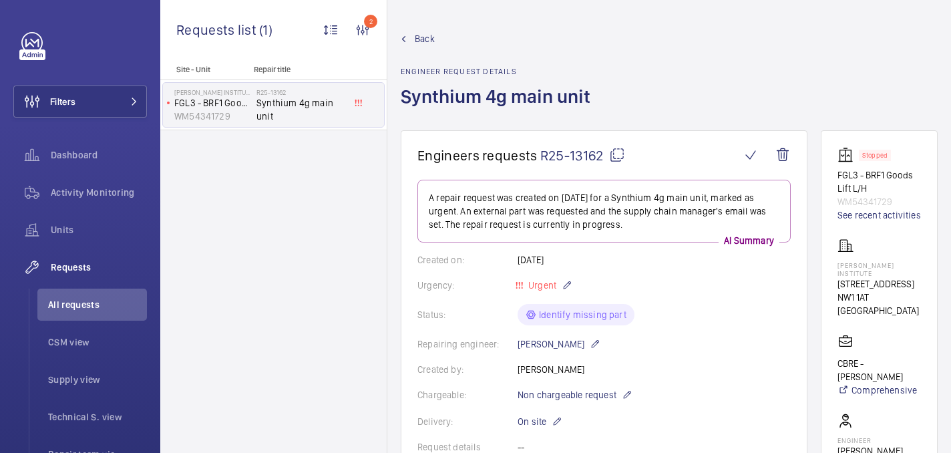
click at [844, 265] on p "Francis Crick Institute" at bounding box center [880, 269] width 84 height 16
copy p "Francis Crick Institute"
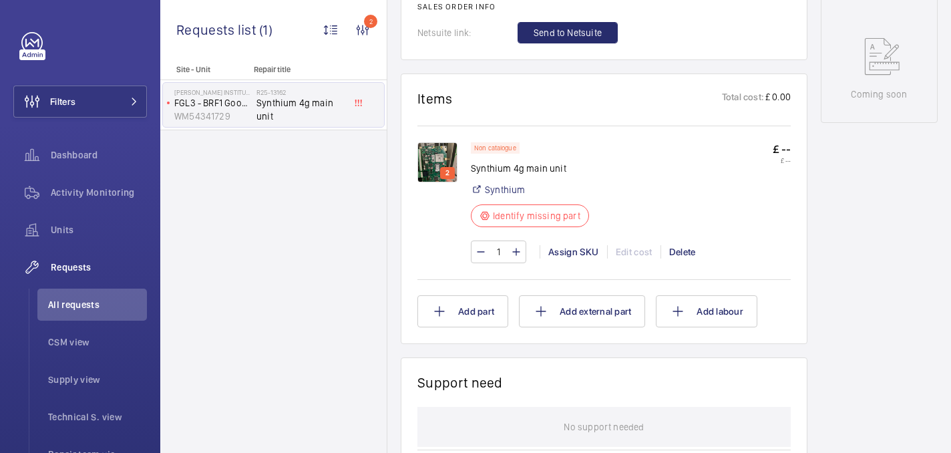
scroll to position [680, 0]
click at [429, 161] on img at bounding box center [438, 163] width 40 height 40
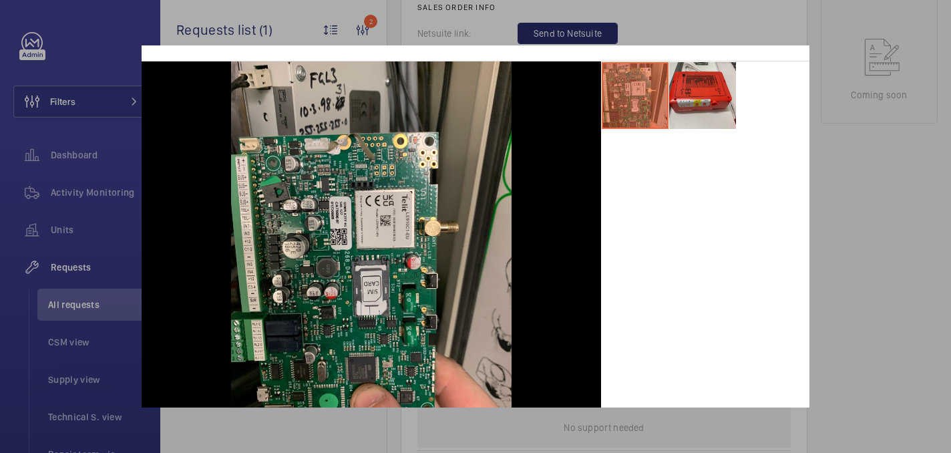
scroll to position [71, 0]
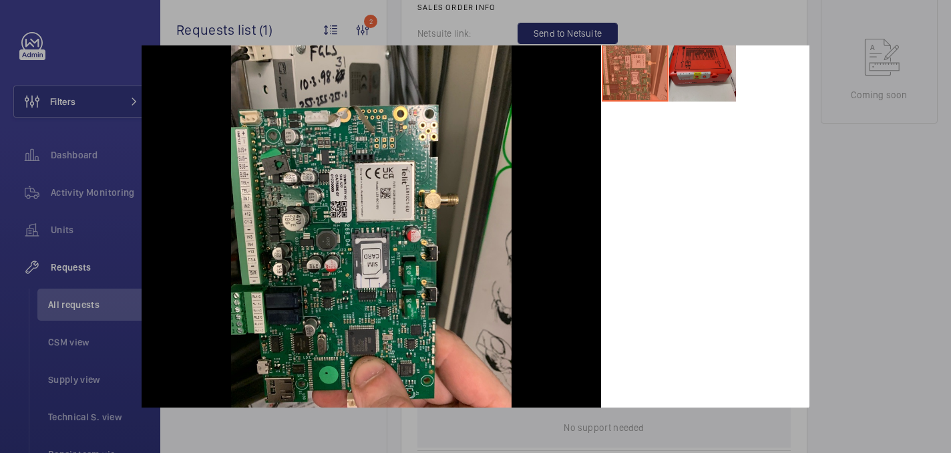
click at [727, 83] on li at bounding box center [703, 68] width 67 height 67
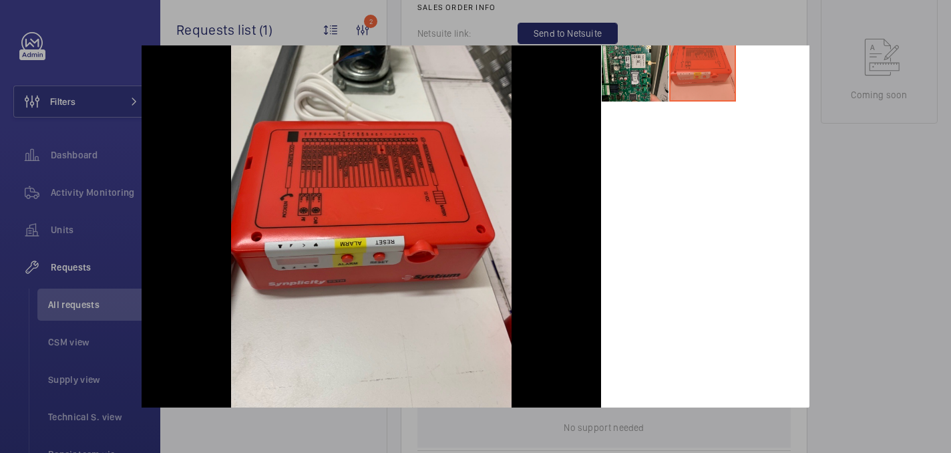
click at [863, 358] on div at bounding box center [475, 226] width 951 height 453
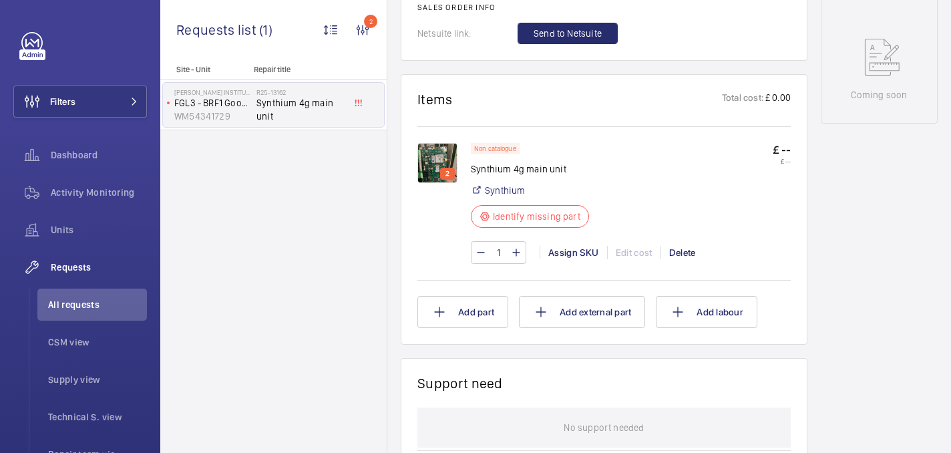
click at [532, 164] on p "Synthium 4g main unit" at bounding box center [530, 168] width 118 height 13
copy div "Synthium 4g main unit"
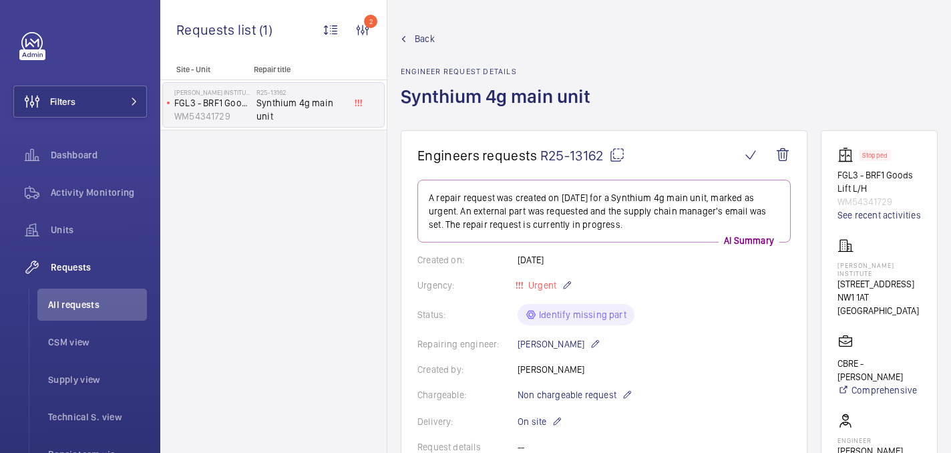
click at [614, 158] on mat-icon at bounding box center [617, 155] width 16 height 16
copy div "Synthium 4g main unit"
click at [849, 258] on div "Francis Crick Institute 1 Midland Road NW1 1AT LONDON" at bounding box center [880, 278] width 84 height 80
click at [849, 263] on p "Francis Crick Institute" at bounding box center [880, 269] width 84 height 16
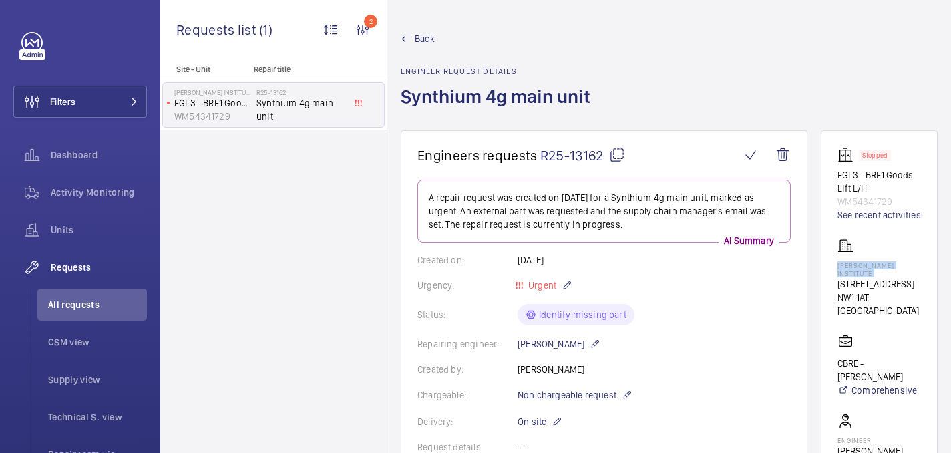
click at [849, 263] on p "Francis Crick Institute" at bounding box center [880, 269] width 84 height 16
copy p "Francis Crick Institute"
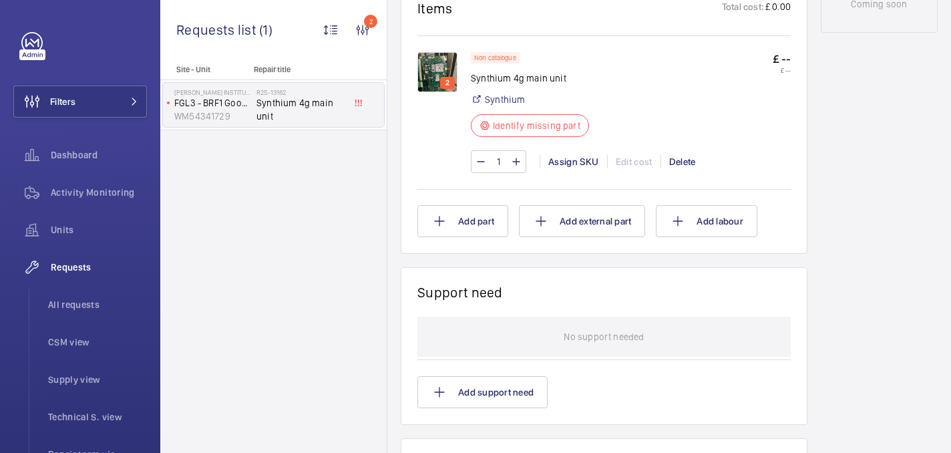
scroll to position [769, 0]
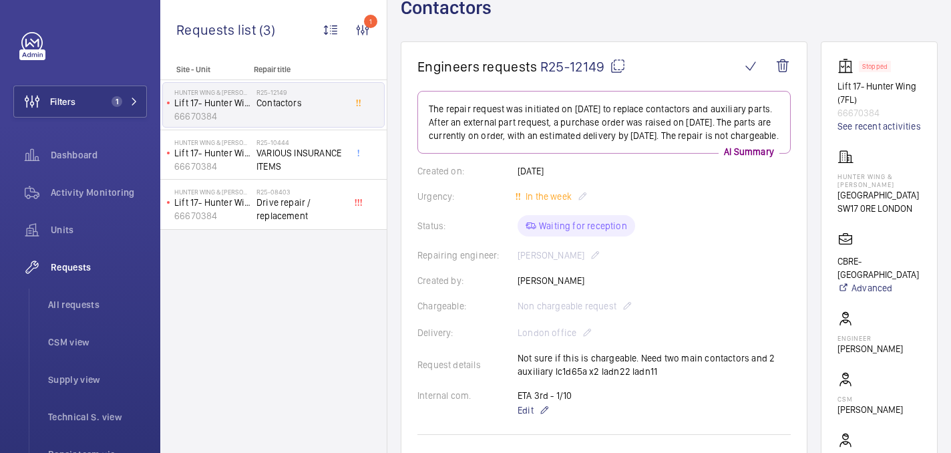
scroll to position [14, 0]
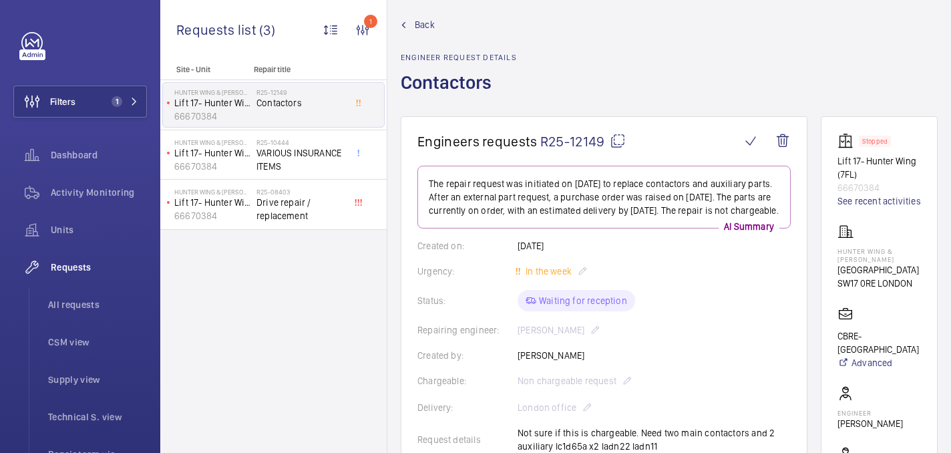
click at [754, 304] on div "Status: Waiting for reception" at bounding box center [605, 300] width 374 height 21
click at [622, 140] on mat-icon at bounding box center [618, 141] width 16 height 16
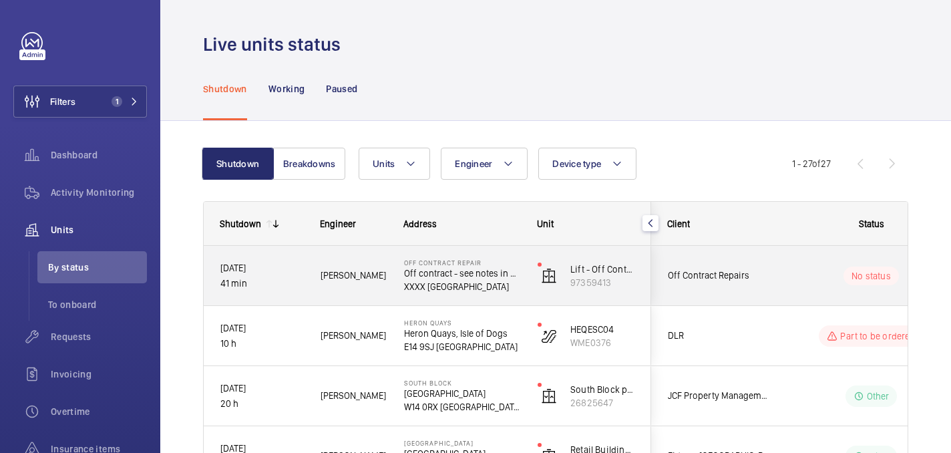
click at [366, 290] on div "[PERSON_NAME]" at bounding box center [346, 276] width 82 height 42
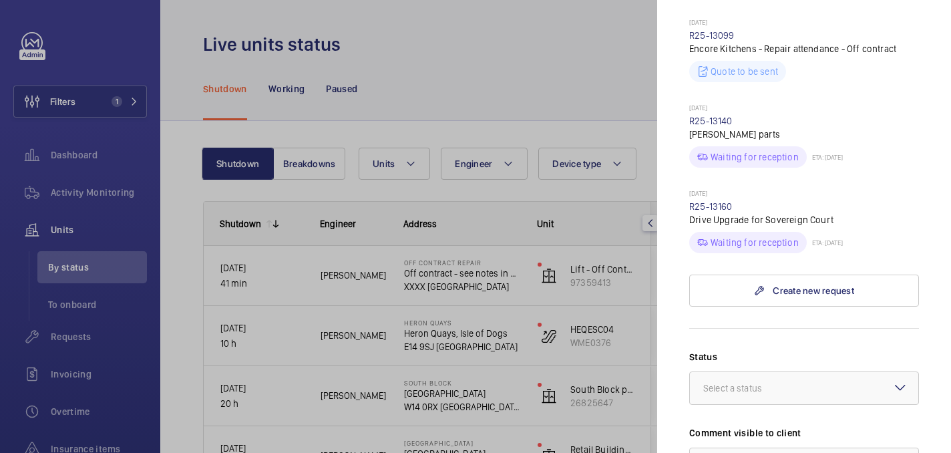
scroll to position [6757, 0]
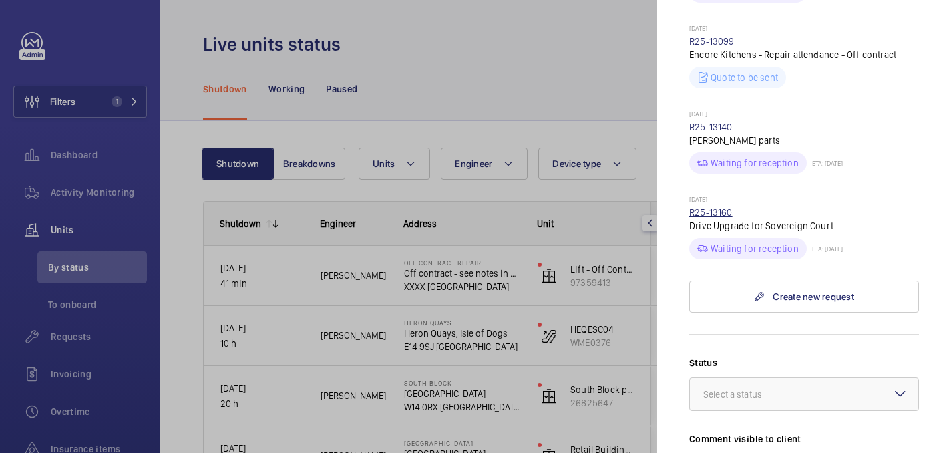
click at [709, 207] on link "R25-13160" at bounding box center [711, 212] width 43 height 11
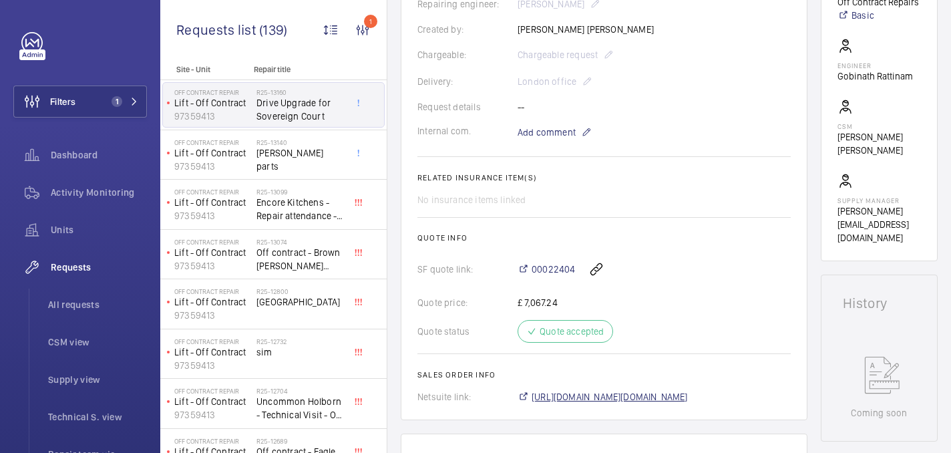
scroll to position [355, 0]
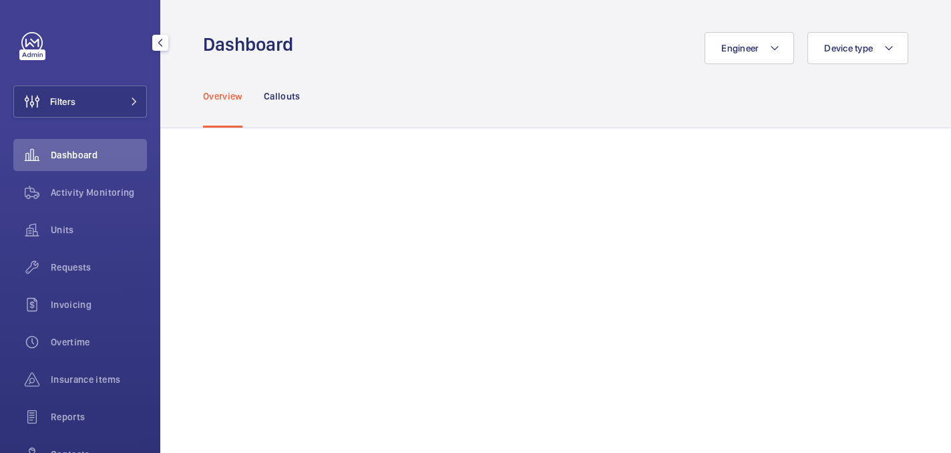
click at [100, 89] on button "Filters" at bounding box center [80, 102] width 134 height 32
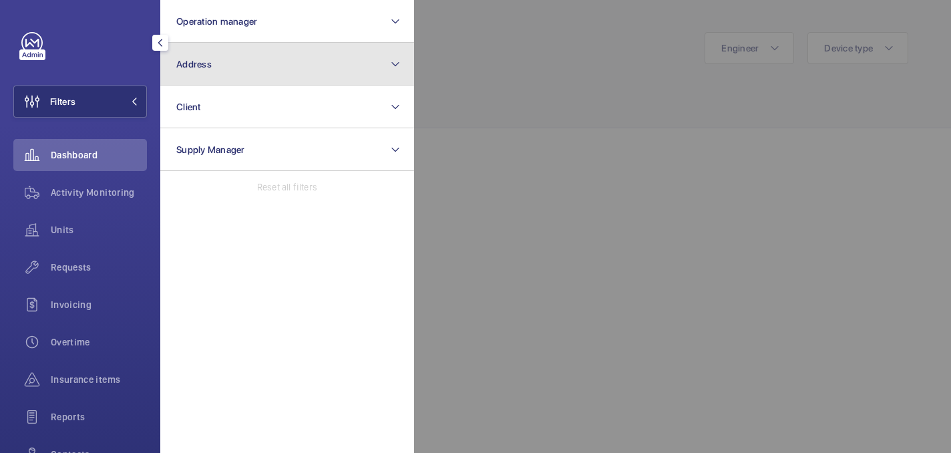
click at [355, 67] on button "Address" at bounding box center [287, 64] width 254 height 43
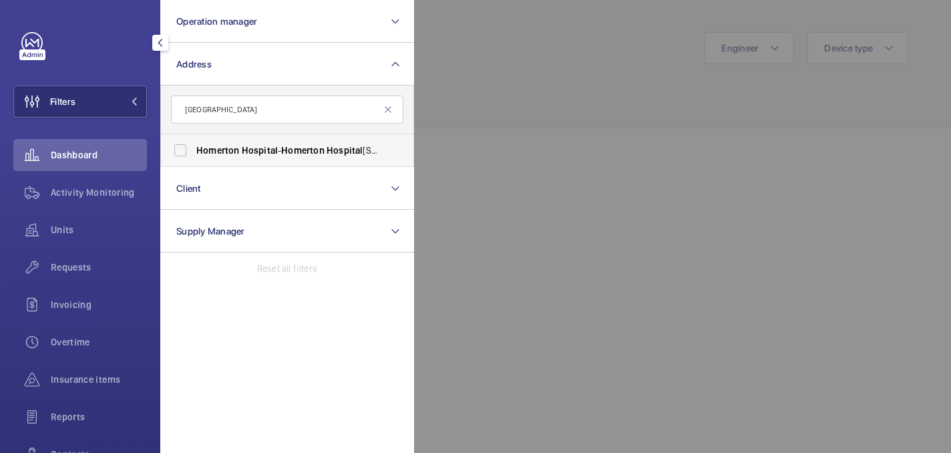
type input "Homerton Hospital"
click at [303, 146] on span "Homerton" at bounding box center [302, 150] width 43 height 11
click at [194, 146] on input "Homerton Hospital - Homerton Hospital , LONDON E9 6BU" at bounding box center [180, 150] width 27 height 27
checkbox input "true"
click at [492, 127] on div at bounding box center [889, 226] width 951 height 453
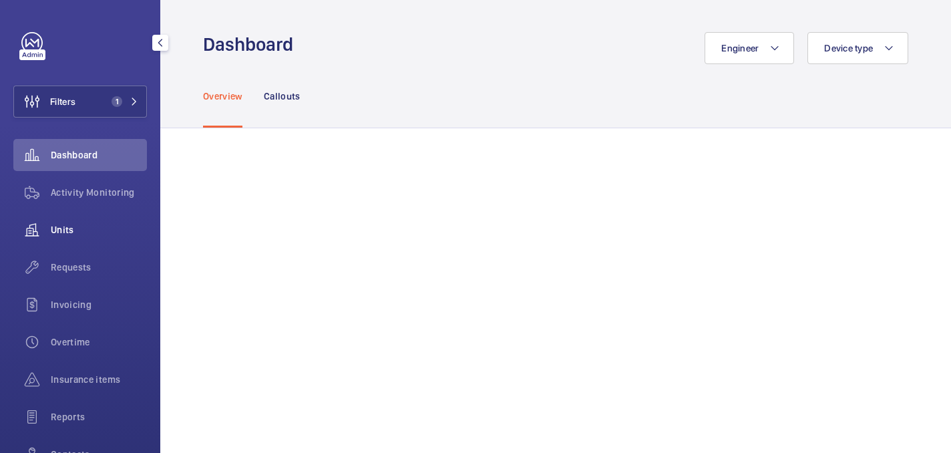
click at [82, 234] on span "Units" at bounding box center [99, 229] width 96 height 13
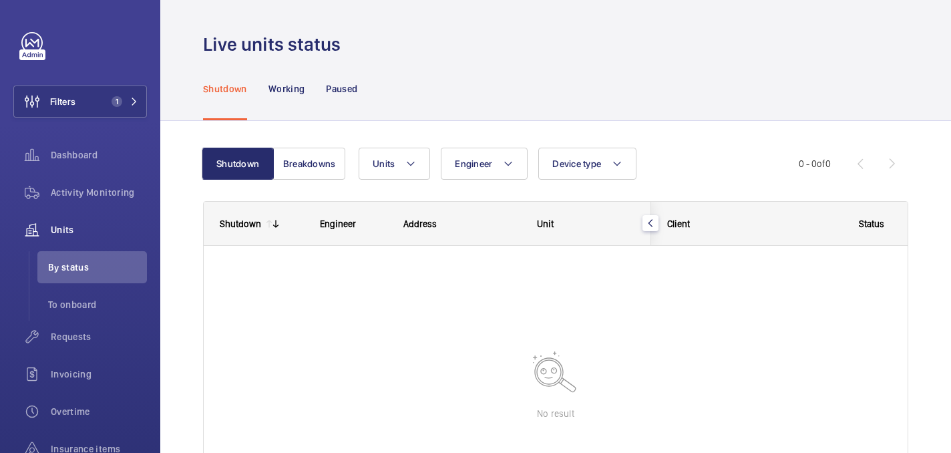
scroll to position [40, 0]
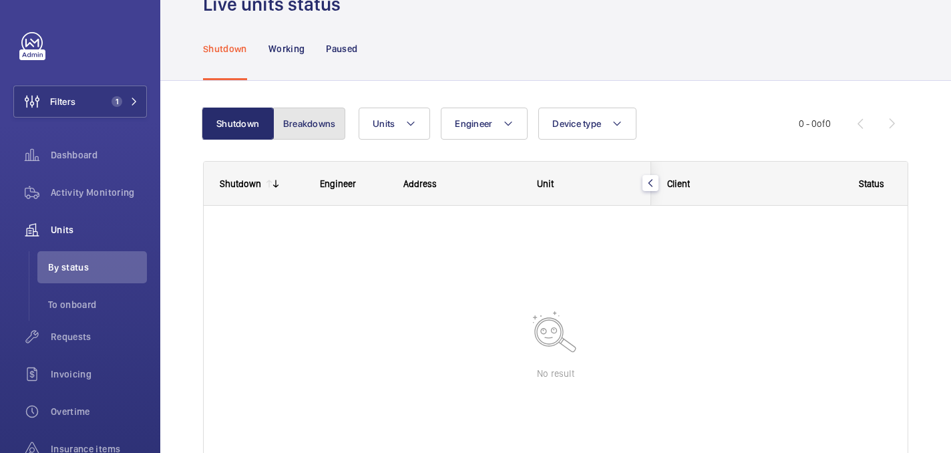
click at [309, 116] on button "Breakdowns" at bounding box center [309, 124] width 72 height 32
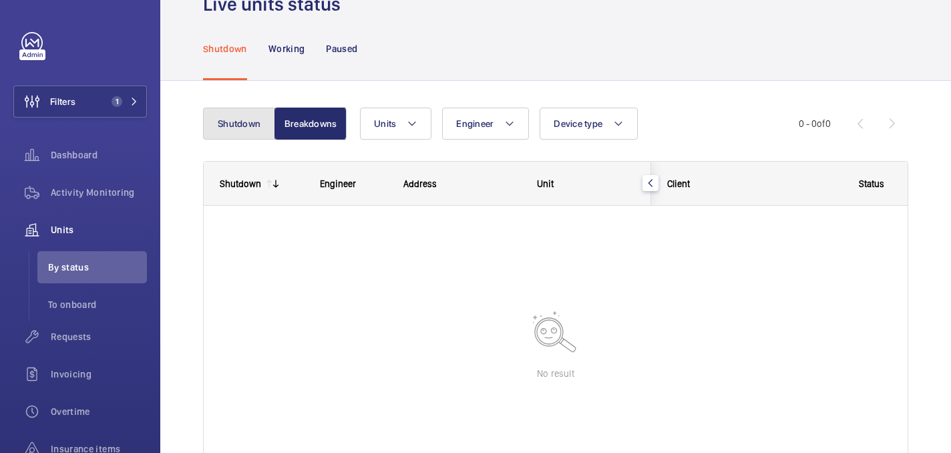
click at [256, 125] on button "Shutdown" at bounding box center [239, 124] width 72 height 32
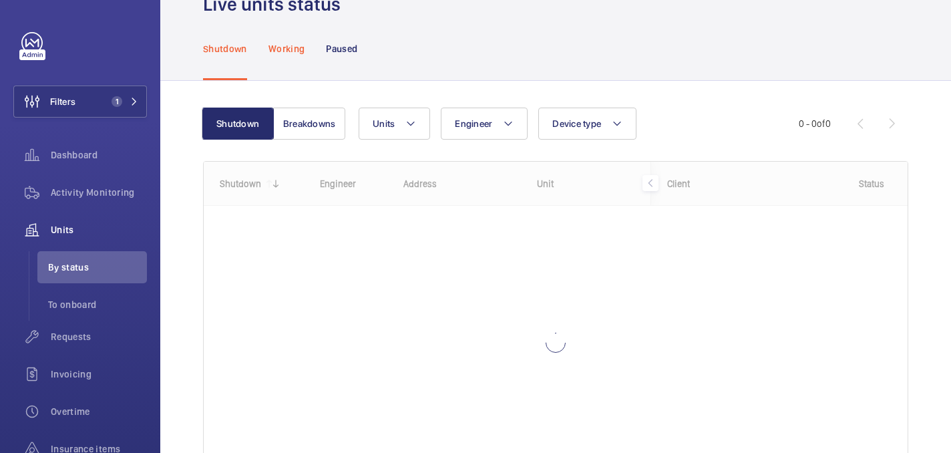
click at [285, 20] on div "Working" at bounding box center [287, 48] width 36 height 63
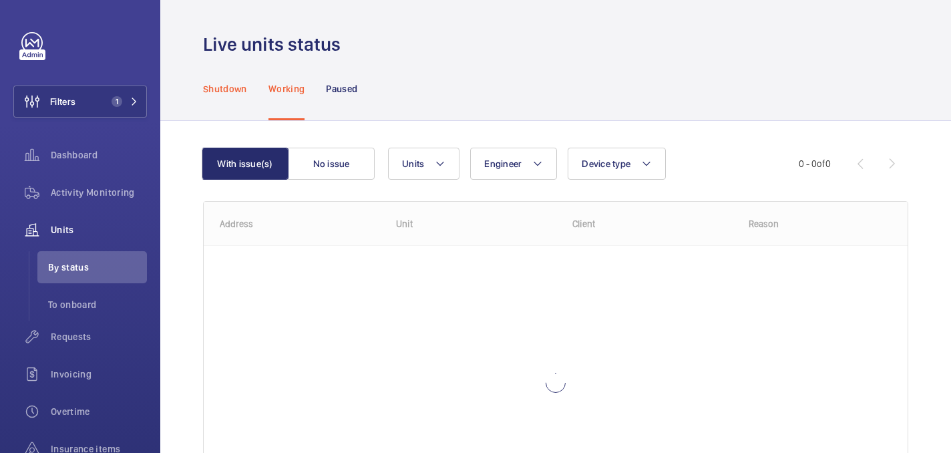
click at [235, 92] on p "Shutdown" at bounding box center [225, 88] width 44 height 13
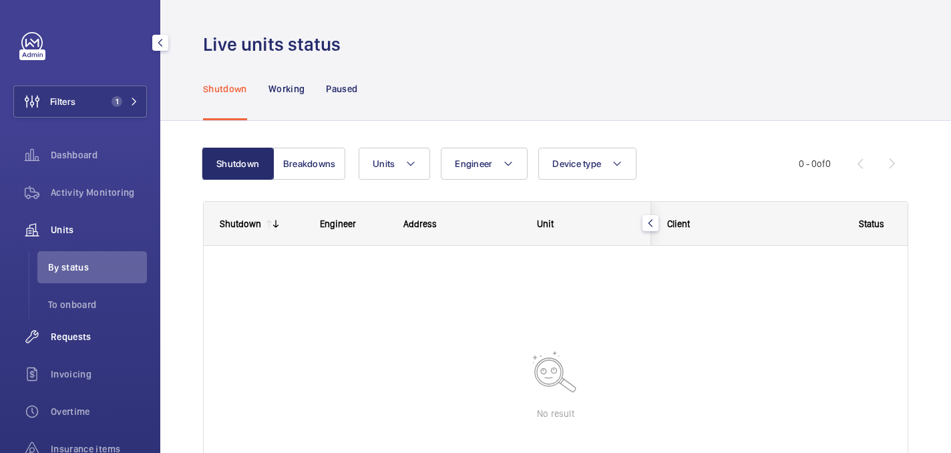
click at [80, 341] on span "Requests" at bounding box center [99, 336] width 96 height 13
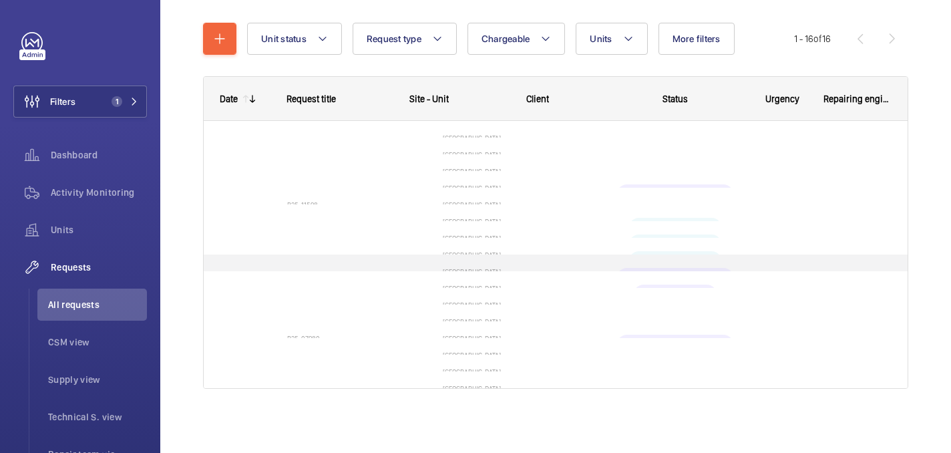
scroll to position [149, 0]
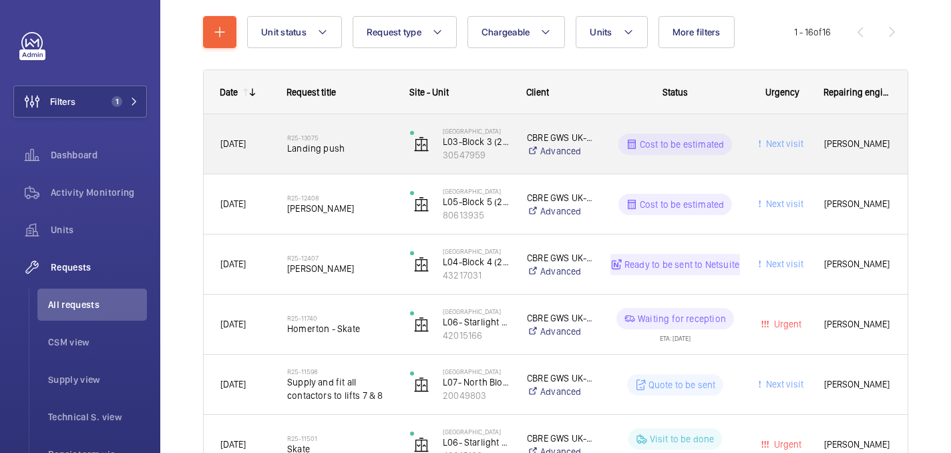
click at [380, 158] on div "R25-13075 Landing push" at bounding box center [340, 144] width 106 height 39
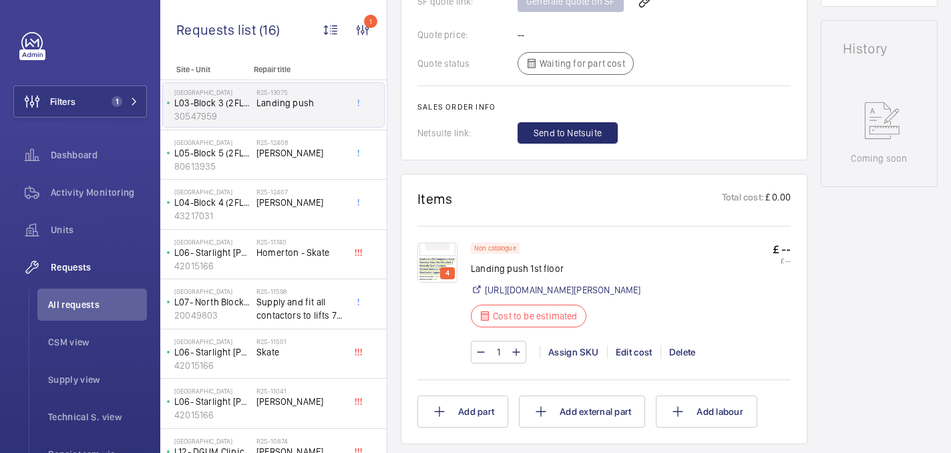
scroll to position [615, 0]
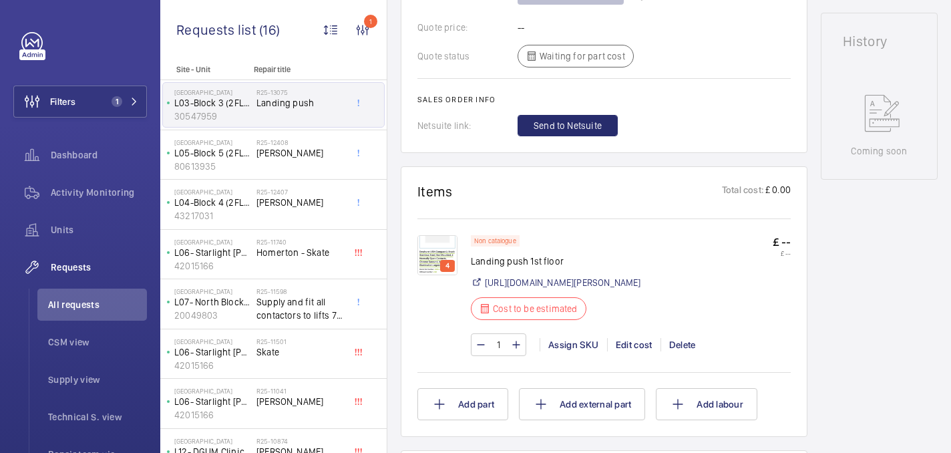
click at [446, 252] on img at bounding box center [438, 255] width 40 height 40
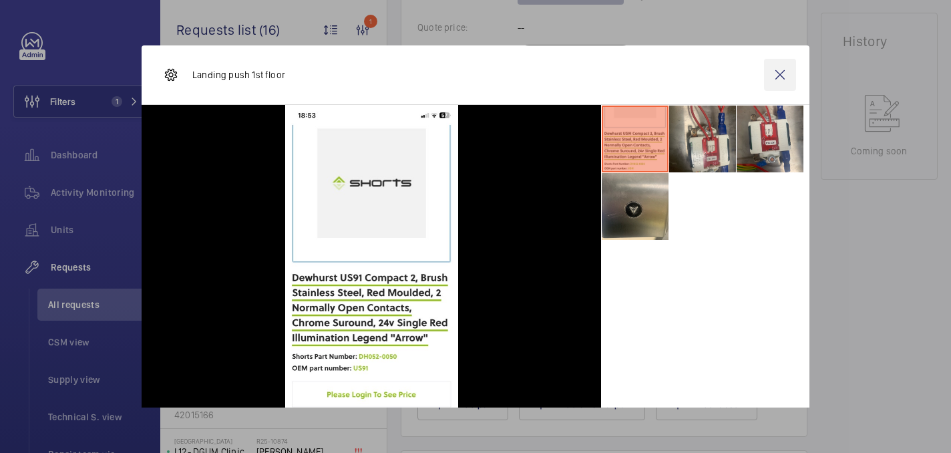
click at [782, 89] on wm-front-icon-button at bounding box center [780, 75] width 32 height 32
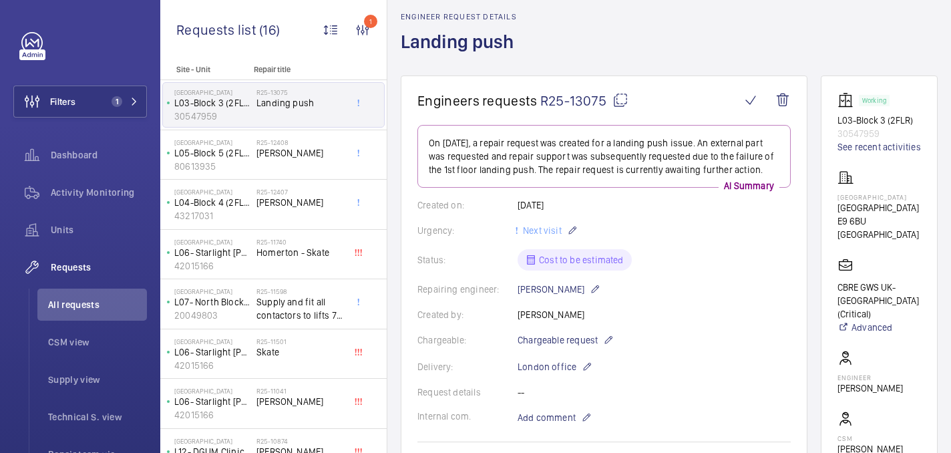
scroll to position [57, 0]
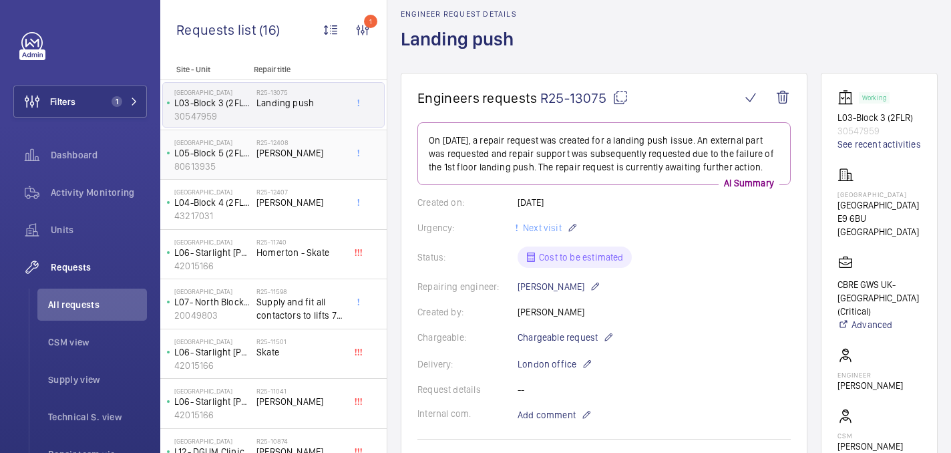
click at [318, 148] on span "Keith Bishop" at bounding box center [301, 152] width 88 height 13
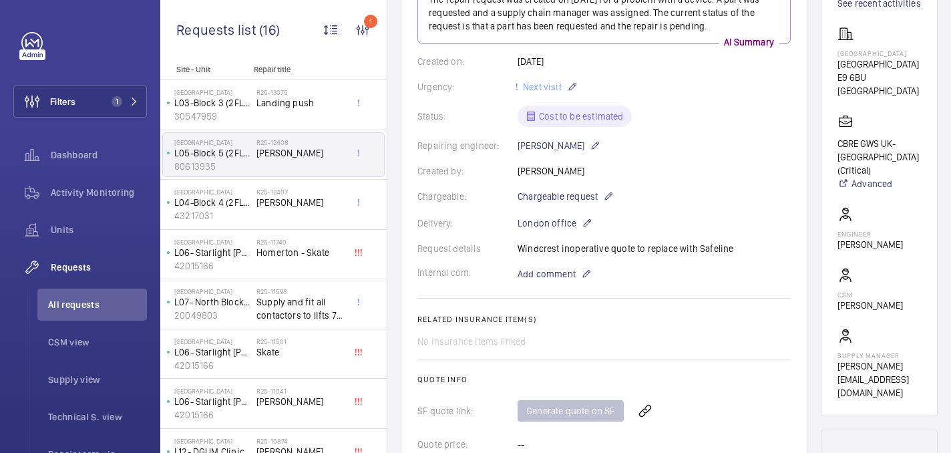
scroll to position [36, 0]
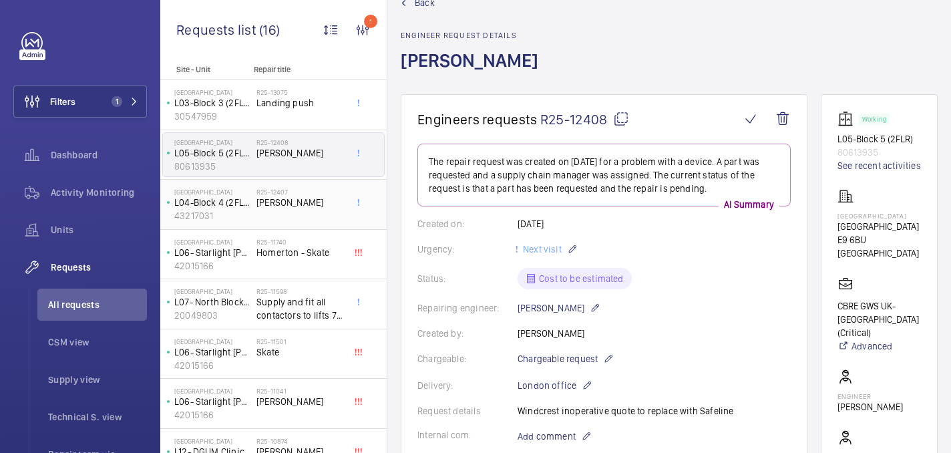
click at [301, 202] on span "Keith Bishop" at bounding box center [301, 202] width 88 height 13
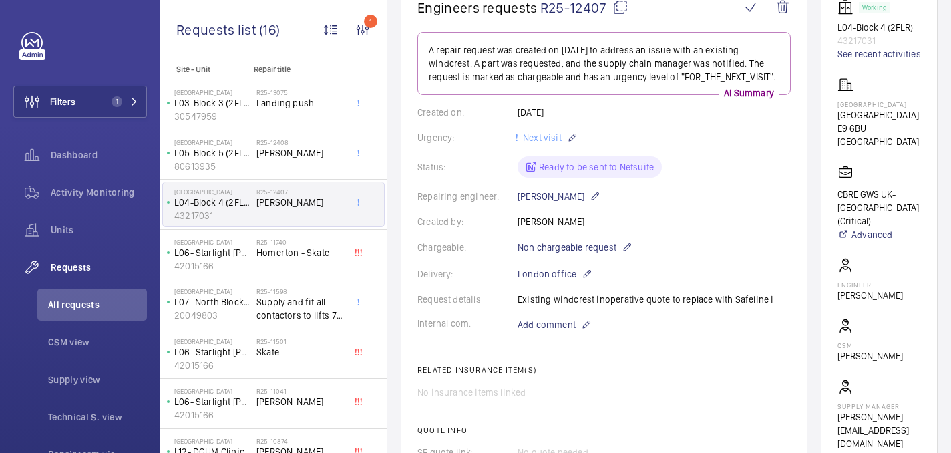
scroll to position [148, 0]
click at [869, 53] on link "See recent activities" at bounding box center [880, 53] width 84 height 13
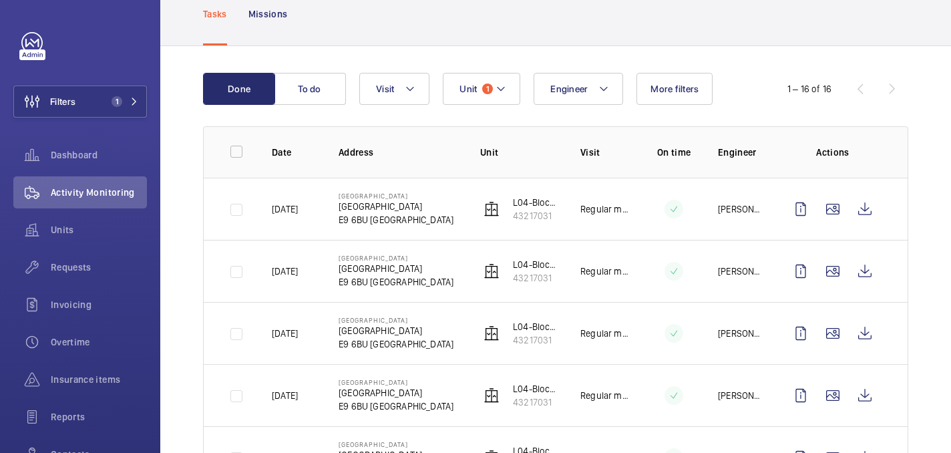
scroll to position [86, 0]
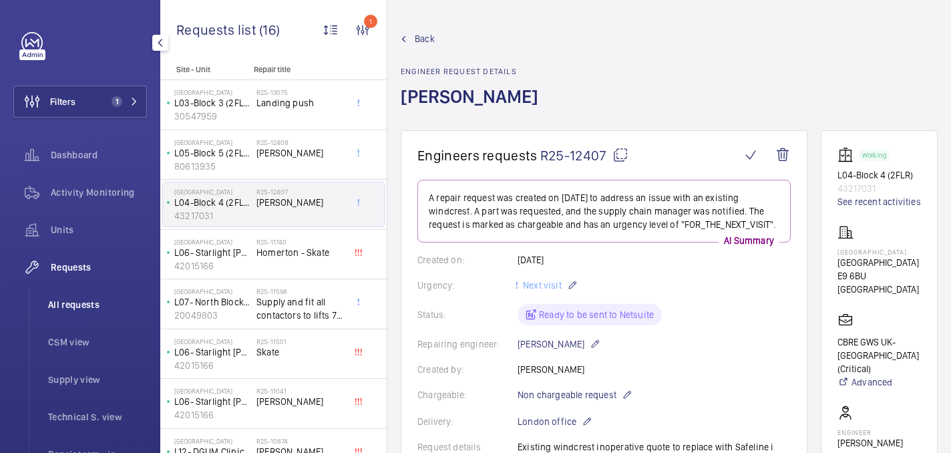
click at [76, 315] on li "All requests" at bounding box center [92, 305] width 110 height 32
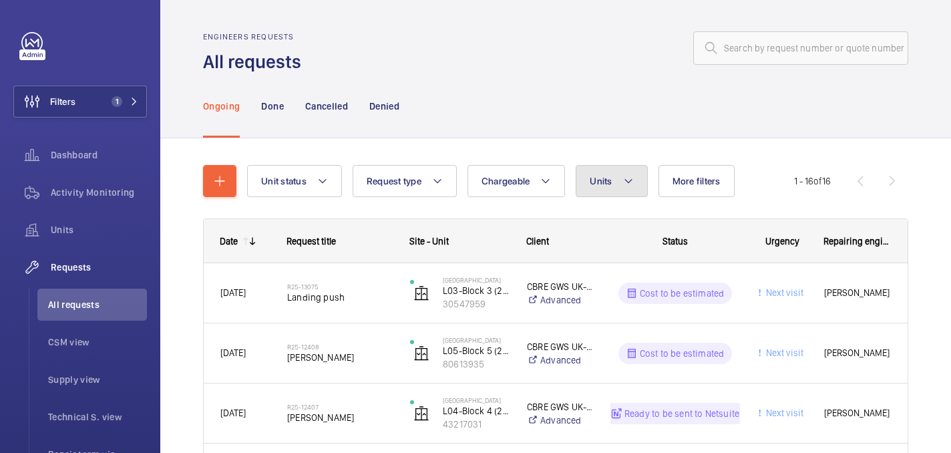
click at [633, 192] on button "Units" at bounding box center [611, 181] width 71 height 32
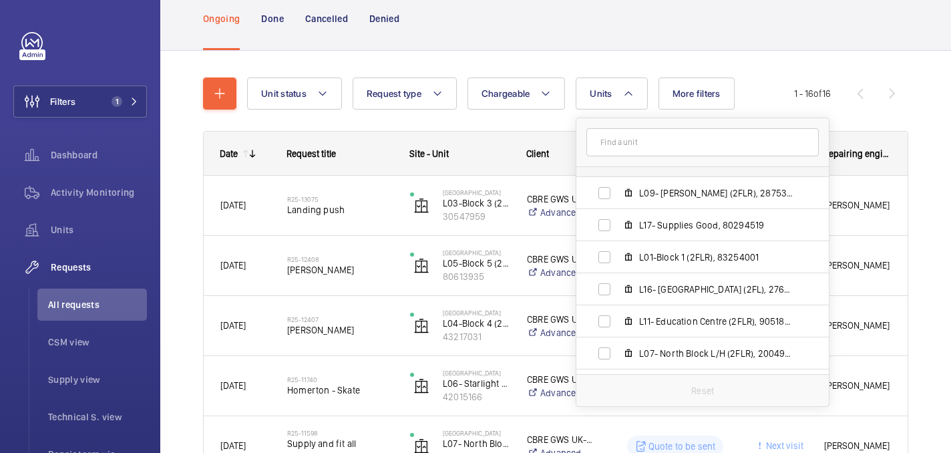
scroll to position [124, 0]
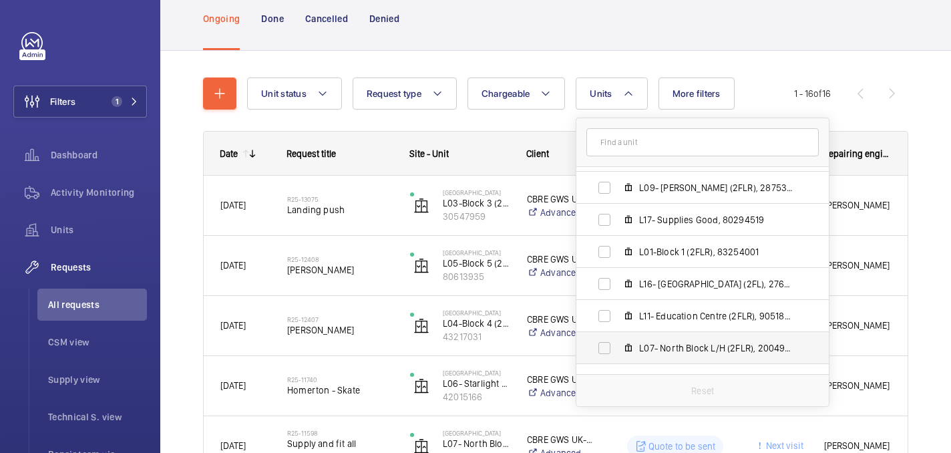
click at [680, 353] on span "L07- North Block L/H (2FLR), 20049803" at bounding box center [716, 347] width 155 height 13
click at [618, 353] on input "L07- North Block L/H (2FLR), 20049803" at bounding box center [604, 348] width 27 height 27
checkbox input "true"
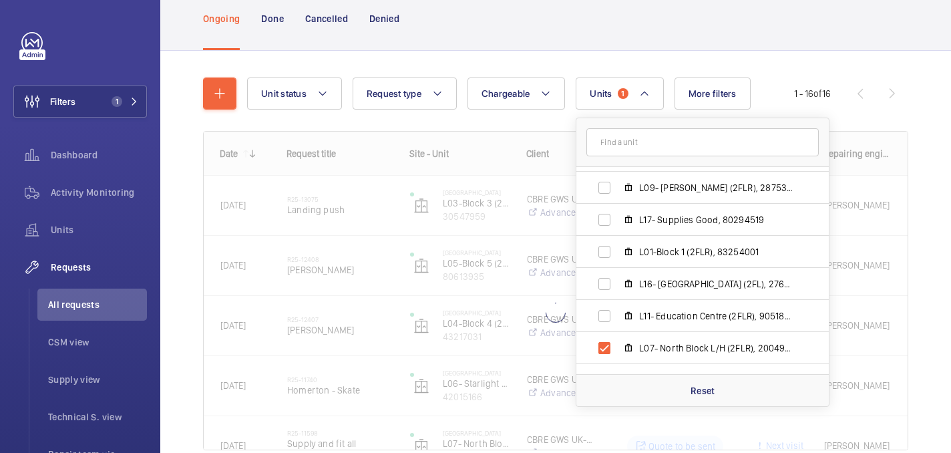
scroll to position [41, 0]
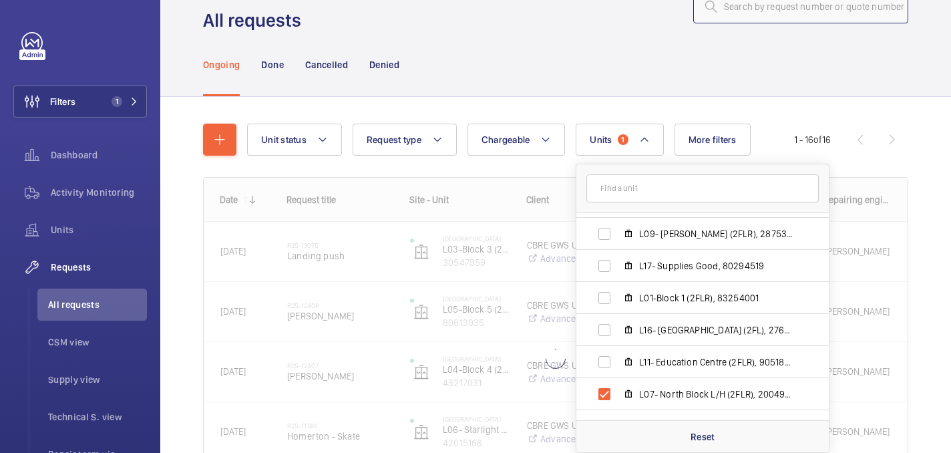
click at [847, 7] on input "text" at bounding box center [801, 6] width 215 height 33
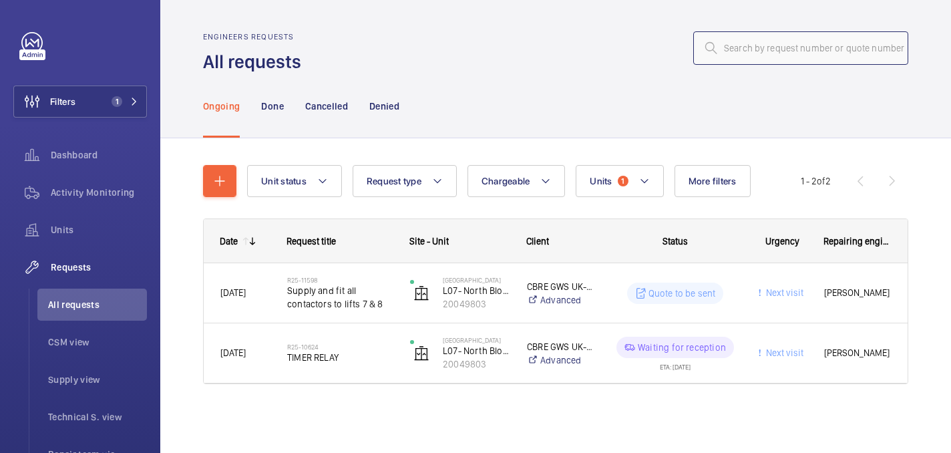
scroll to position [0, 0]
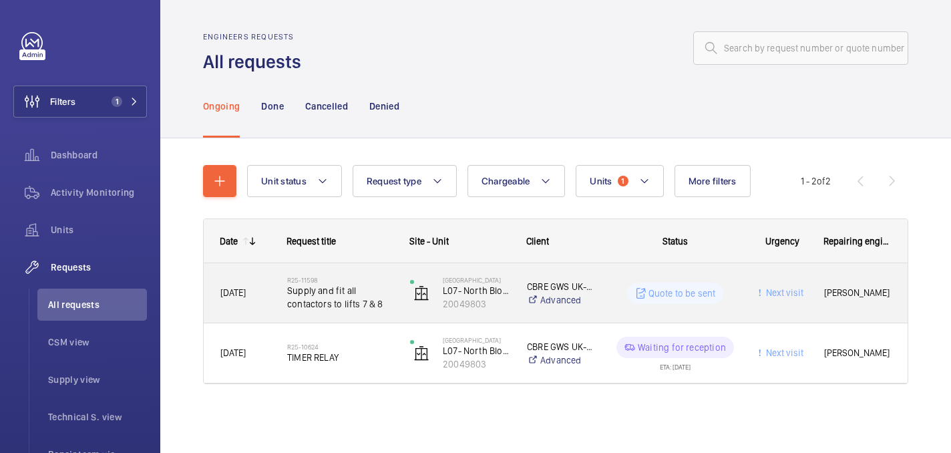
click at [374, 291] on span "Supply and fit all contactors to lifts 7 & 8" at bounding box center [340, 297] width 106 height 27
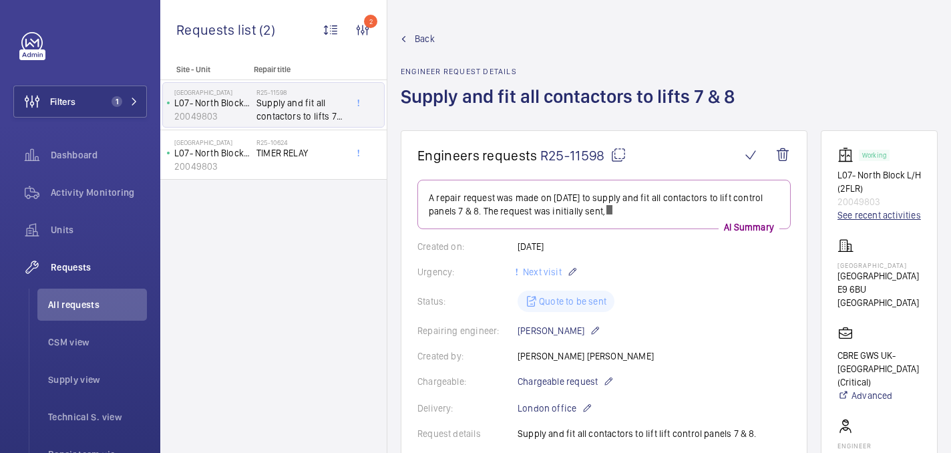
click at [869, 212] on link "See recent activities" at bounding box center [880, 214] width 84 height 13
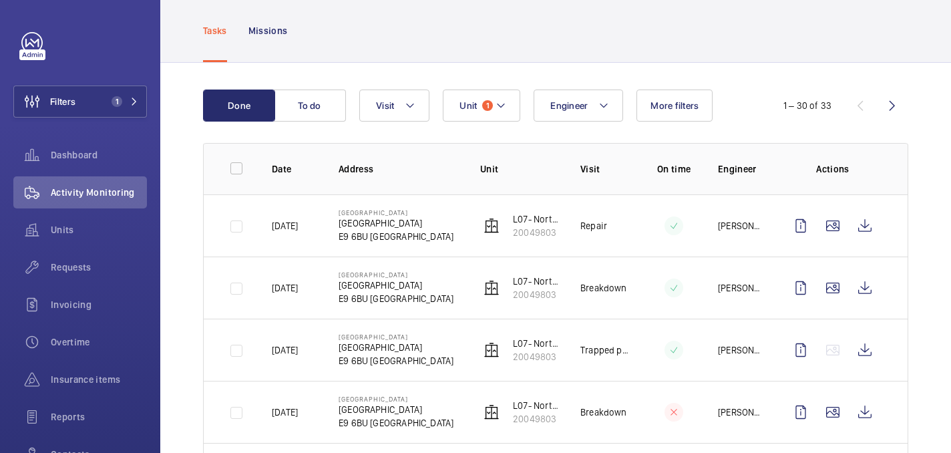
scroll to position [86, 0]
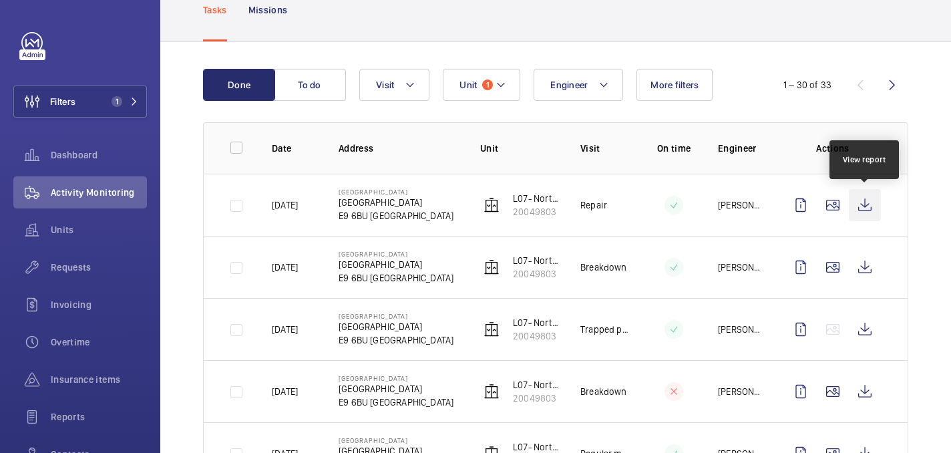
click at [869, 204] on wm-front-icon-button at bounding box center [865, 205] width 32 height 32
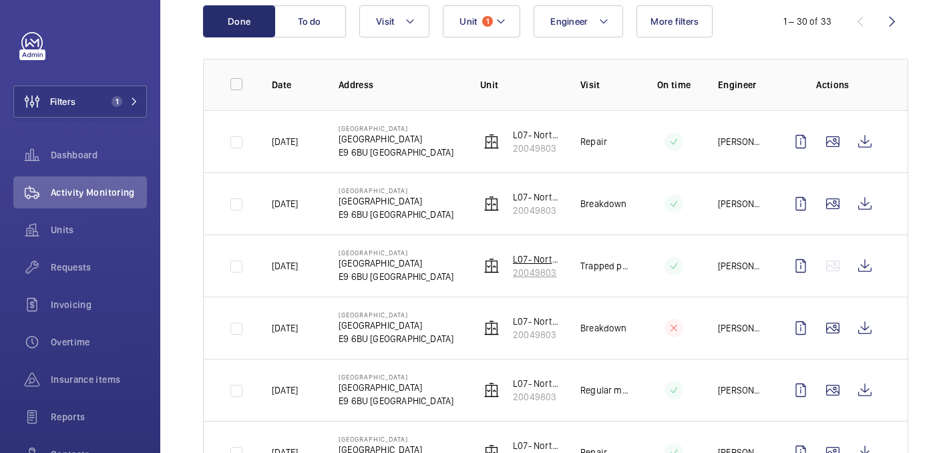
scroll to position [152, 0]
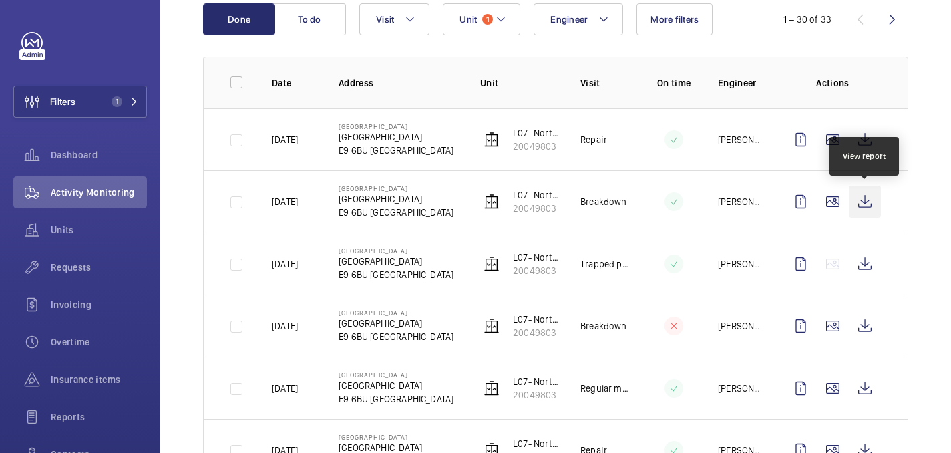
click at [861, 207] on wm-front-icon-button at bounding box center [865, 202] width 32 height 32
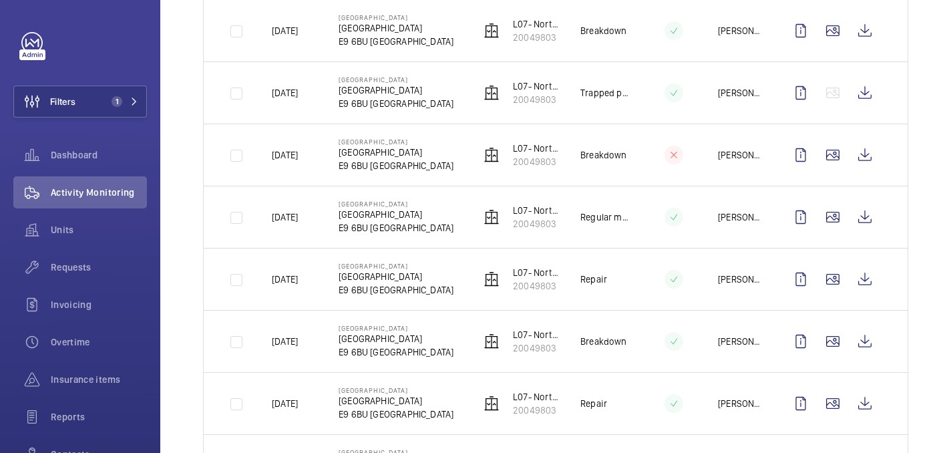
scroll to position [324, 0]
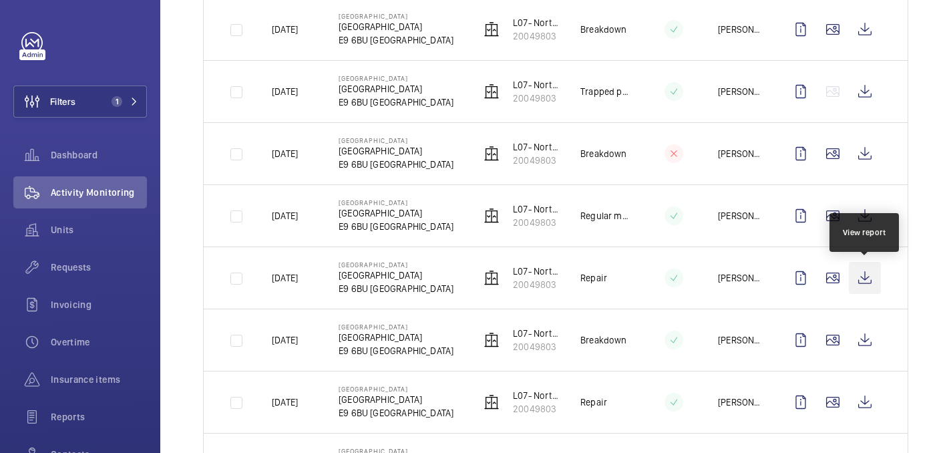
click at [863, 277] on wm-front-icon-button at bounding box center [865, 278] width 32 height 32
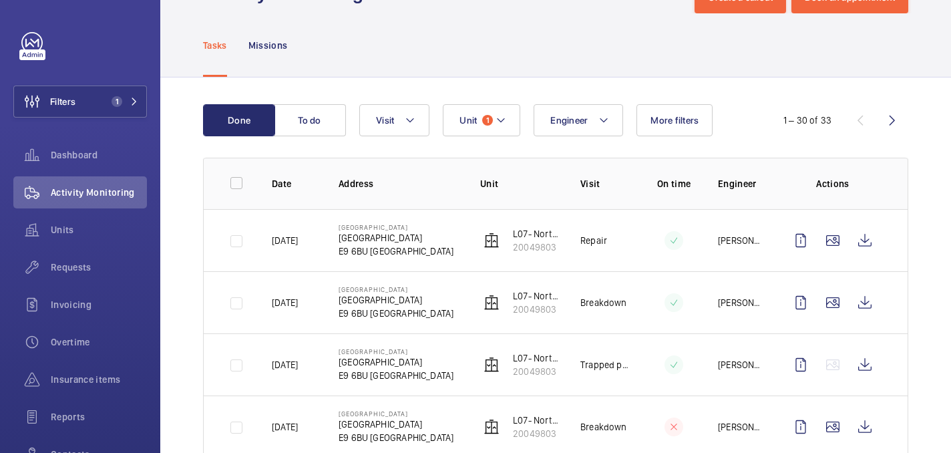
scroll to position [0, 0]
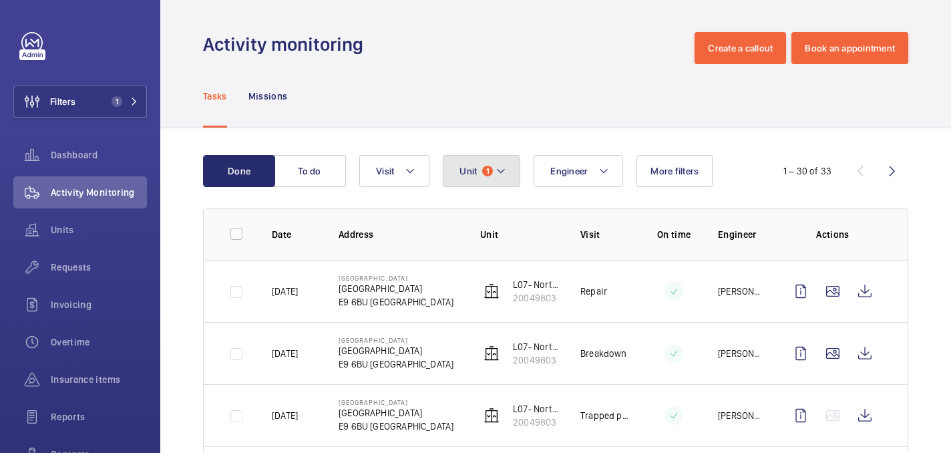
click at [499, 171] on mat-icon at bounding box center [501, 171] width 11 height 16
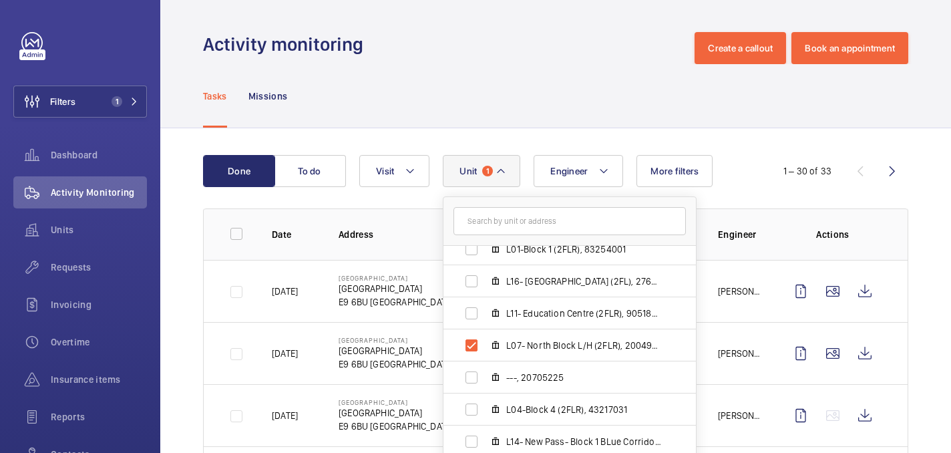
scroll to position [206, 0]
click at [529, 347] on span "L07- North Block L/H (2FLR), 20049803" at bounding box center [583, 343] width 155 height 13
click at [485, 347] on input "L07- North Block L/H (2FLR), 20049803" at bounding box center [471, 344] width 27 height 27
checkbox input "false"
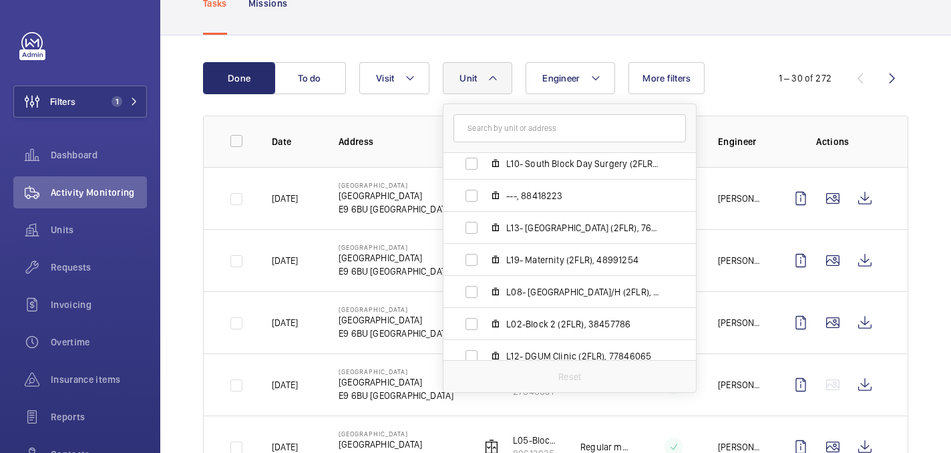
scroll to position [459, 0]
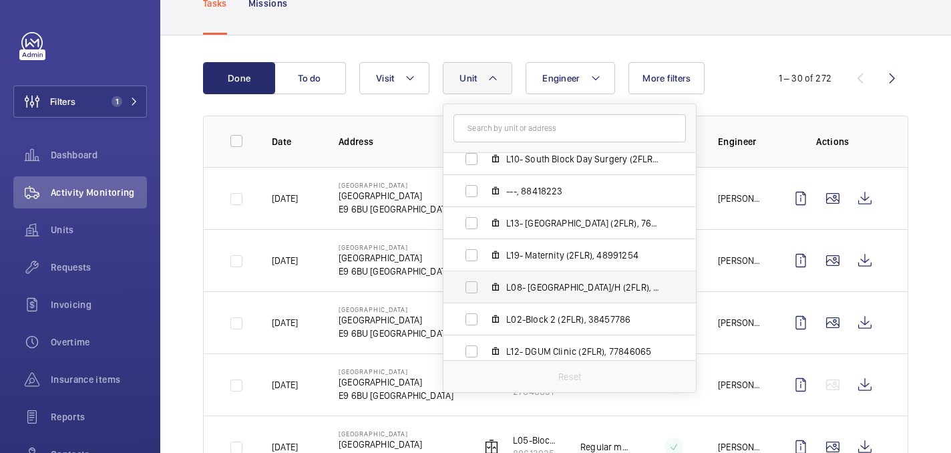
click at [546, 288] on span "L08- North Block R/H (2FLR), 52570761" at bounding box center [583, 287] width 155 height 13
click at [485, 288] on input "L08- North Block R/H (2FLR), 52570761" at bounding box center [471, 287] width 27 height 27
checkbox input "true"
click at [757, 71] on div "1 – 25 of 25" at bounding box center [828, 78] width 160 height 16
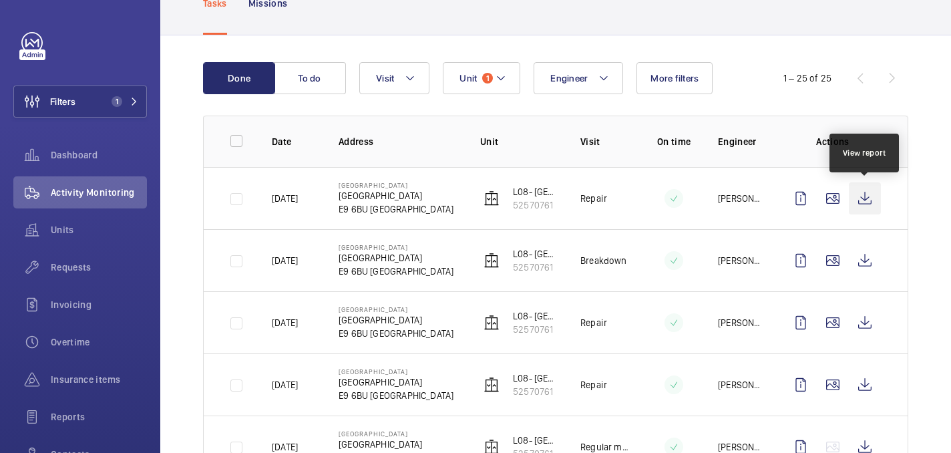
click at [874, 200] on wm-front-icon-button at bounding box center [865, 198] width 32 height 32
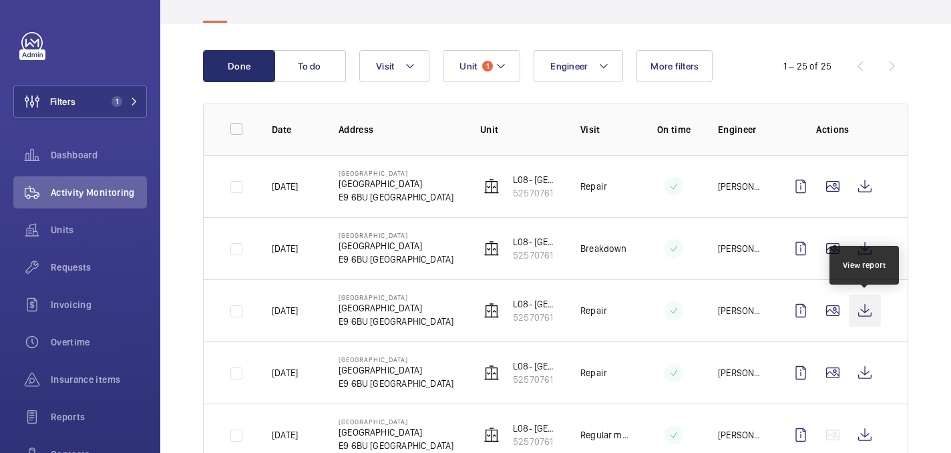
click at [872, 317] on wm-front-icon-button at bounding box center [865, 311] width 32 height 32
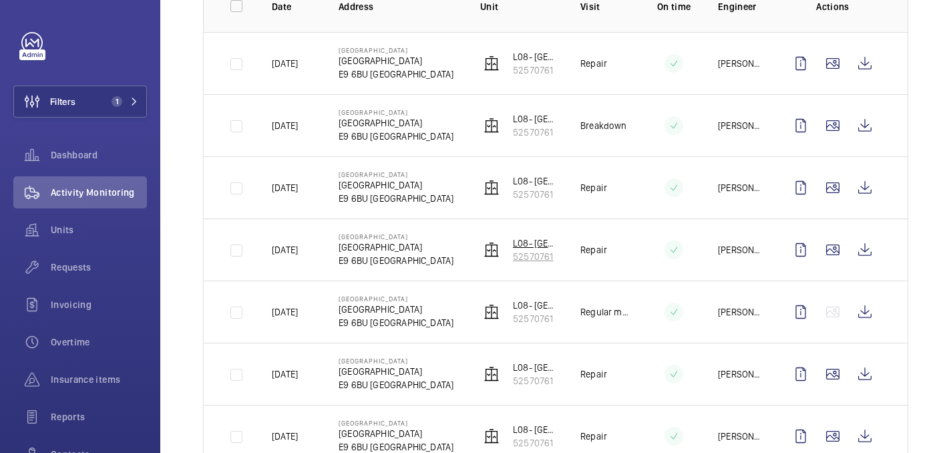
scroll to position [251, 0]
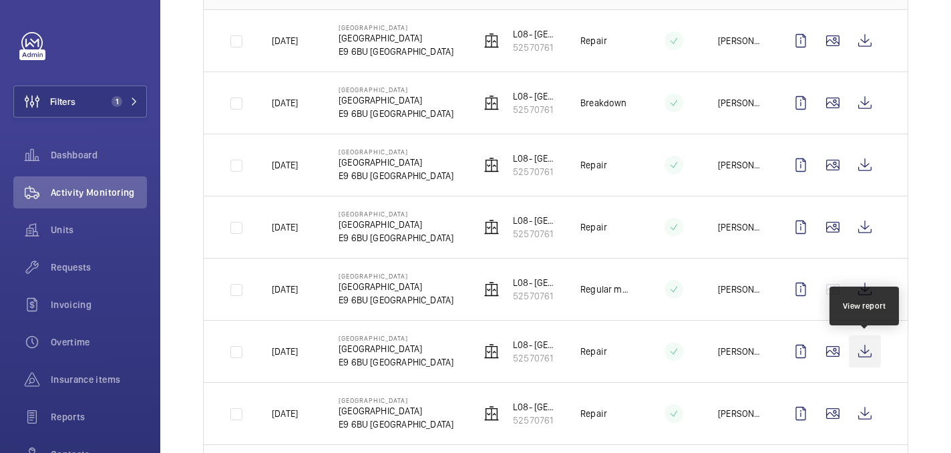
click at [865, 355] on wm-front-icon-button at bounding box center [865, 351] width 32 height 32
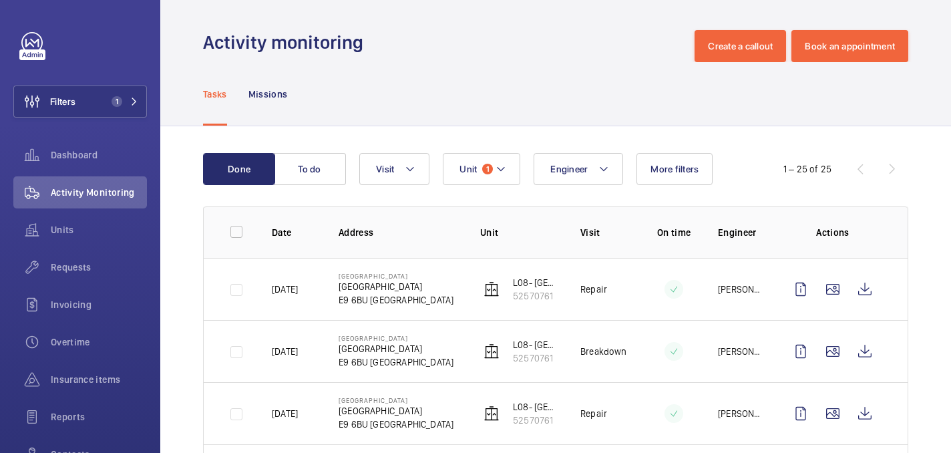
scroll to position [0, 0]
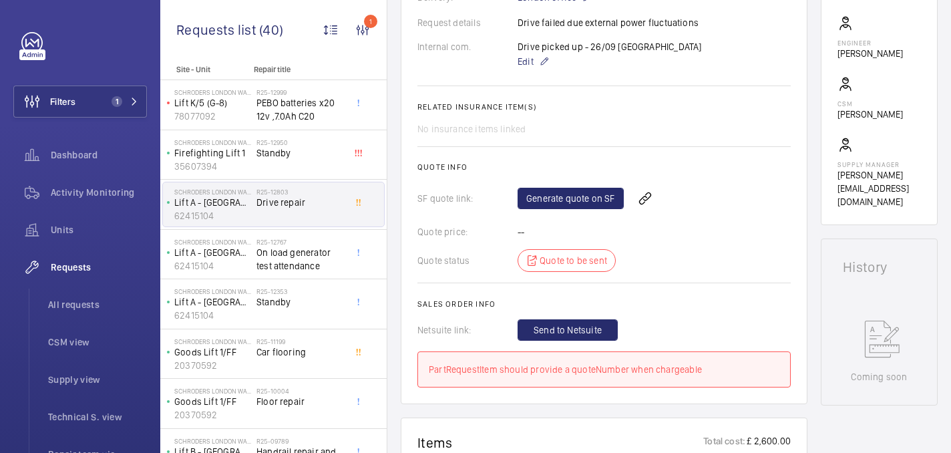
scroll to position [305, 0]
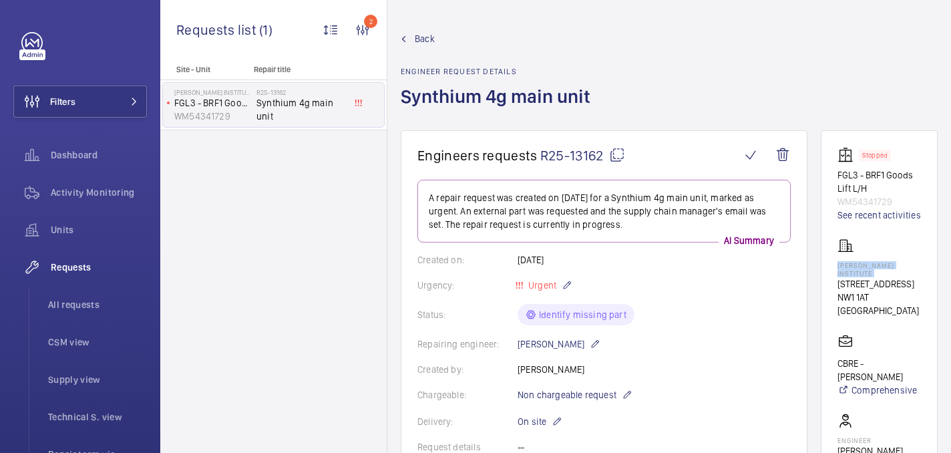
scroll to position [769, 0]
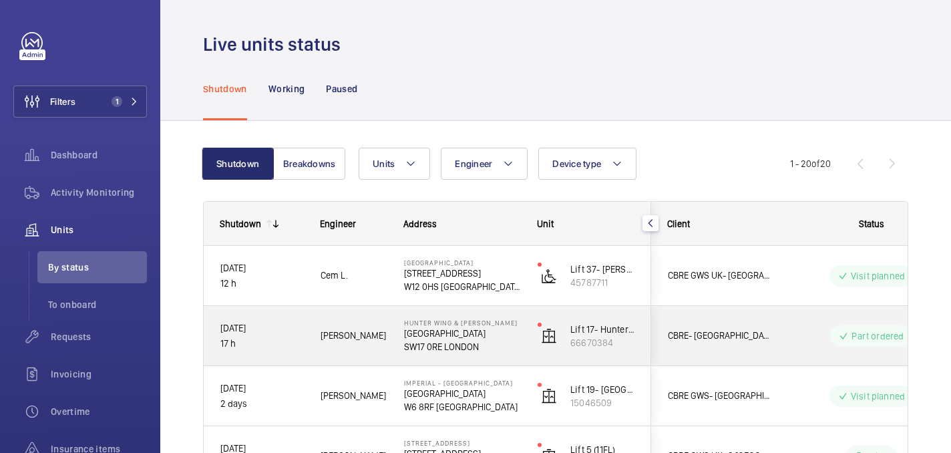
click at [495, 354] on div "Hunter Wing & Jenner Wing [GEOGRAPHIC_DATA] [GEOGRAPHIC_DATA]" at bounding box center [454, 336] width 132 height 60
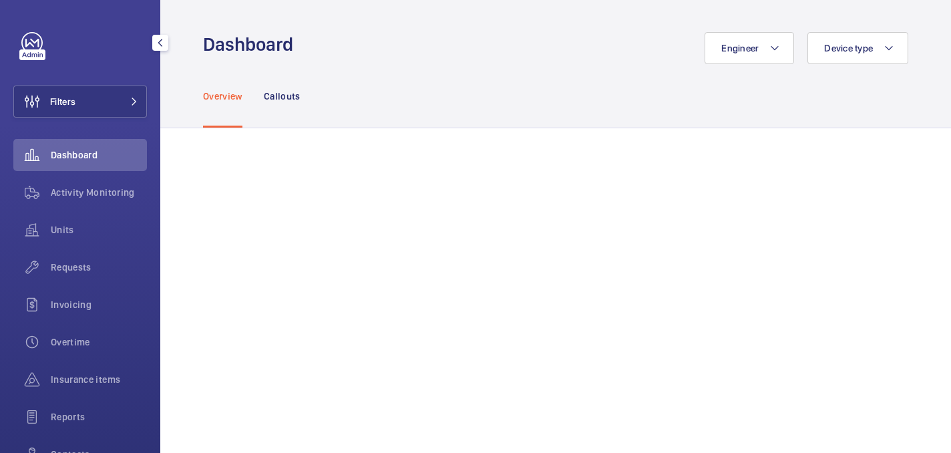
click at [85, 266] on span "Requests" at bounding box center [99, 267] width 96 height 13
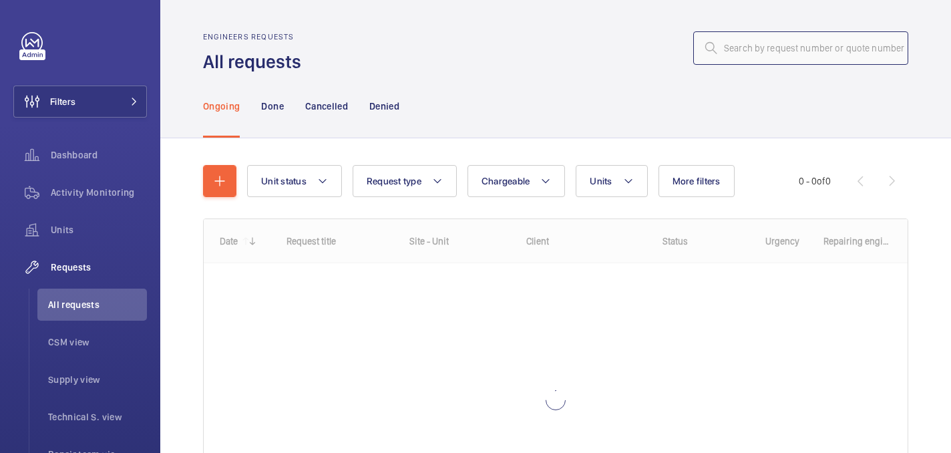
click at [802, 43] on input "text" at bounding box center [801, 47] width 215 height 33
paste input "R25-13162."
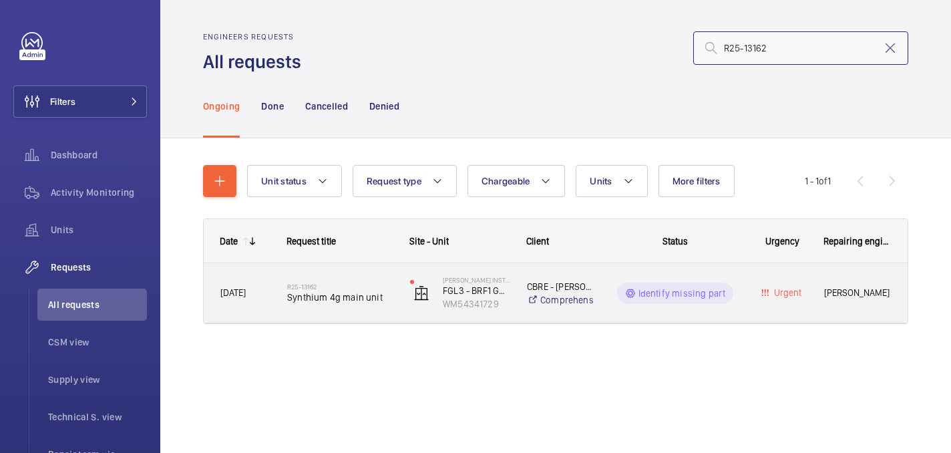
type input "R25-13162"
click at [353, 291] on span "Synthium 4g main unit" at bounding box center [340, 297] width 106 height 13
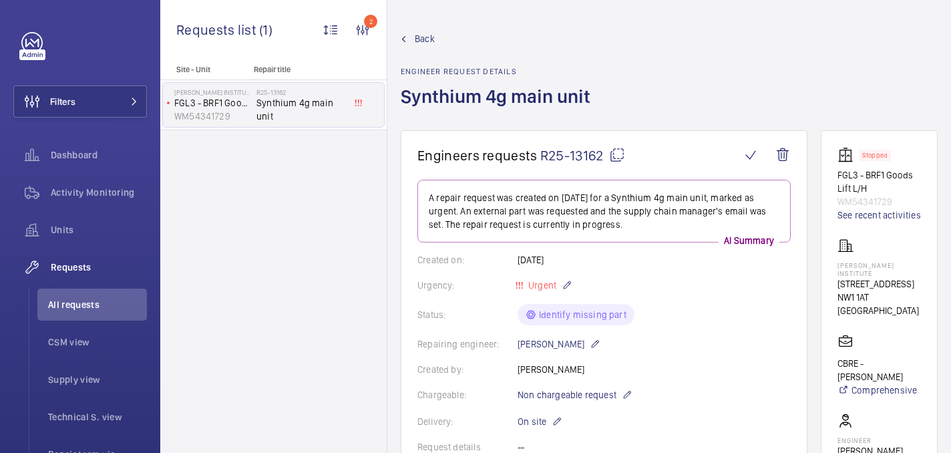
click at [846, 263] on p "[PERSON_NAME] Institute" at bounding box center [880, 269] width 84 height 16
copy p "[PERSON_NAME] Institute"
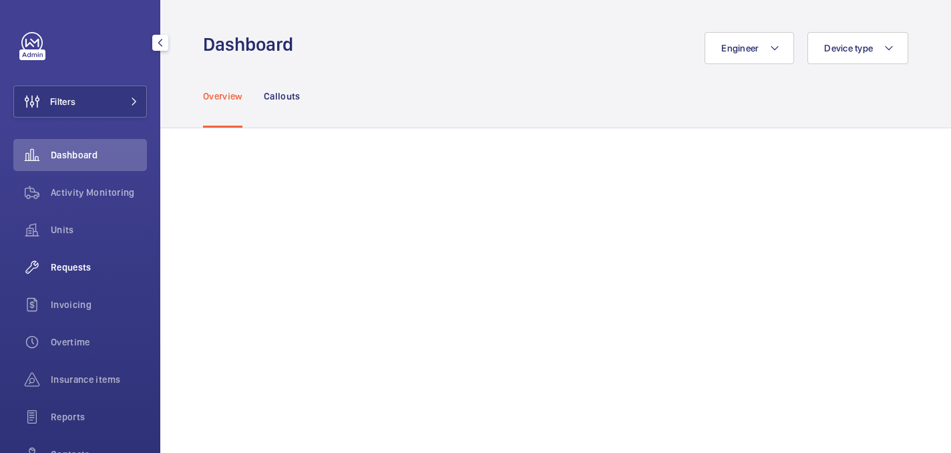
click at [70, 266] on span "Requests" at bounding box center [99, 267] width 96 height 13
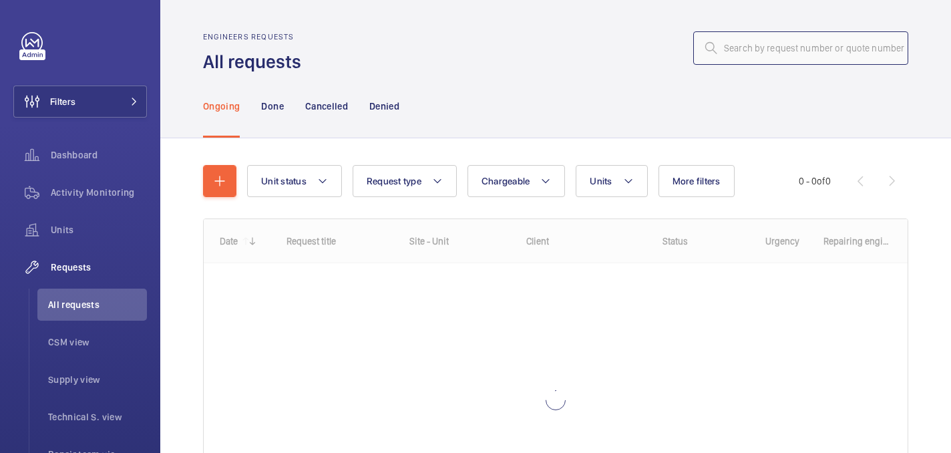
click at [759, 64] on input "text" at bounding box center [801, 47] width 215 height 33
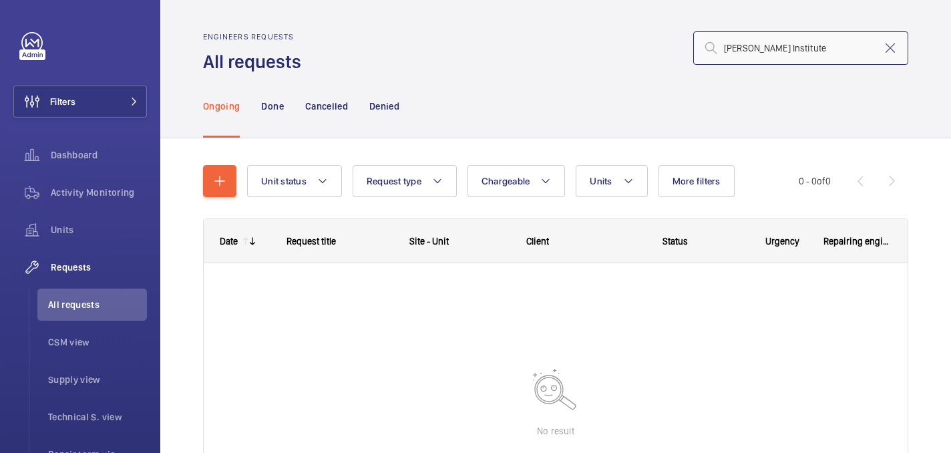
type input "[PERSON_NAME] Institute"
click at [844, 59] on input "[PERSON_NAME] Institute" at bounding box center [801, 47] width 215 height 33
type input "R25-13162"
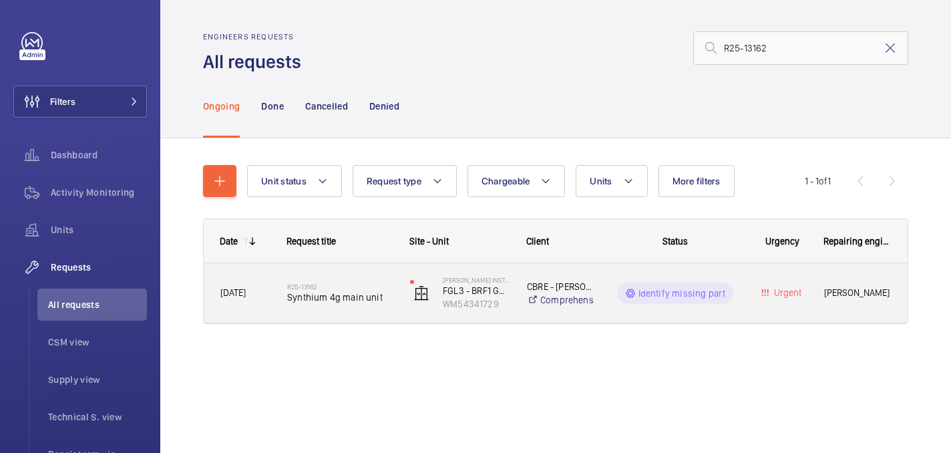
click at [335, 299] on span "Synthium 4g main unit" at bounding box center [340, 297] width 106 height 13
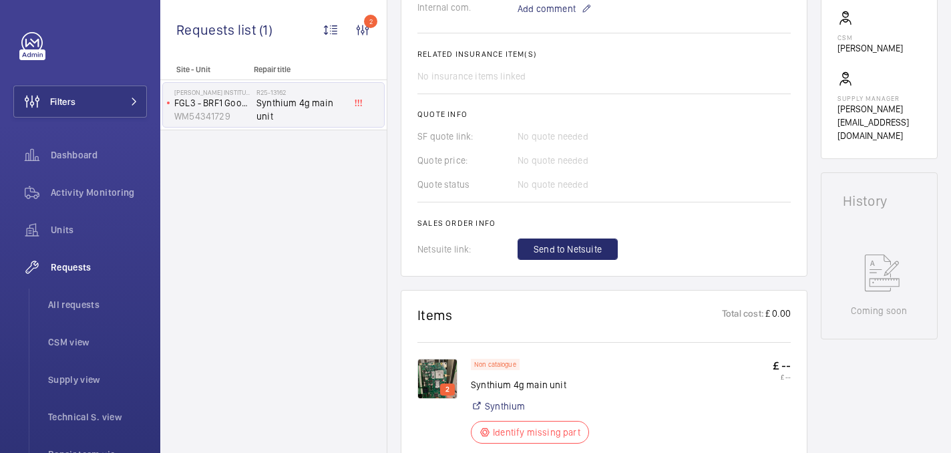
scroll to position [466, 0]
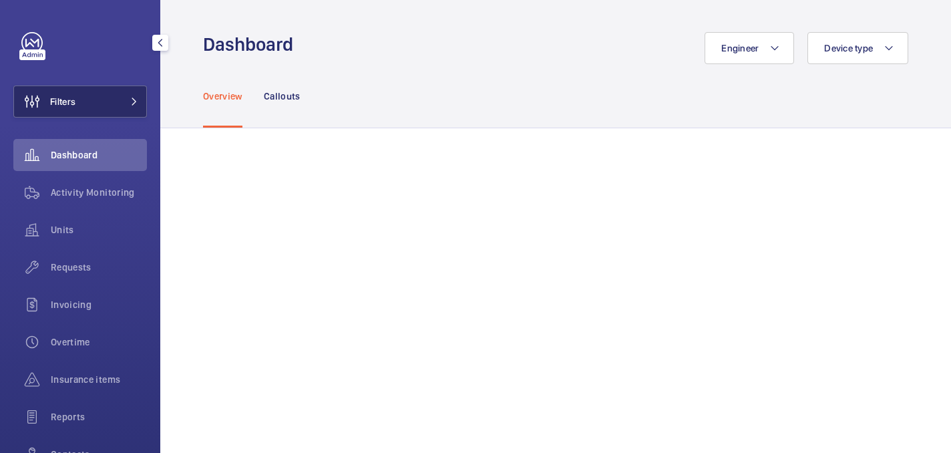
click at [88, 96] on button "Filters" at bounding box center [80, 102] width 134 height 32
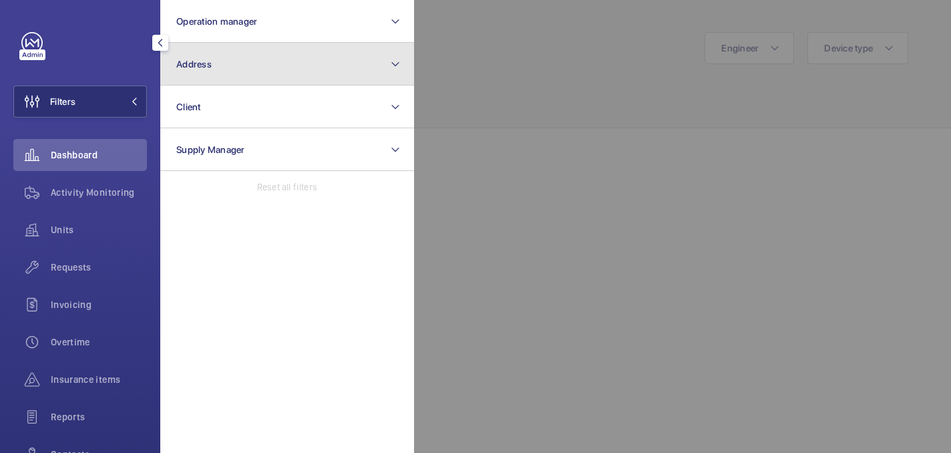
click at [270, 70] on button "Address" at bounding box center [287, 64] width 254 height 43
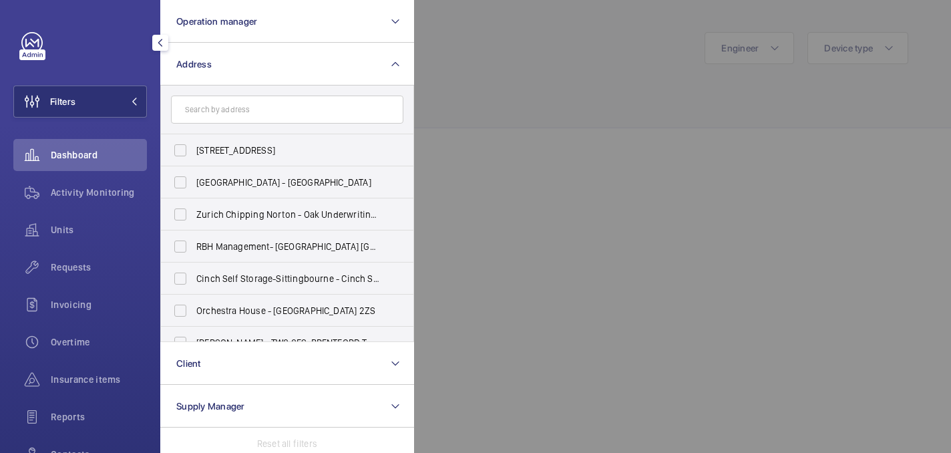
click at [265, 108] on input "text" at bounding box center [287, 110] width 233 height 28
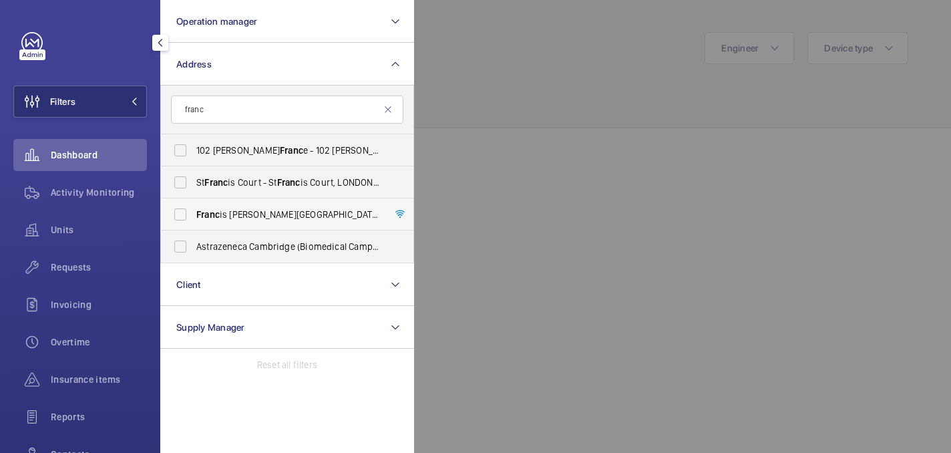
type input "franc"
click at [302, 208] on span "Franc is [PERSON_NAME][GEOGRAPHIC_DATA] - [STREET_ADDRESS]" at bounding box center [288, 214] width 184 height 13
click at [194, 208] on input "Franc is [PERSON_NAME][GEOGRAPHIC_DATA] - [STREET_ADDRESS]" at bounding box center [180, 214] width 27 height 27
checkbox input "true"
click at [446, 88] on div at bounding box center [889, 226] width 951 height 453
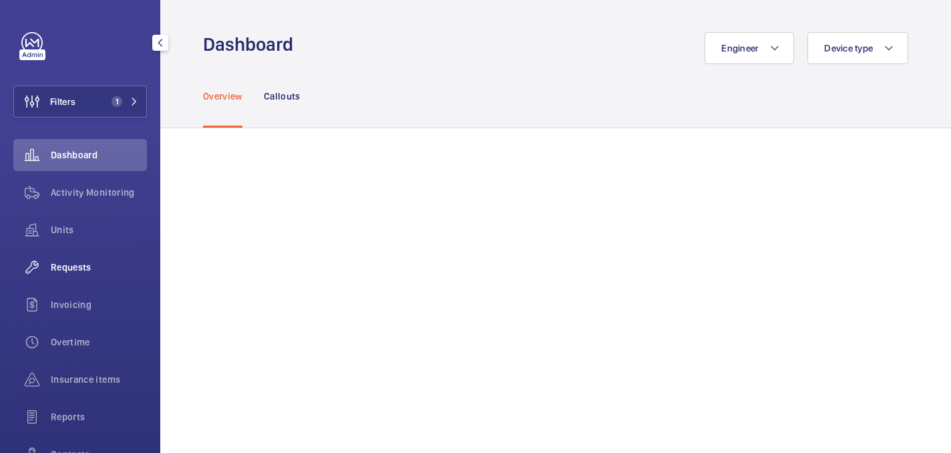
click at [42, 261] on wm-front-icon-button at bounding box center [31, 267] width 37 height 32
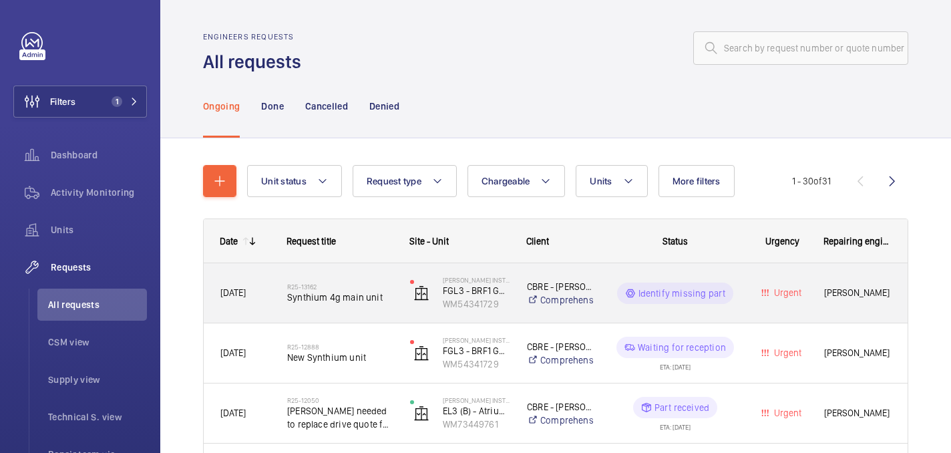
click at [344, 289] on h2 "R25-13162" at bounding box center [340, 287] width 106 height 8
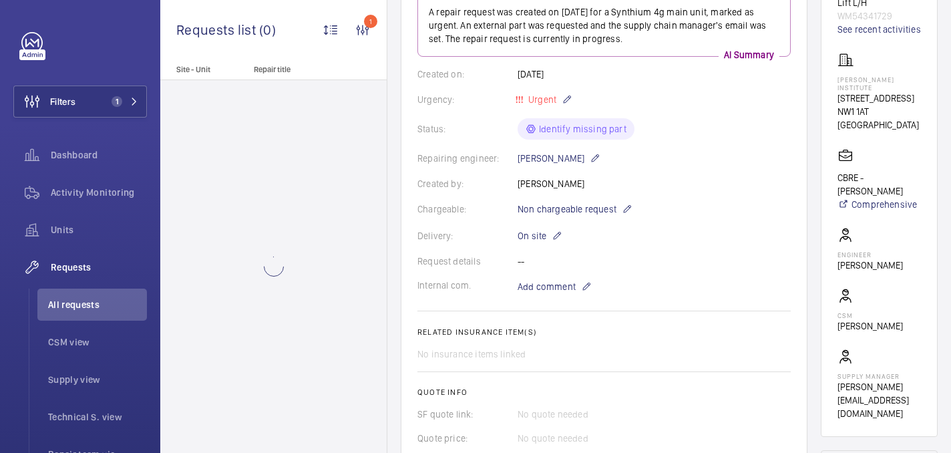
scroll to position [259, 0]
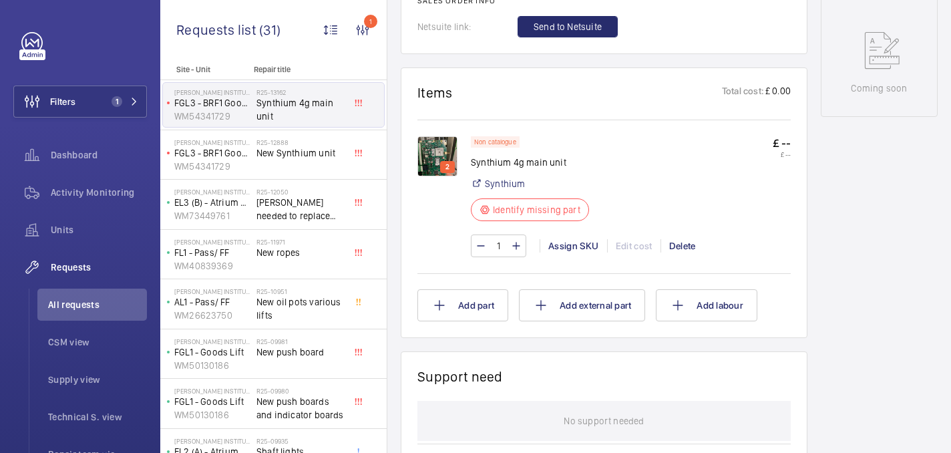
scroll to position [685, 0]
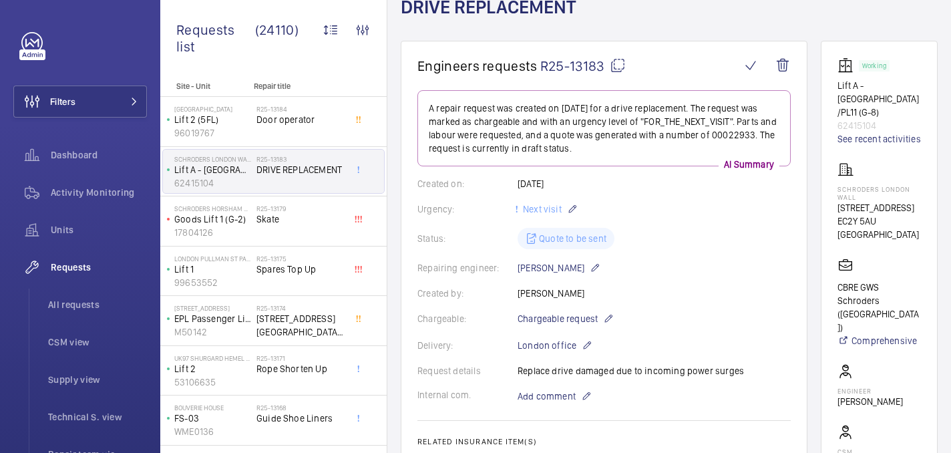
scroll to position [84, 0]
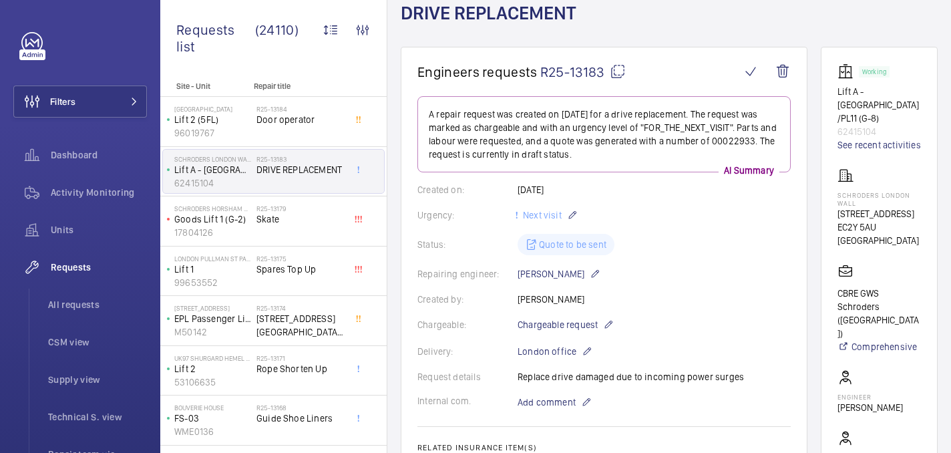
click at [621, 77] on mat-icon at bounding box center [618, 71] width 16 height 16
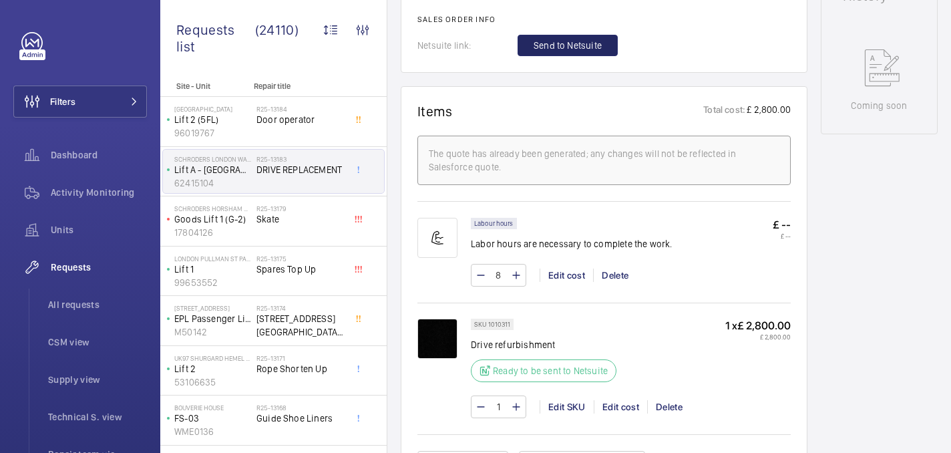
scroll to position [711, 0]
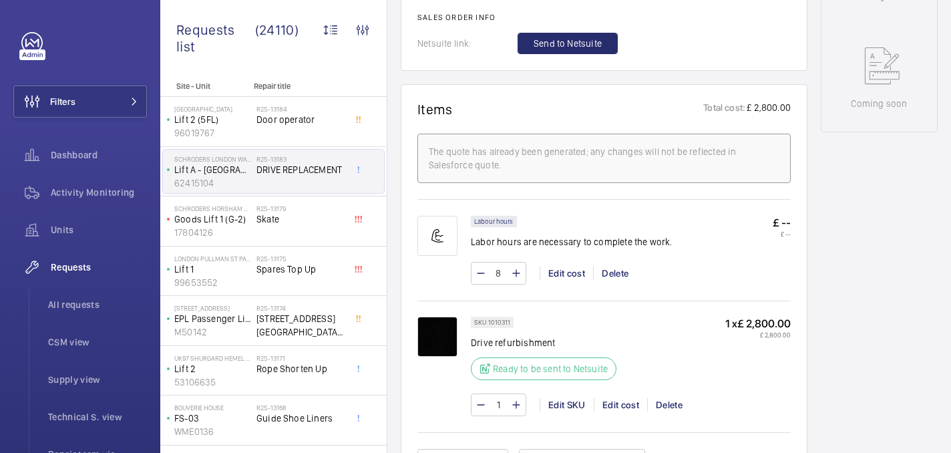
click at [557, 42] on span "Send to Netsuite" at bounding box center [568, 43] width 68 height 13
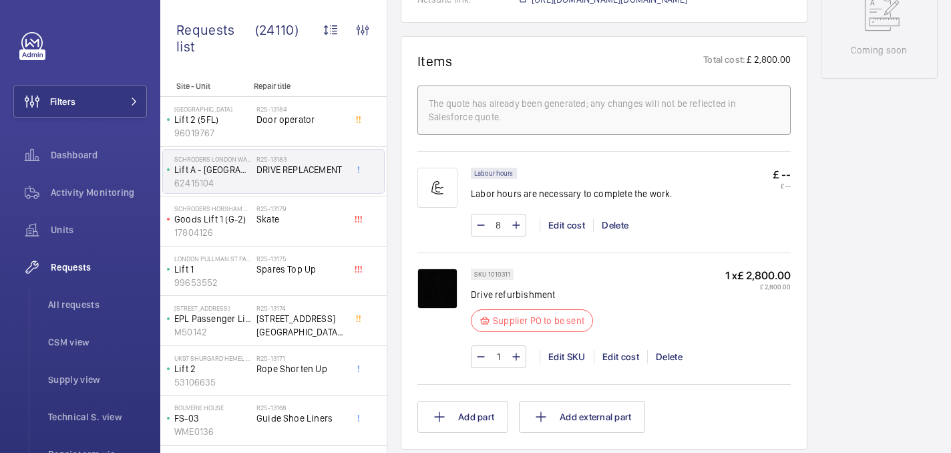
scroll to position [486, 0]
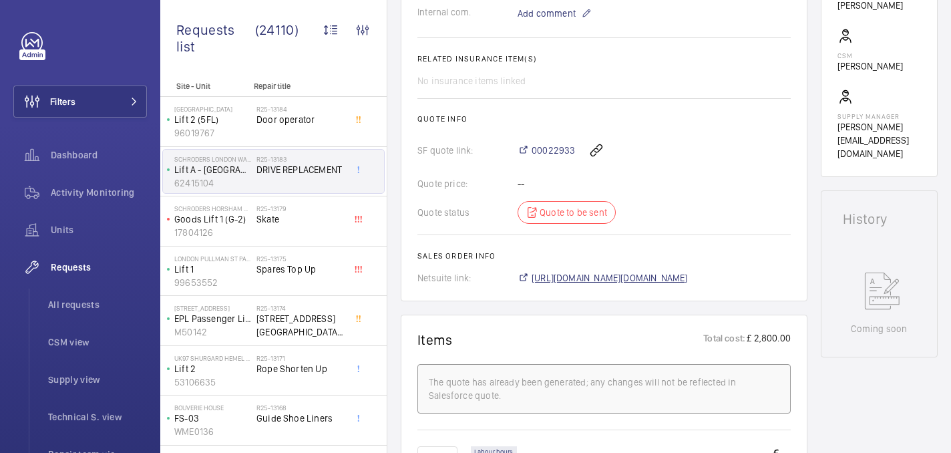
click at [605, 280] on span "[URL][DOMAIN_NAME][DOMAIN_NAME]" at bounding box center [610, 277] width 156 height 13
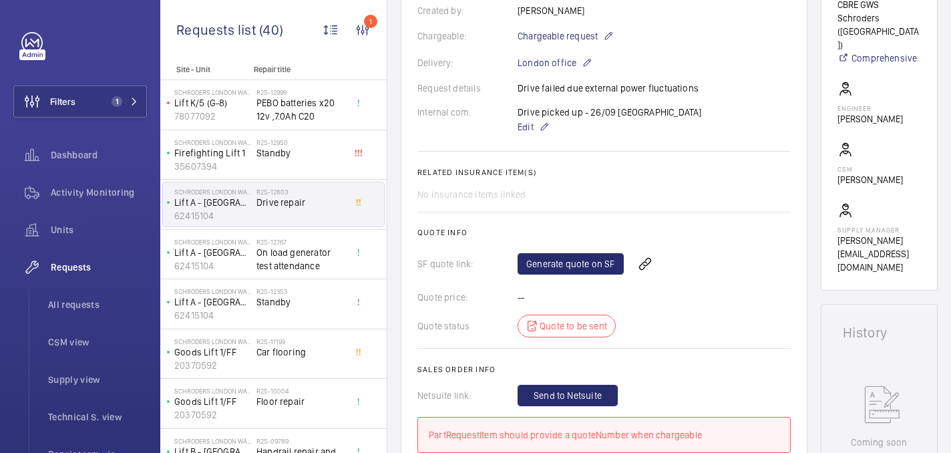
scroll to position [375, 0]
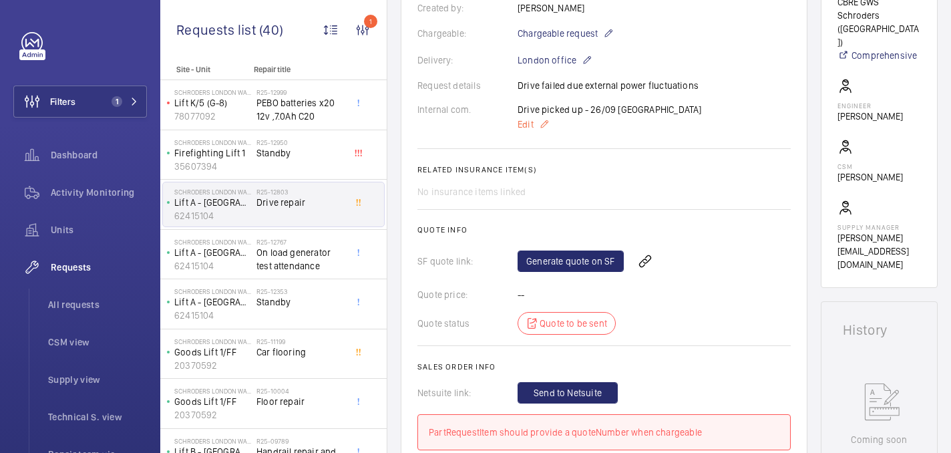
click at [530, 131] on span "Edit" at bounding box center [526, 124] width 16 height 13
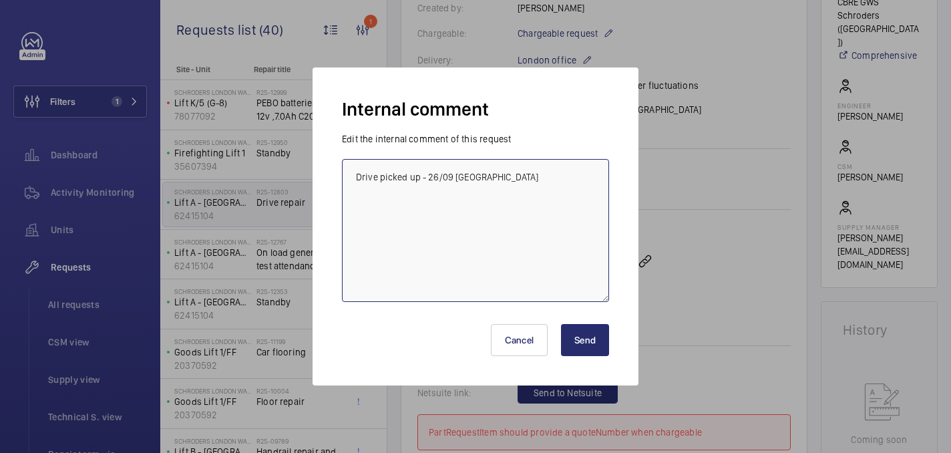
click at [533, 176] on textarea "Drive picked up - 26/09 [GEOGRAPHIC_DATA]" at bounding box center [475, 230] width 267 height 143
paste textarea "R25-13183"
click at [384, 208] on textarea "Drive picked up - 26/09 [GEOGRAPHIC_DATA] qouted attavhed R25-13183 - 02/10" at bounding box center [475, 230] width 267 height 143
click at [415, 205] on textarea "Drive picked up - 26/09 [GEOGRAPHIC_DATA] quote attavhed R25-13183 - 02/10" at bounding box center [475, 230] width 267 height 143
click at [527, 193] on textarea "Drive picked up - 26/09 [GEOGRAPHIC_DATA] quote attached to R25-13183 - 02/10" at bounding box center [475, 230] width 267 height 143
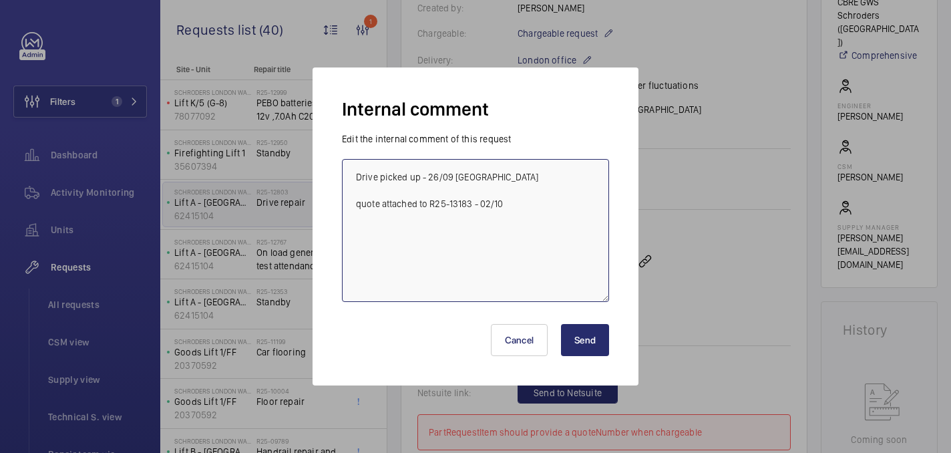
click at [527, 202] on textarea "Drive picked up - 26/09 [GEOGRAPHIC_DATA] quote attached to R25-13183 - 02/10" at bounding box center [475, 230] width 267 height 143
type textarea "Drive picked up - 26/09 [GEOGRAPHIC_DATA] quote attached to R25-13183 - 02/10 […"
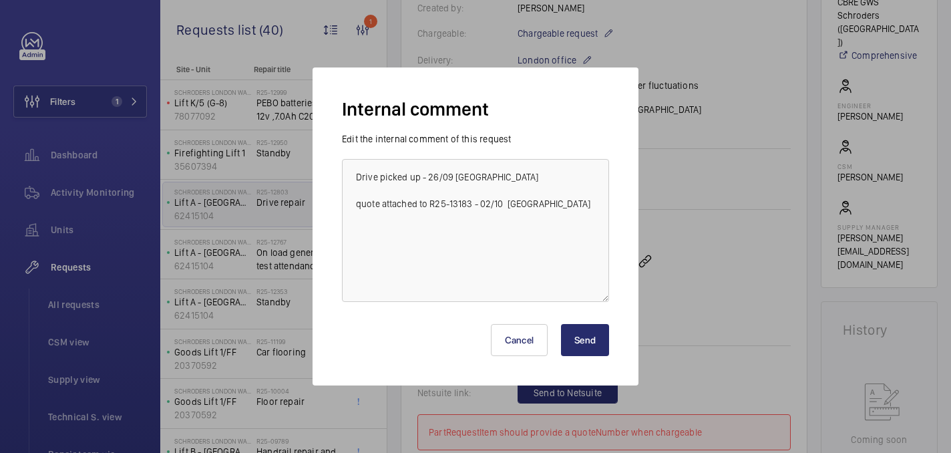
click at [571, 339] on button "Send" at bounding box center [585, 340] width 48 height 32
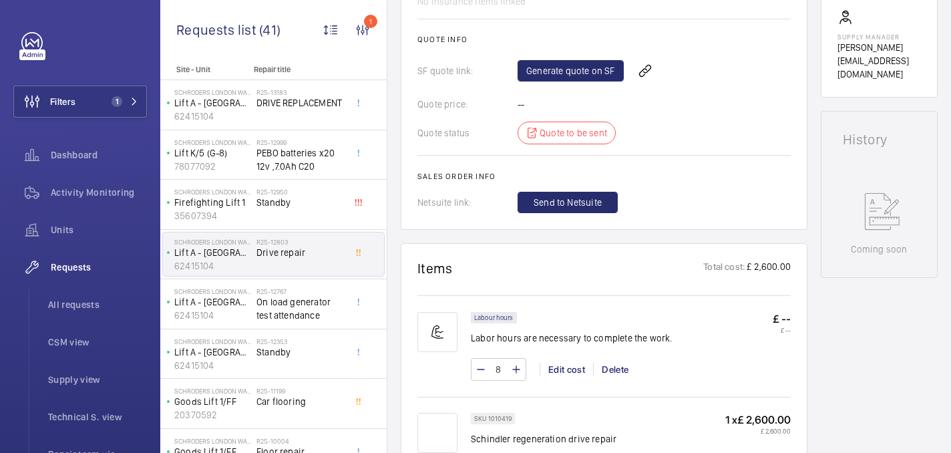
scroll to position [0, 0]
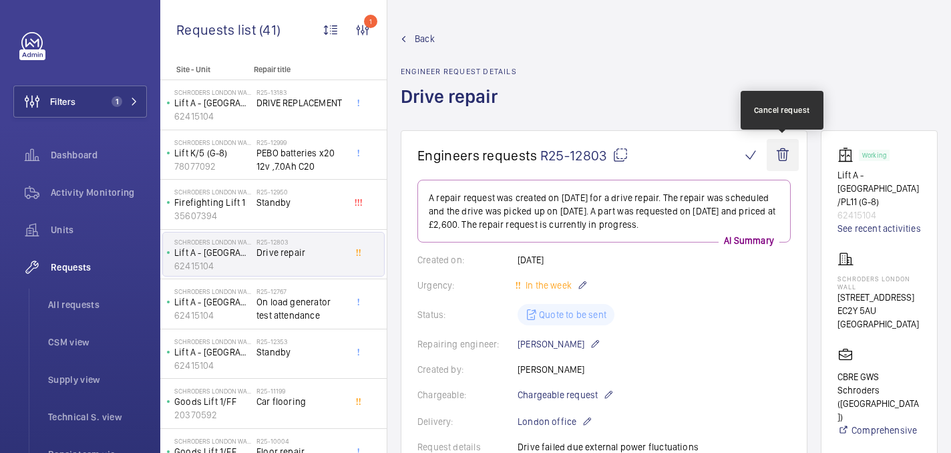
click at [782, 157] on wm-front-icon-button at bounding box center [783, 155] width 32 height 32
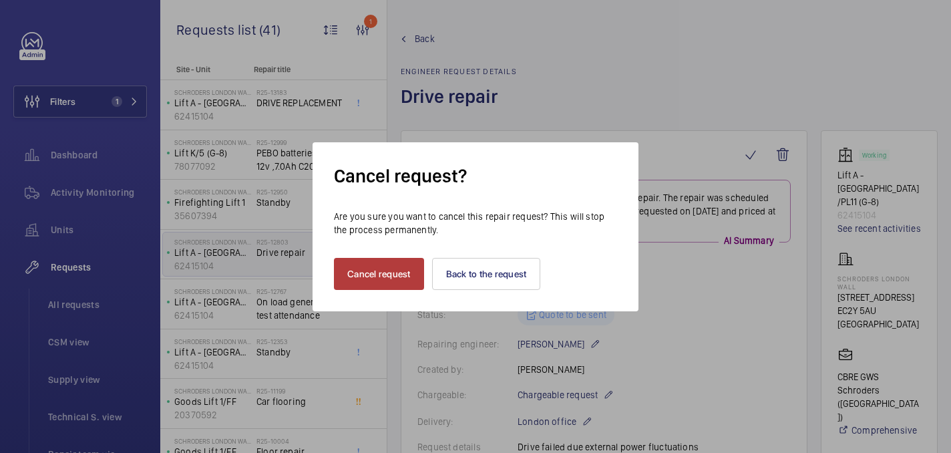
click at [410, 272] on button "Cancel request" at bounding box center [379, 274] width 90 height 32
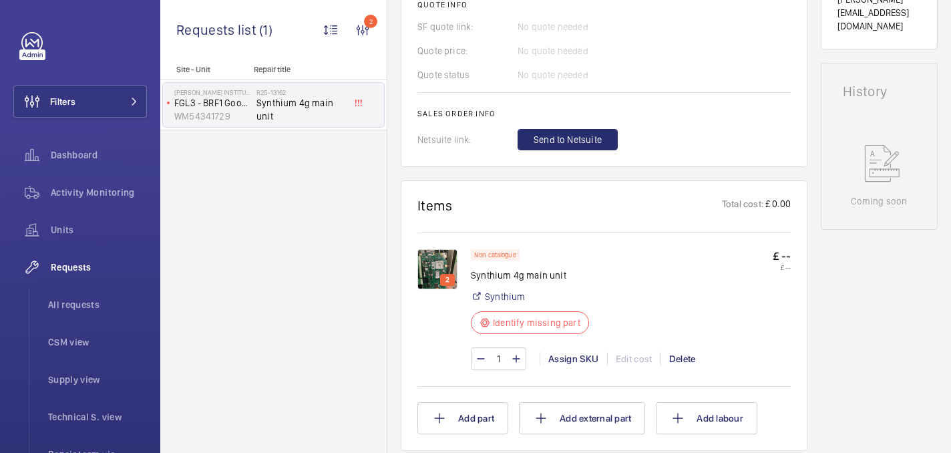
scroll to position [572, 0]
click at [437, 266] on img at bounding box center [438, 271] width 40 height 40
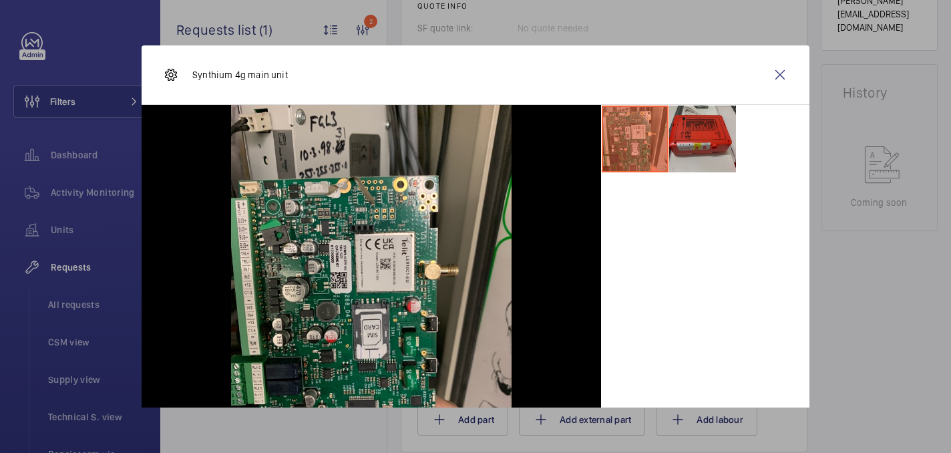
click at [693, 144] on li at bounding box center [703, 139] width 67 height 67
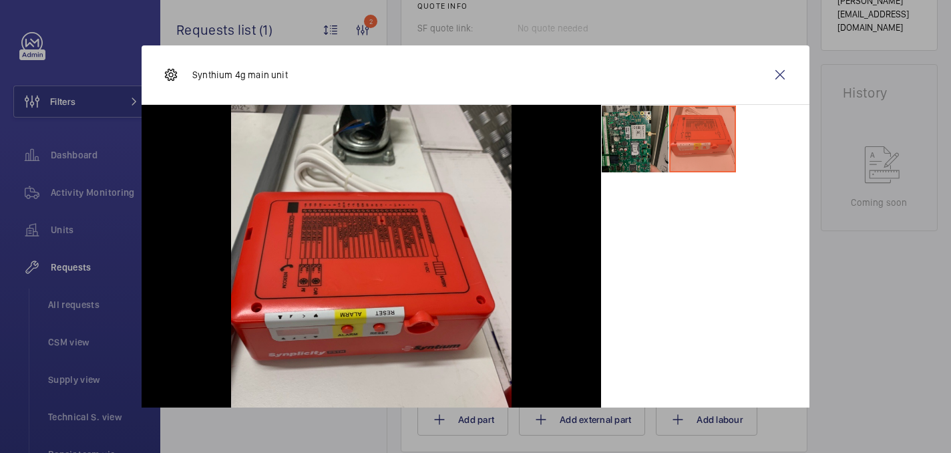
click at [607, 146] on li at bounding box center [635, 139] width 67 height 67
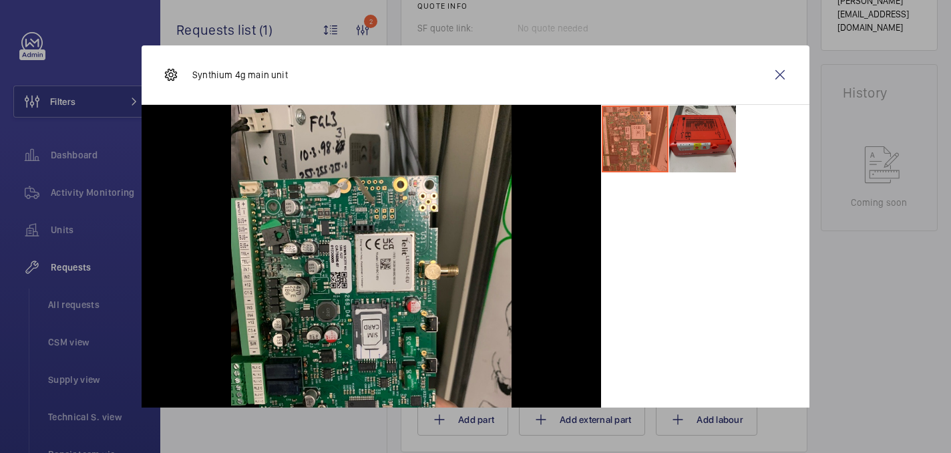
click at [698, 146] on li at bounding box center [703, 139] width 67 height 67
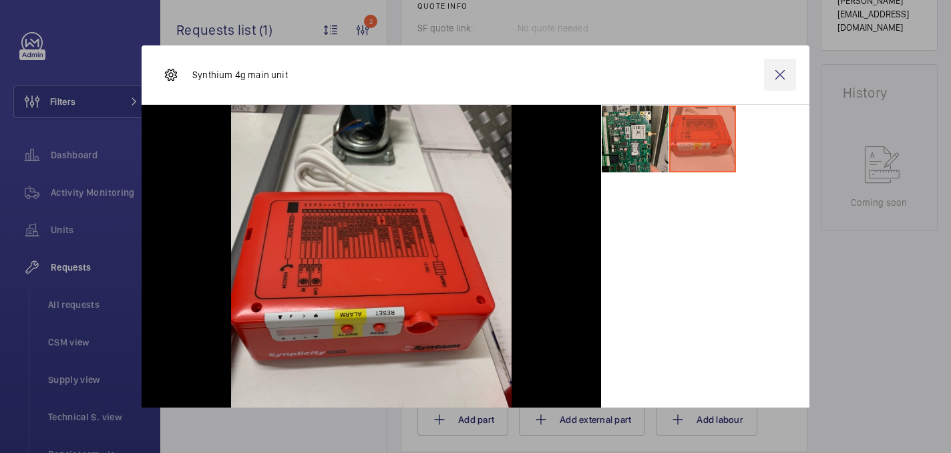
click at [785, 68] on wm-front-icon-button at bounding box center [780, 75] width 32 height 32
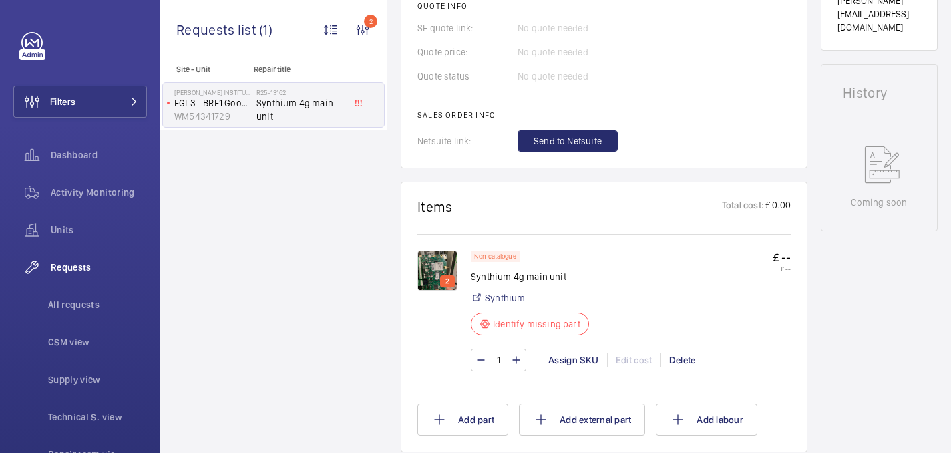
click at [445, 277] on p "2" at bounding box center [447, 281] width 9 height 12
click at [448, 270] on img at bounding box center [438, 271] width 40 height 40
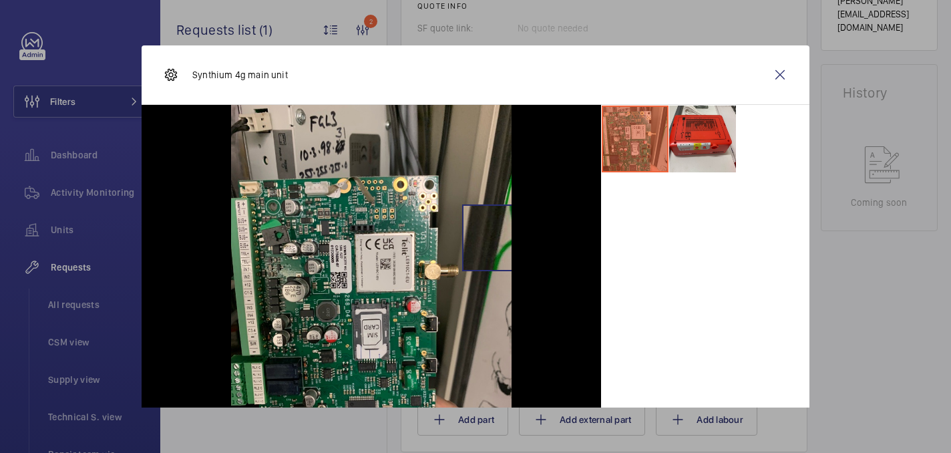
scroll to position [71, 0]
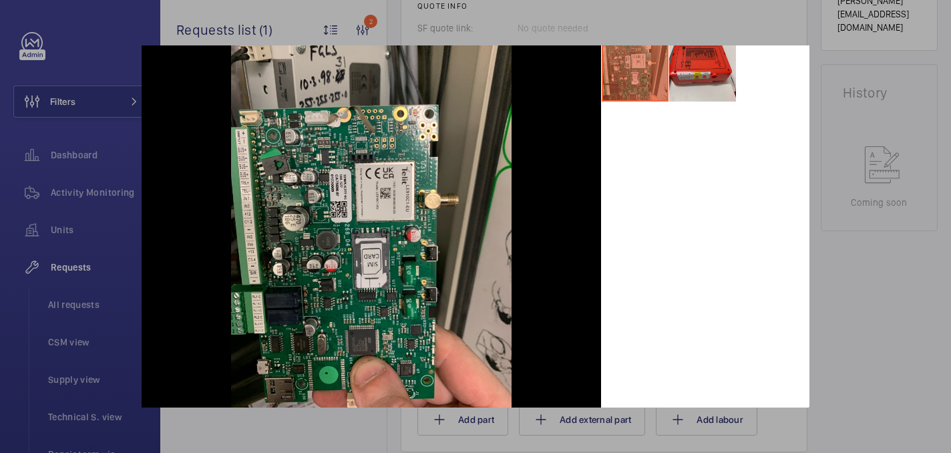
click at [166, 103] on div at bounding box center [372, 221] width 460 height 374
click at [857, 211] on div at bounding box center [475, 226] width 951 height 453
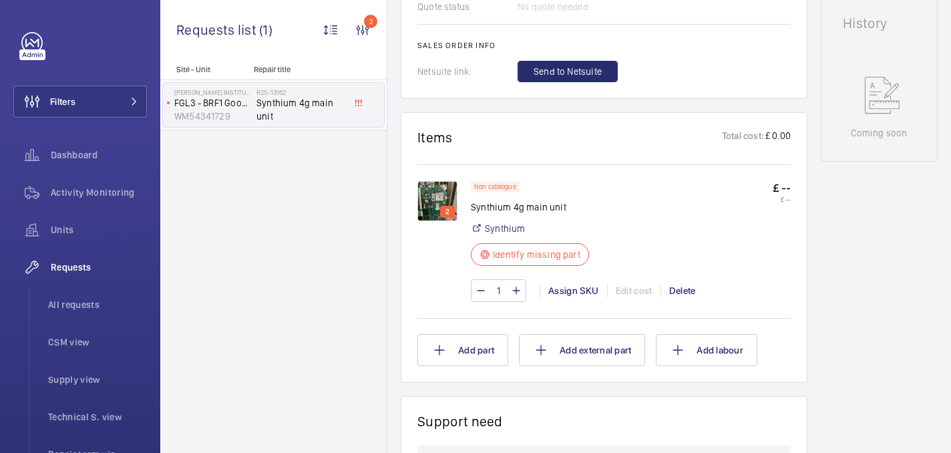
scroll to position [719, 0]
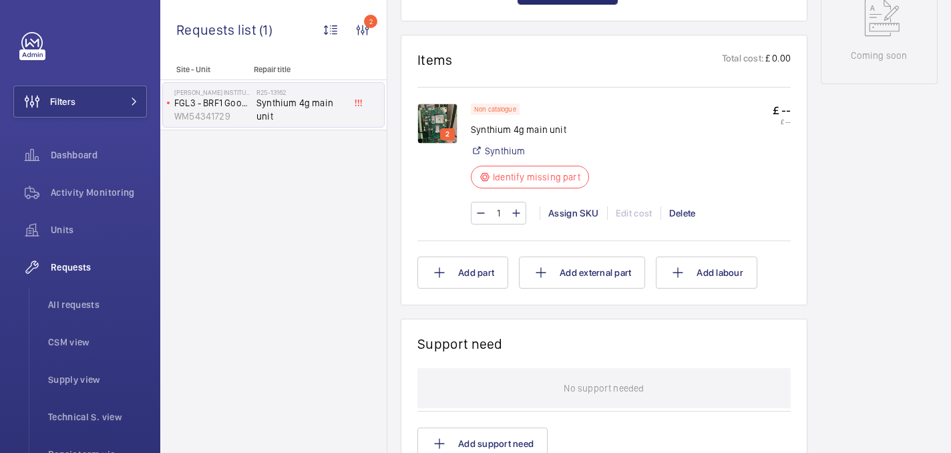
click at [572, 225] on div "Non catalogue Synthium 4g main unit Synthium Identify missing part £ -- £ -- 1 …" at bounding box center [631, 171] width 320 height 134
click at [569, 214] on div "Assign SKU" at bounding box center [573, 212] width 67 height 13
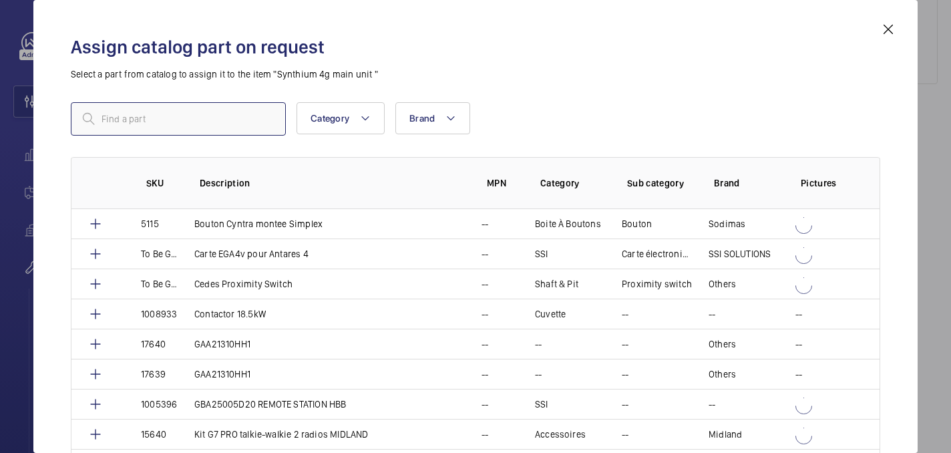
click at [212, 128] on input "text" at bounding box center [178, 118] width 215 height 33
paste input "1010426"
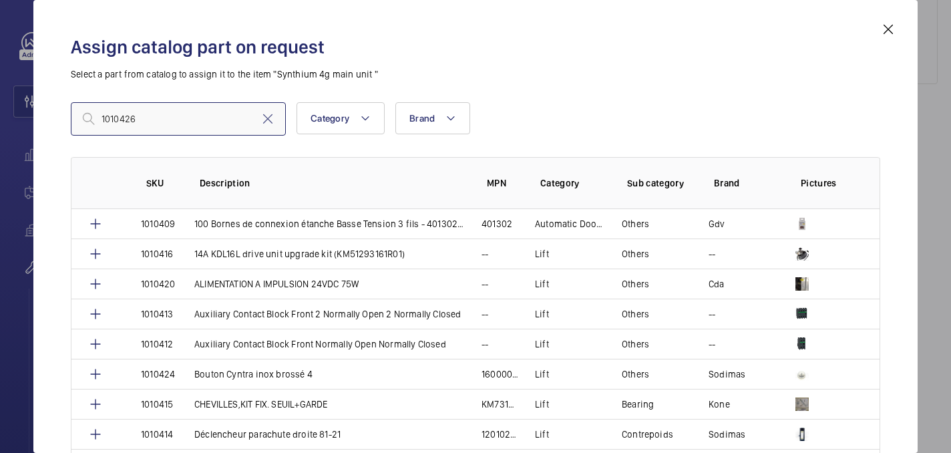
click at [104, 122] on input "1010426" at bounding box center [178, 118] width 215 height 33
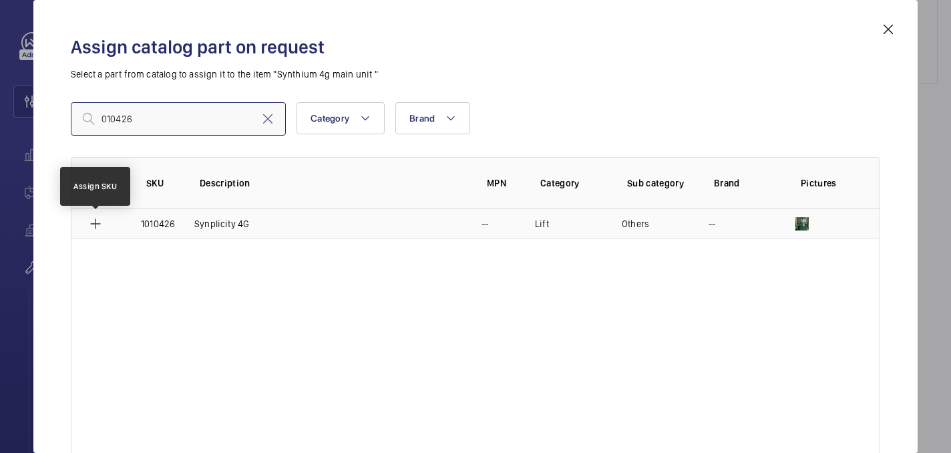
type input "010426"
click at [92, 221] on mat-icon at bounding box center [96, 224] width 16 height 16
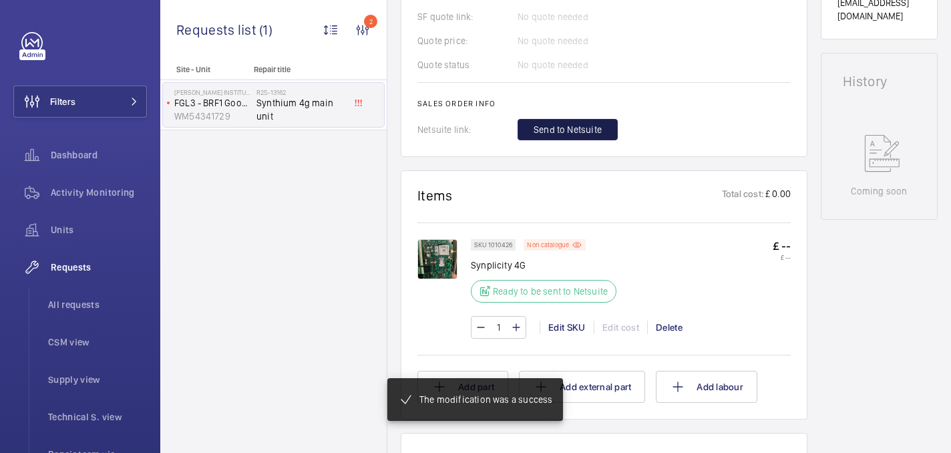
click at [585, 130] on span "Send to Netsuite" at bounding box center [568, 129] width 68 height 13
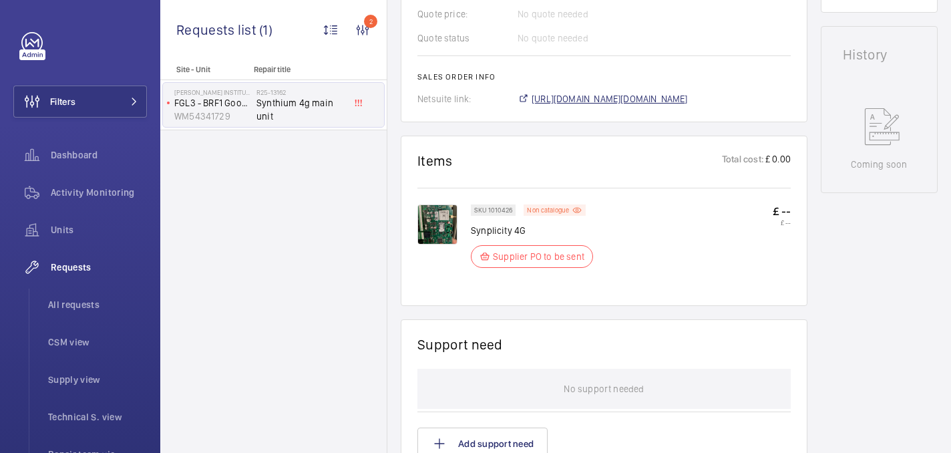
scroll to position [623, 0]
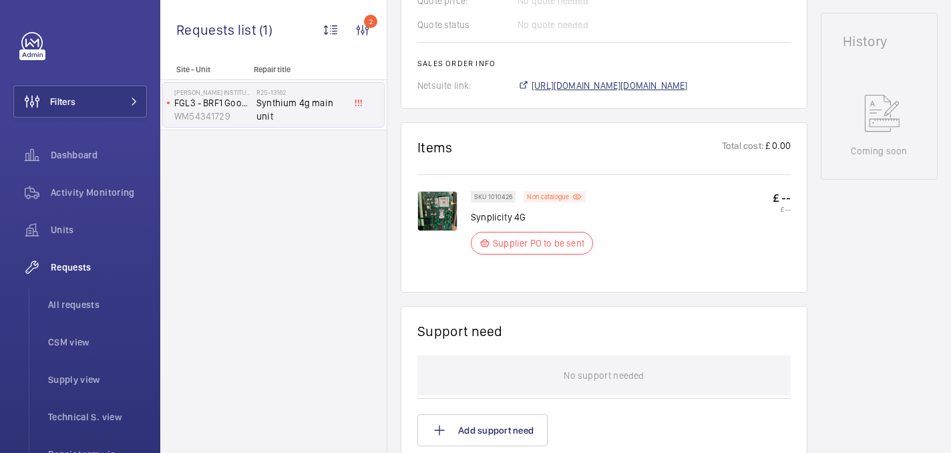
click at [579, 88] on span "[URL][DOMAIN_NAME][DOMAIN_NAME]" at bounding box center [610, 85] width 156 height 13
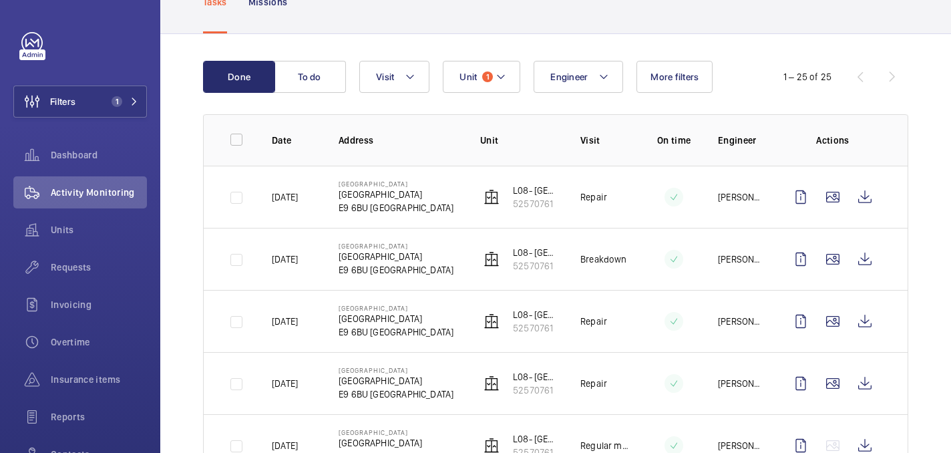
scroll to position [96, 0]
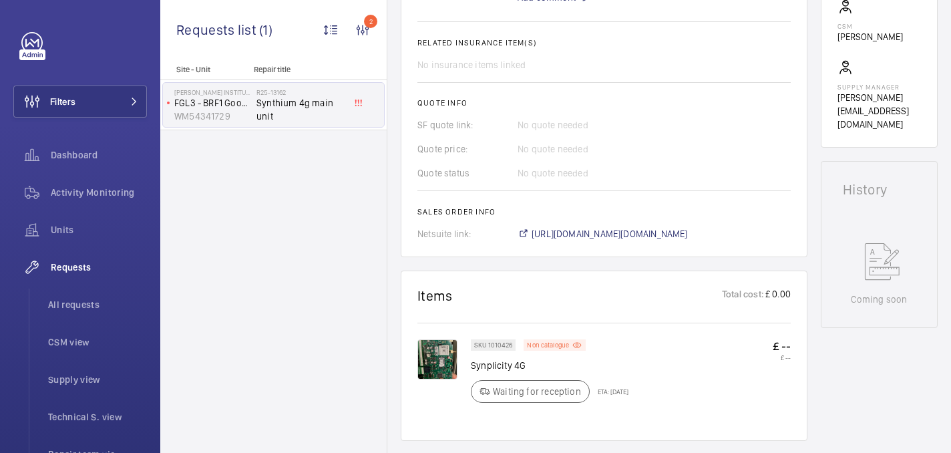
scroll to position [285, 0]
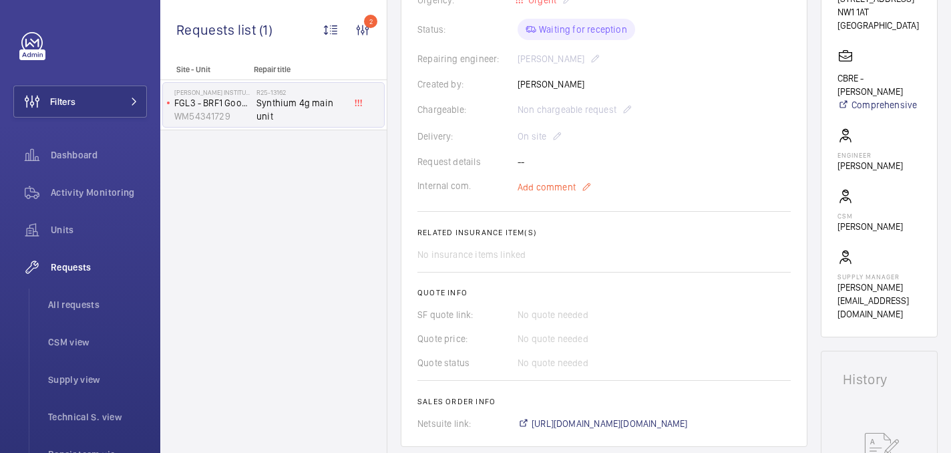
click at [550, 188] on span "Add comment" at bounding box center [547, 186] width 58 height 13
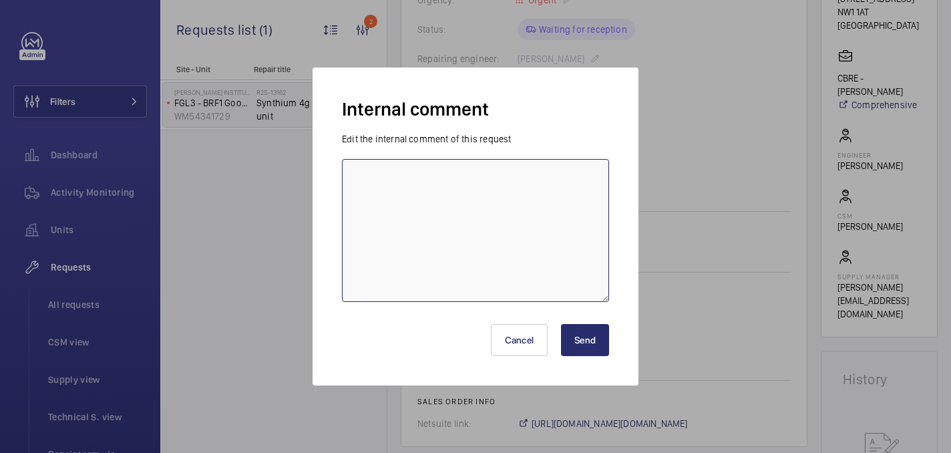
drag, startPoint x: 550, startPoint y: 188, endPoint x: 500, endPoint y: 188, distance: 49.4
click at [500, 188] on textarea at bounding box center [475, 230] width 267 height 143
type textarea "on ord"
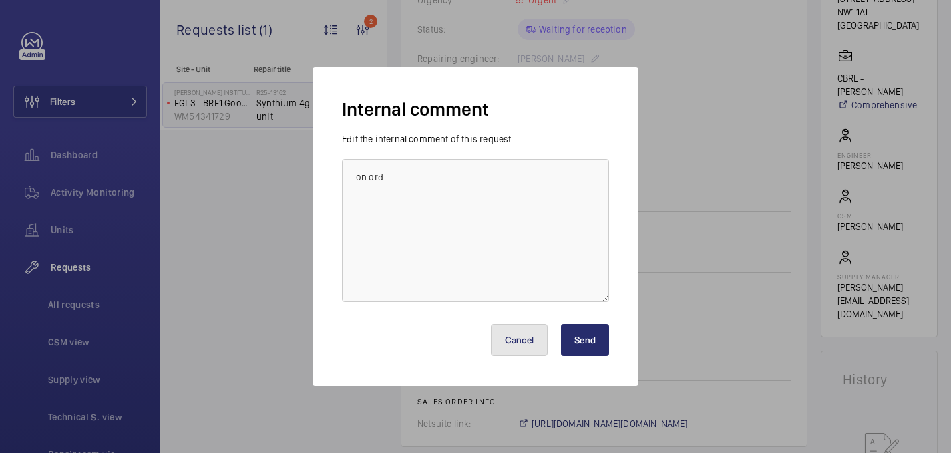
click at [533, 343] on button "Cancel" at bounding box center [519, 340] width 57 height 32
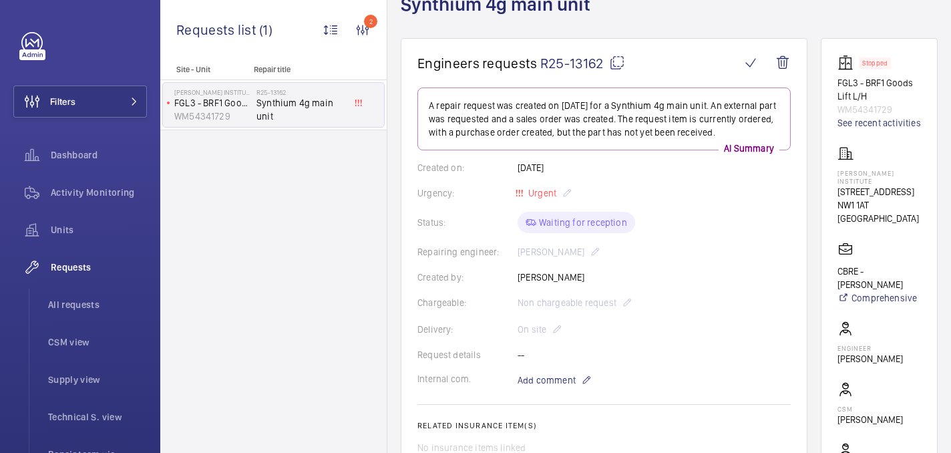
scroll to position [0, 0]
